Goal: Use online tool/utility

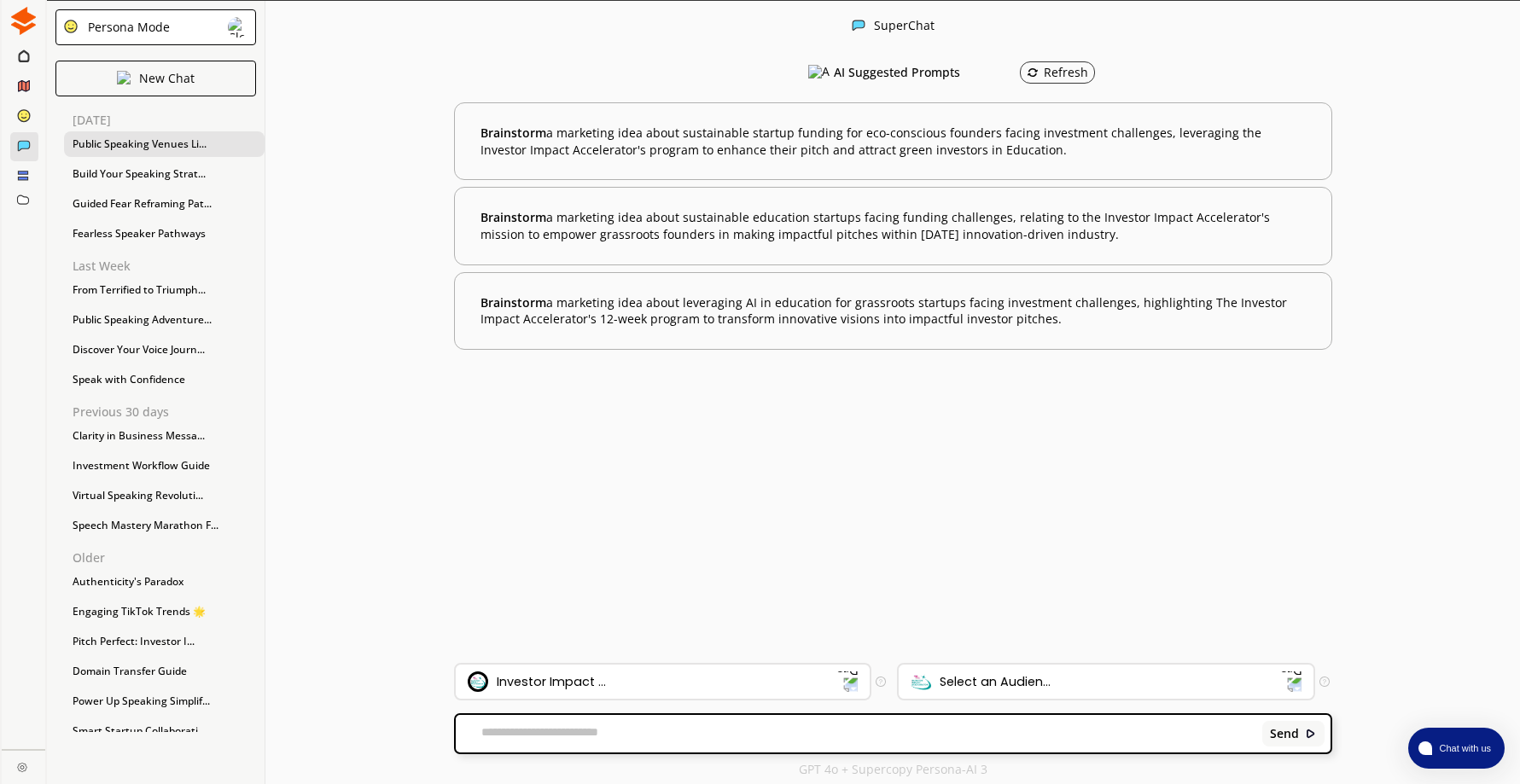
click at [135, 146] on div "Public Speaking Venues Li..." at bounding box center [164, 144] width 200 height 25
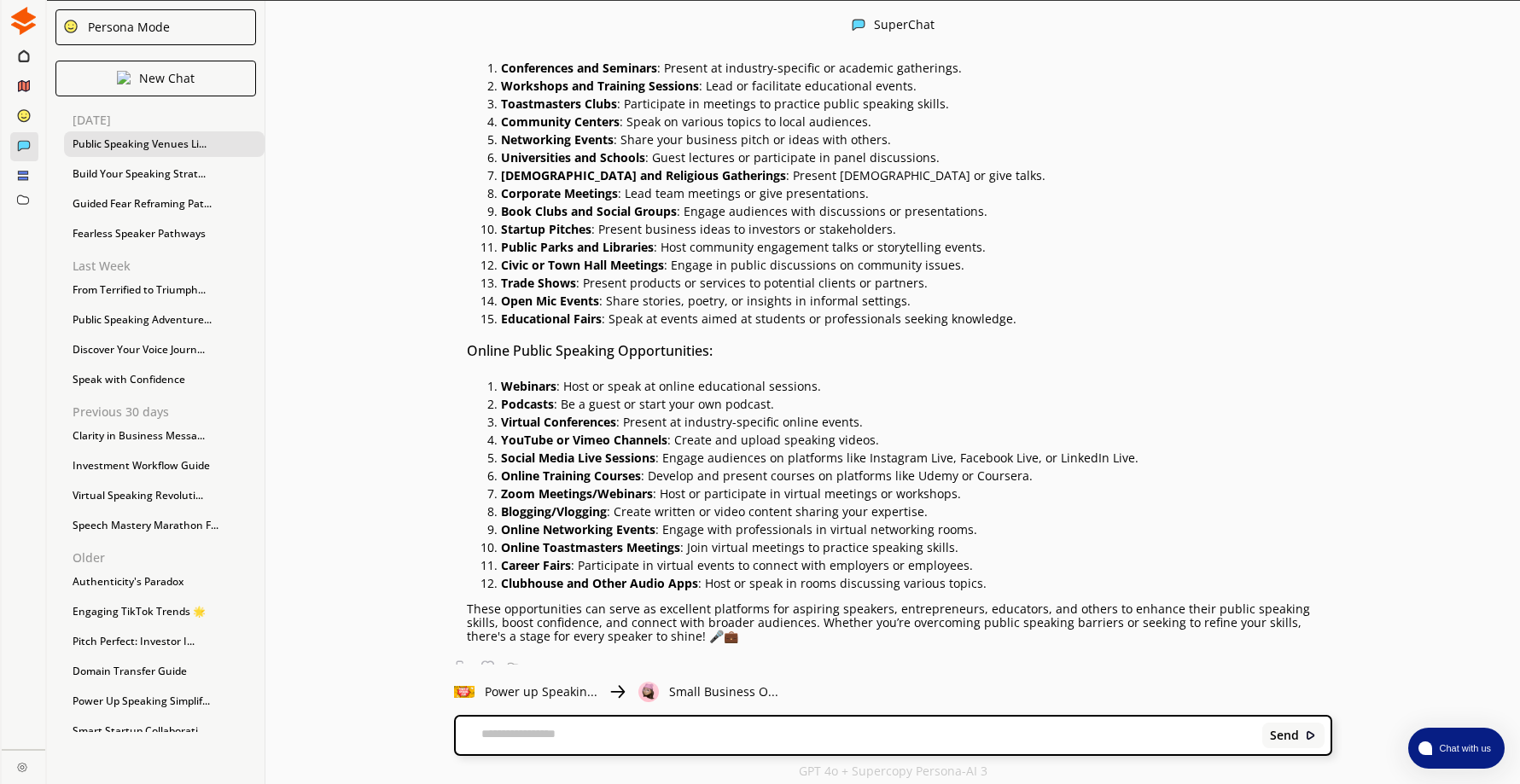
scroll to position [181, 0]
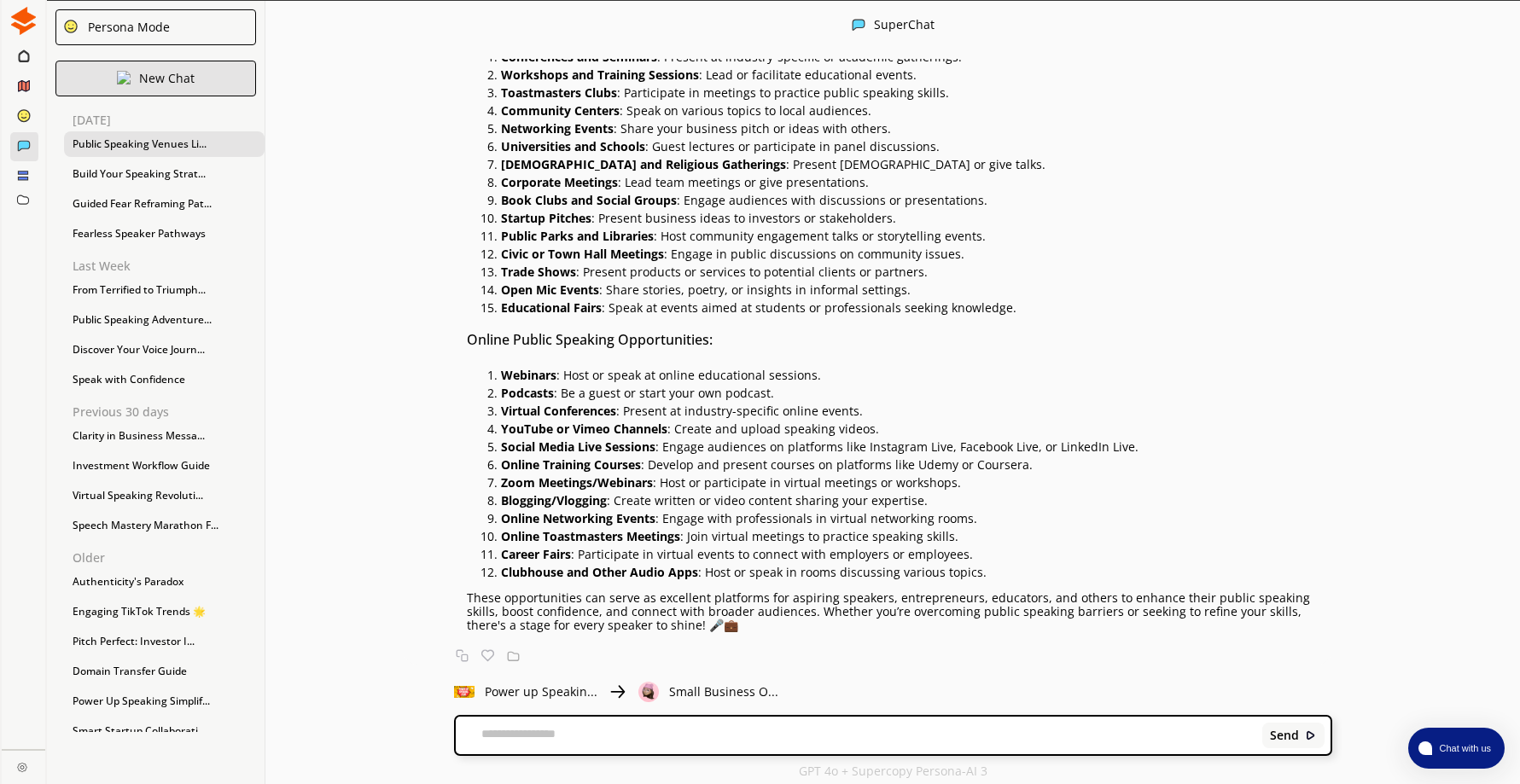
click at [159, 77] on p "New Chat" at bounding box center [166, 78] width 55 height 14
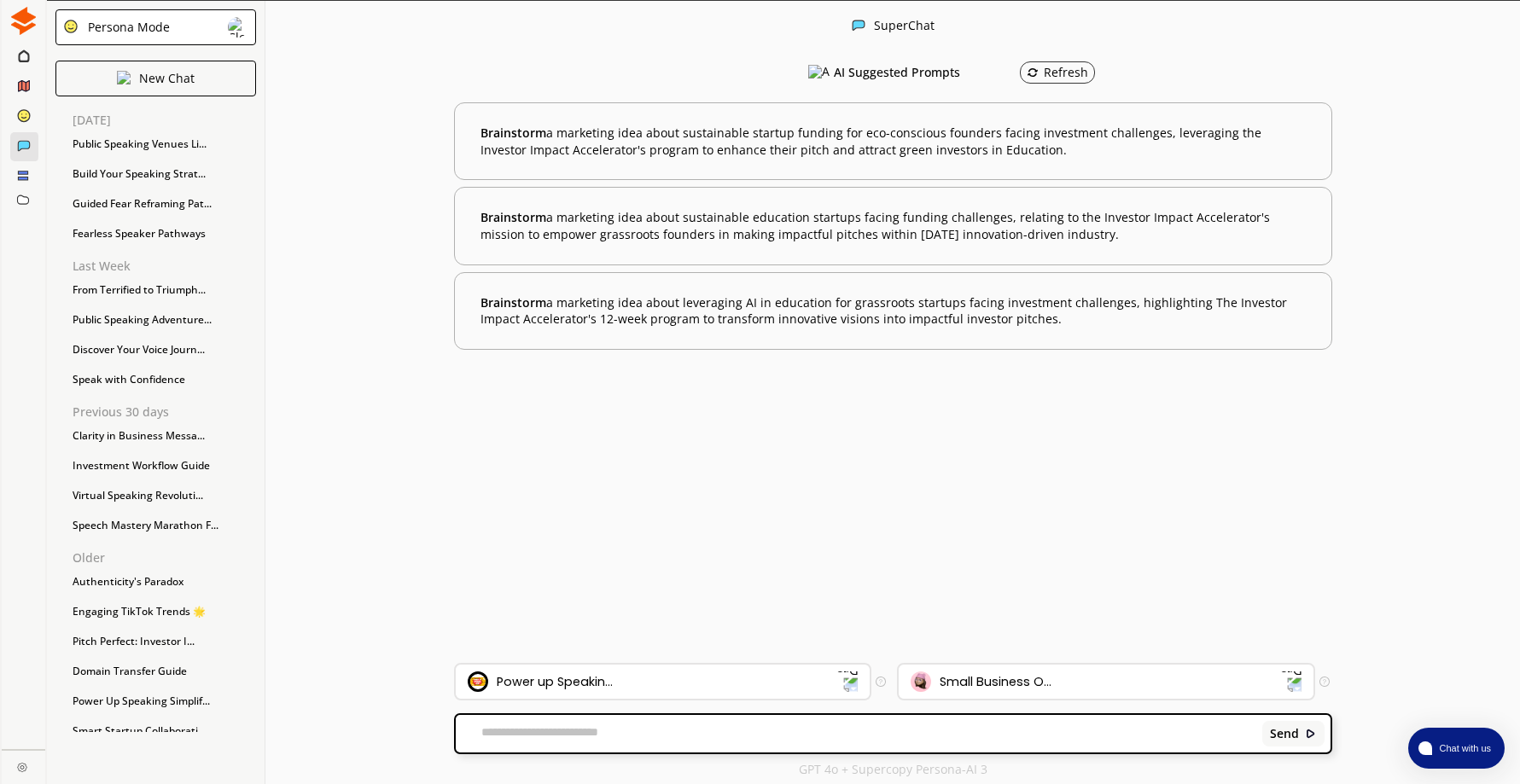
click at [625, 739] on textarea at bounding box center [856, 733] width 801 height 17
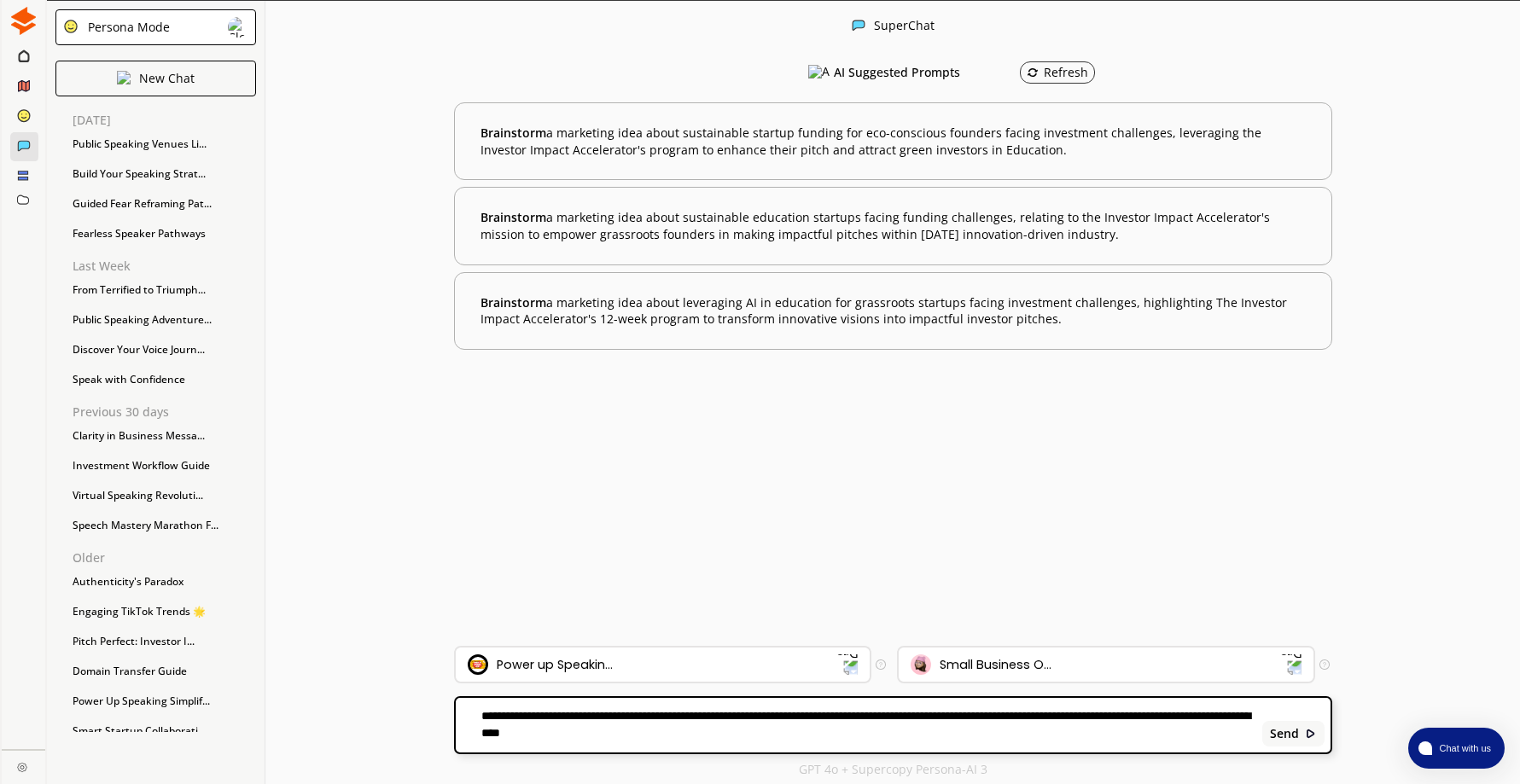
type textarea "**********"
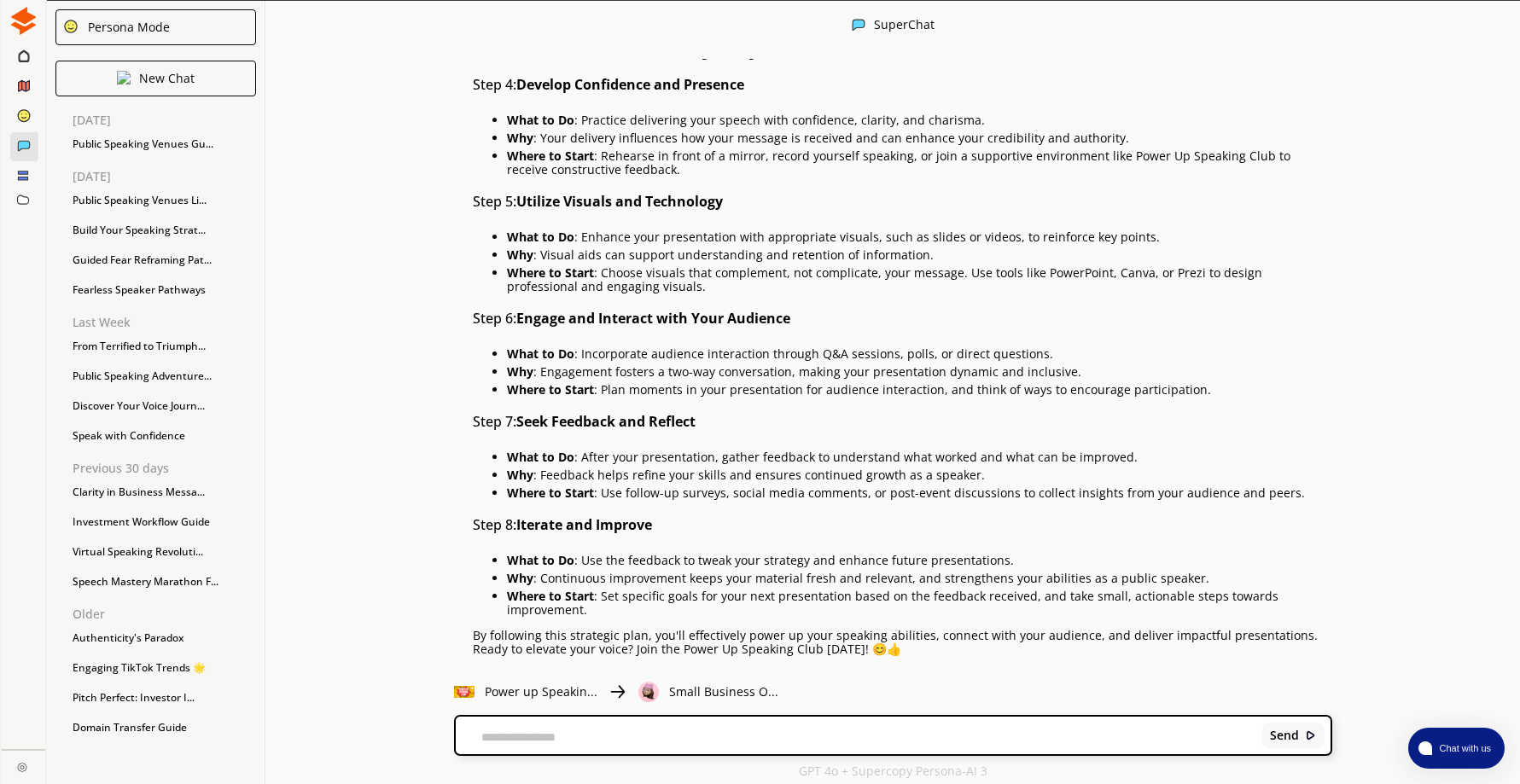
scroll to position [536, 0]
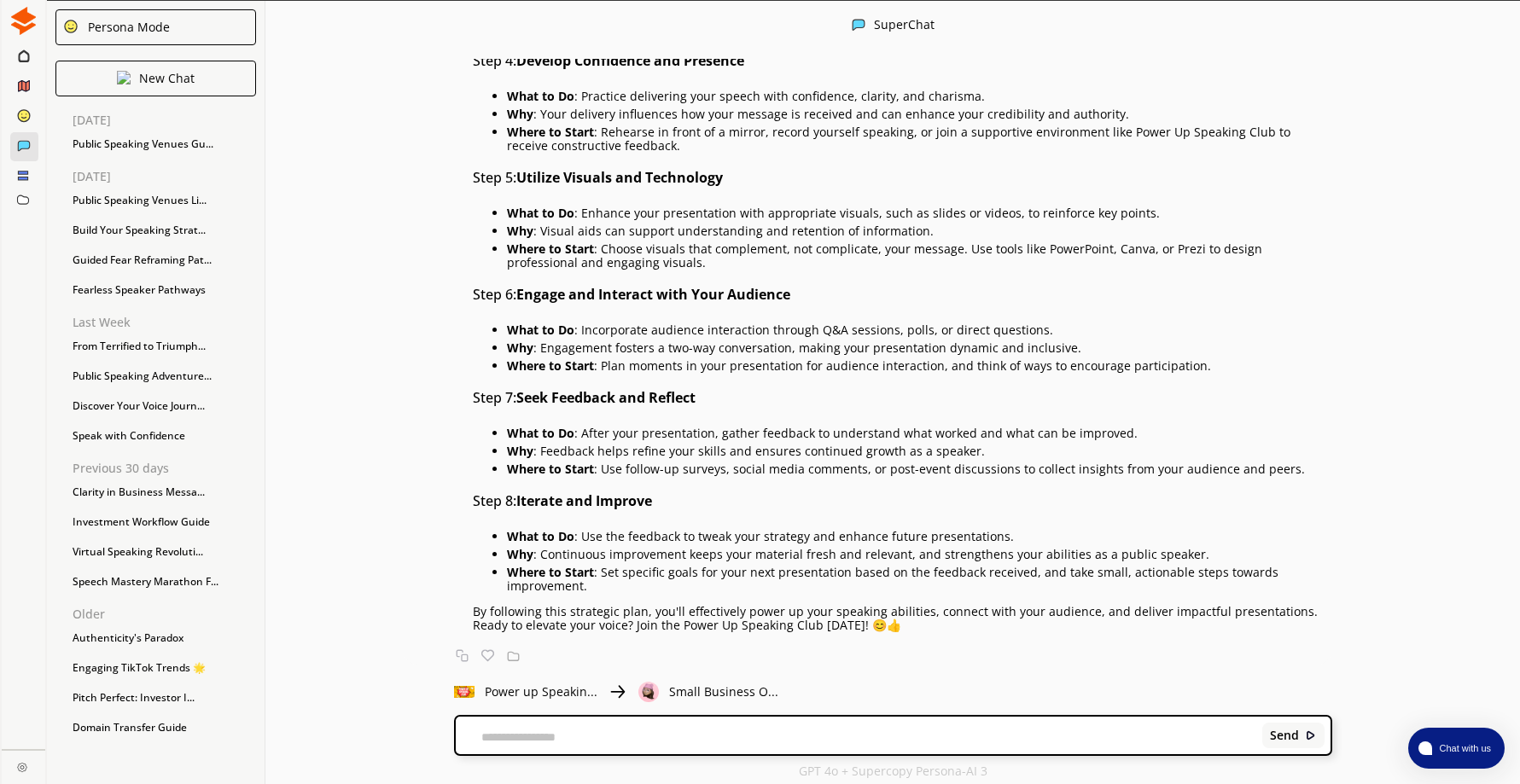
click at [588, 731] on textarea at bounding box center [856, 736] width 801 height 14
type textarea "**********"
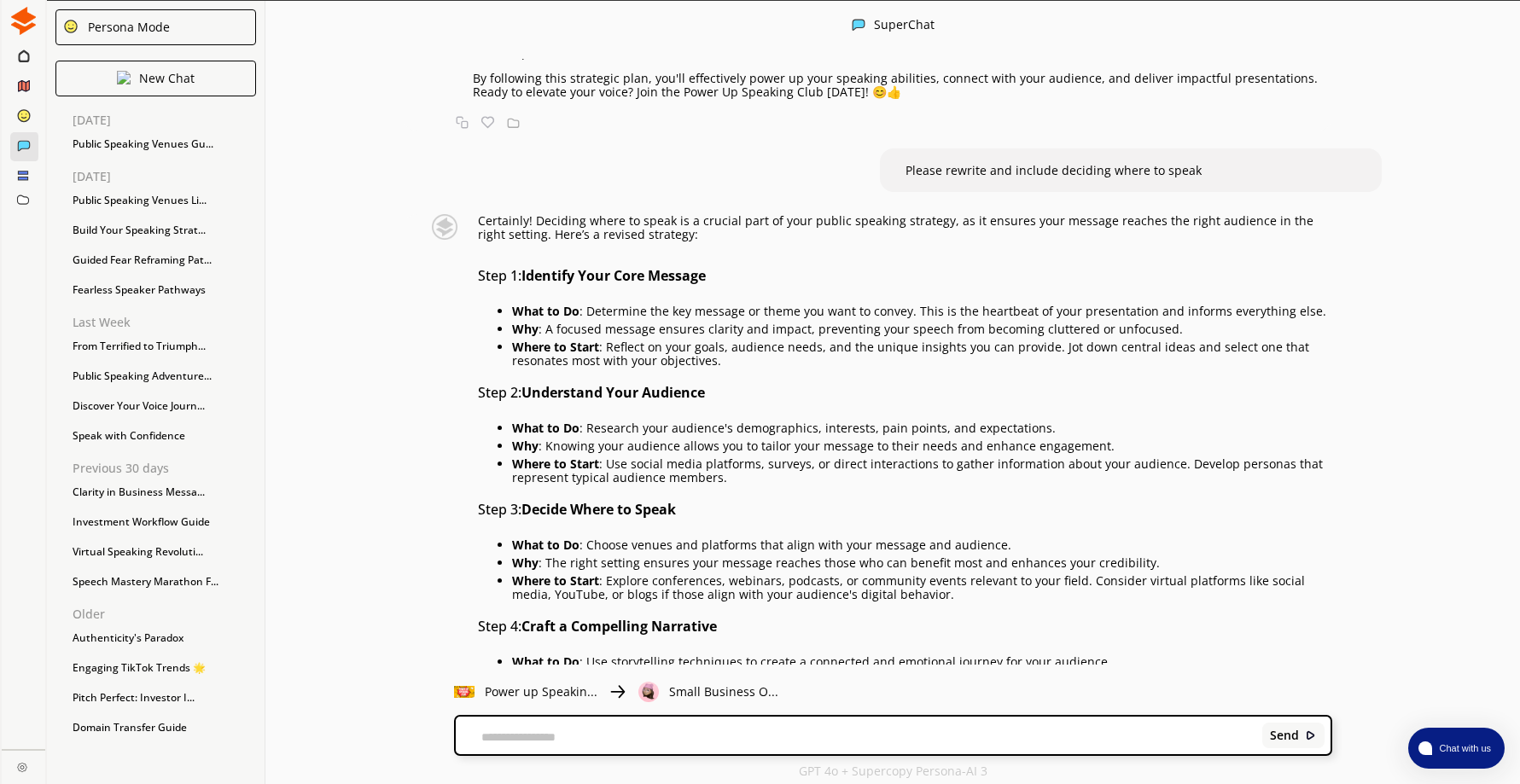
scroll to position [1154, 0]
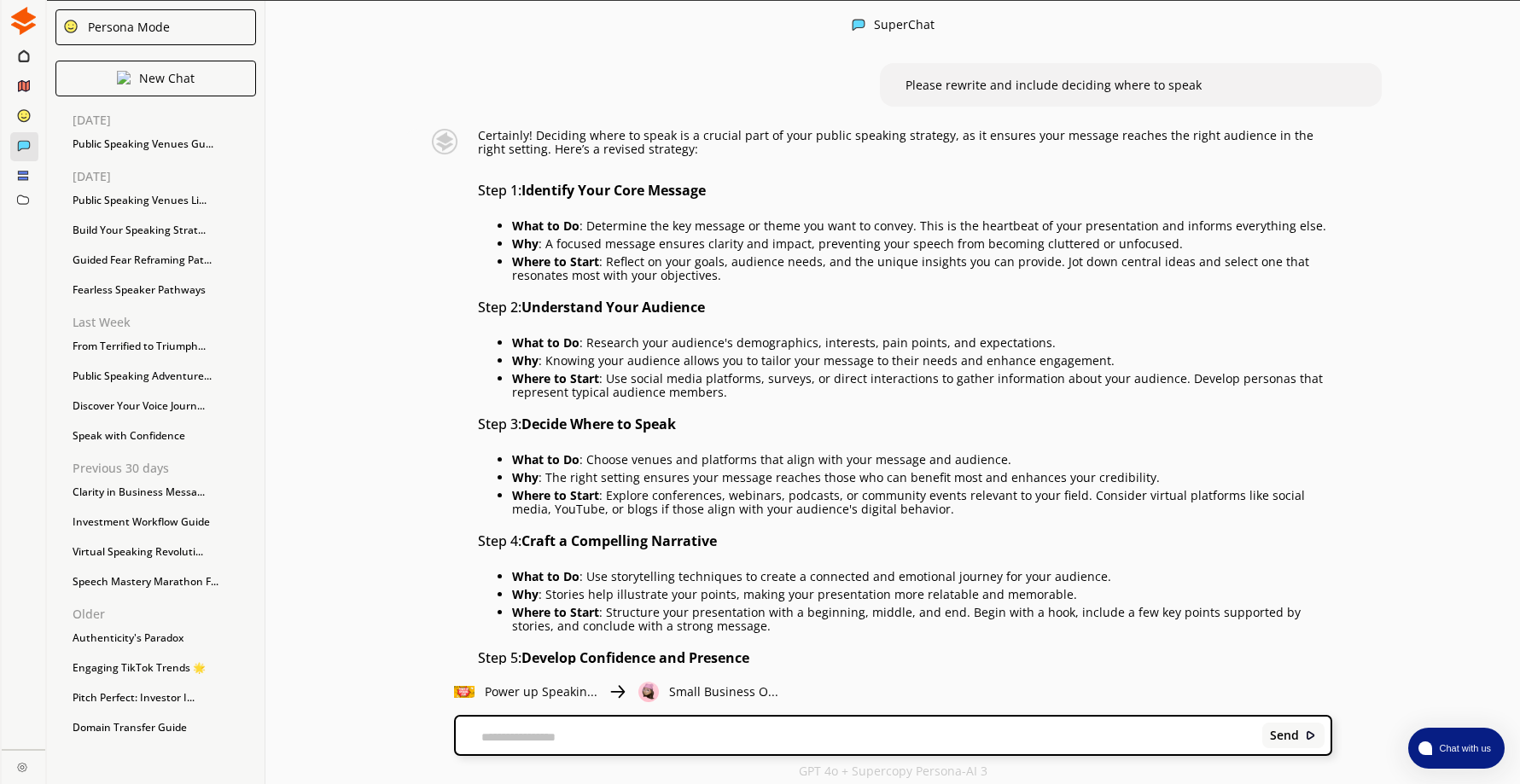
click at [514, 734] on textarea at bounding box center [856, 736] width 801 height 14
type textarea "**********"
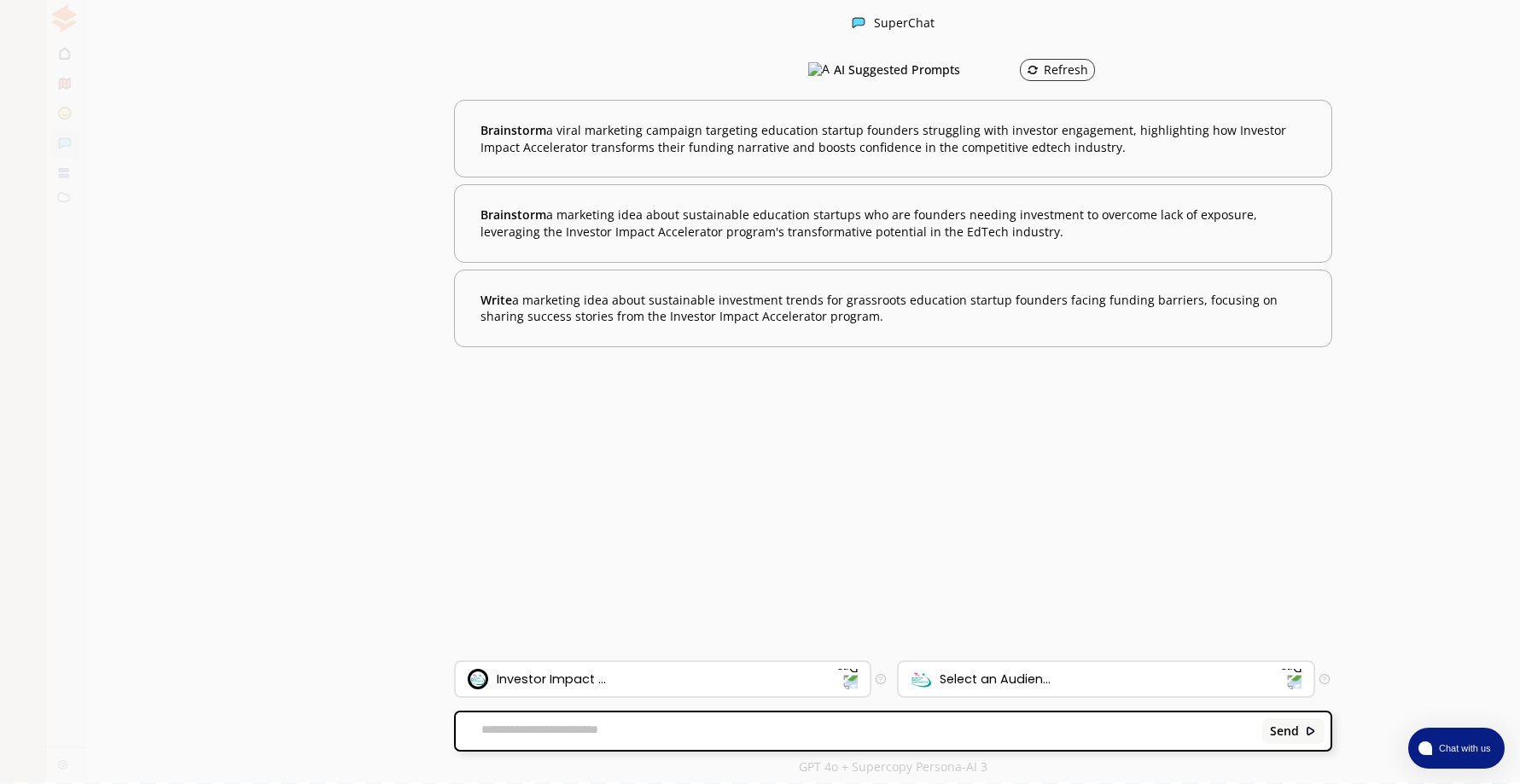
scroll to position [0, 0]
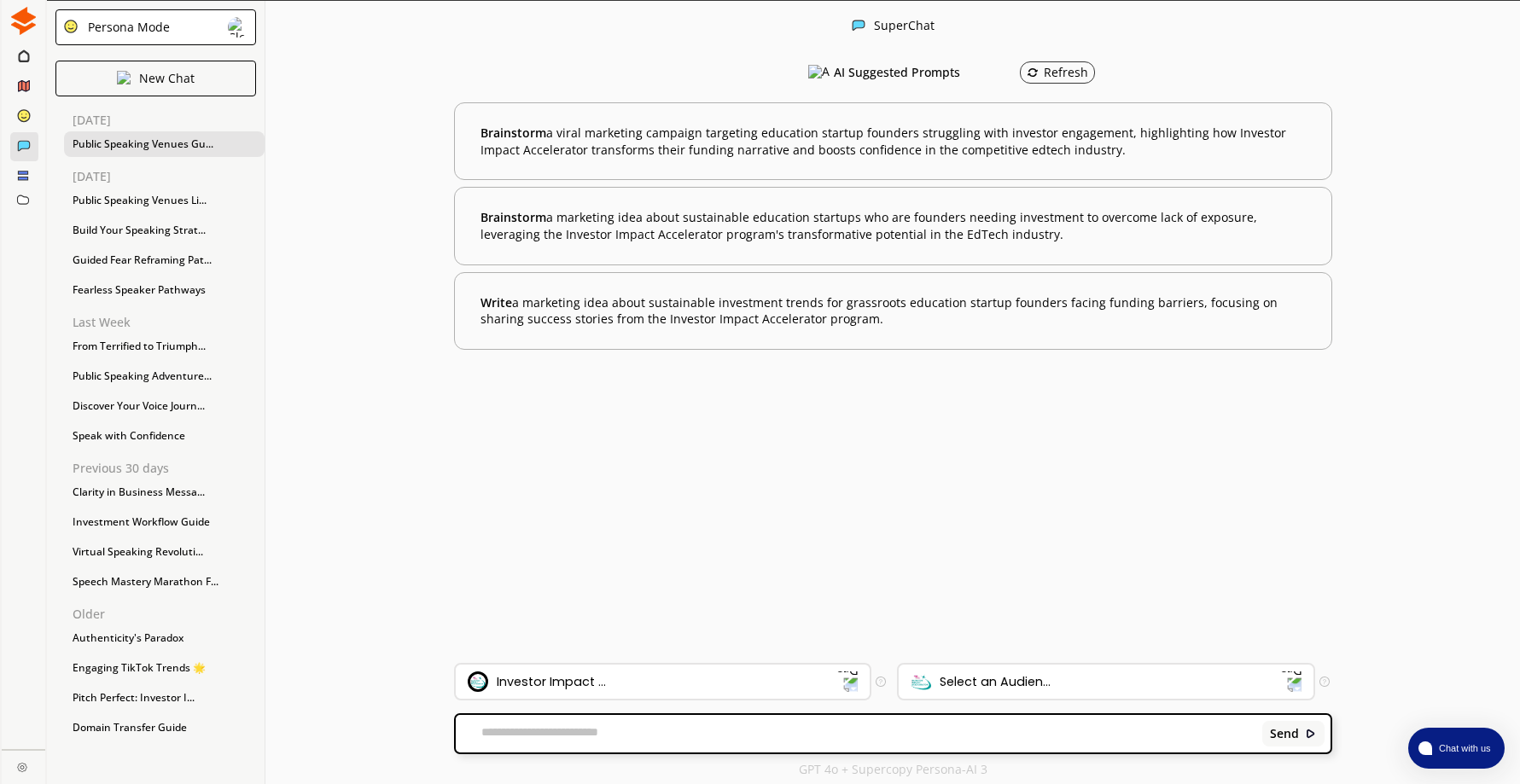
click at [165, 145] on div "Public Speaking Venues Gu..." at bounding box center [164, 144] width 200 height 25
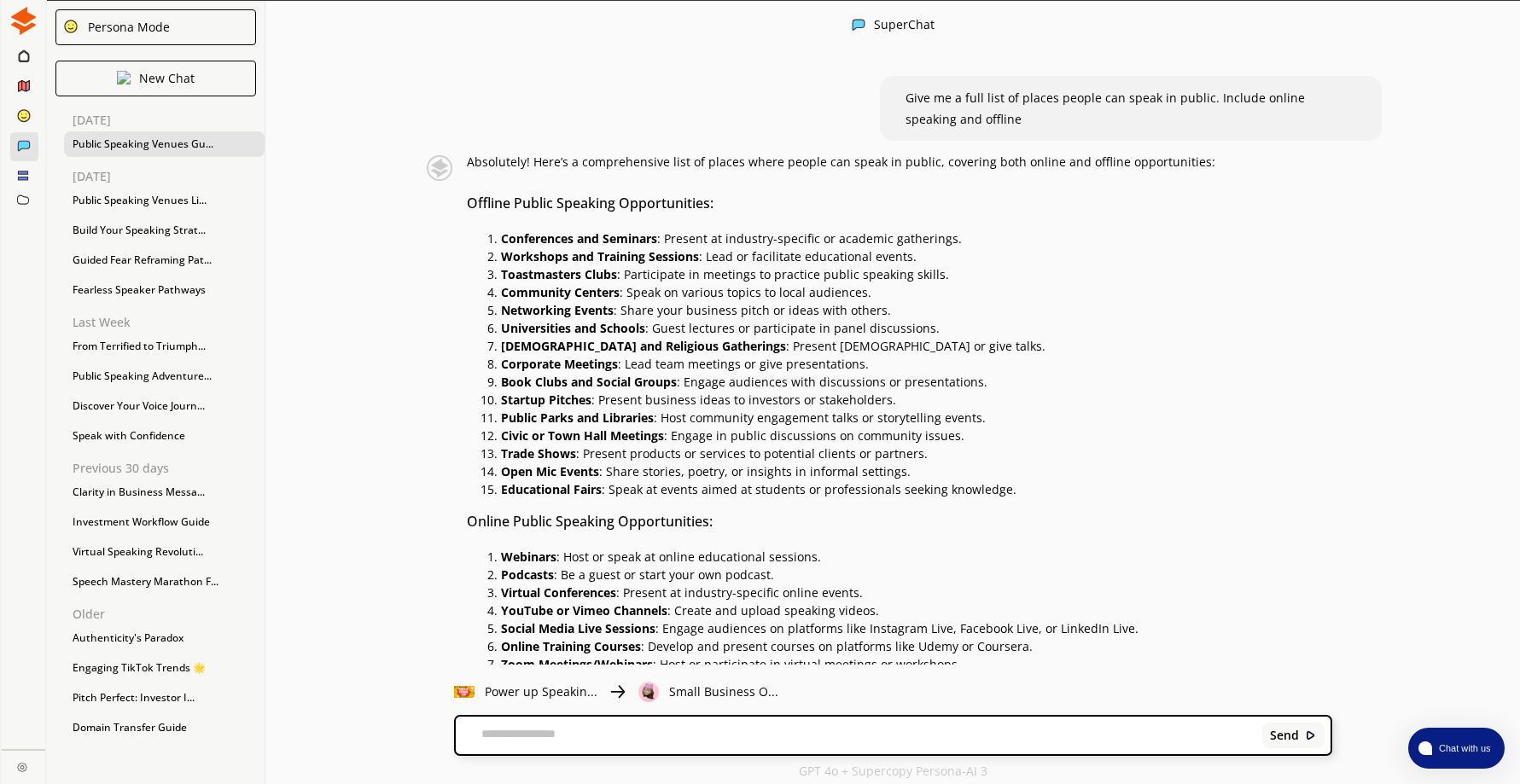
click at [629, 732] on textarea at bounding box center [856, 734] width 801 height 17
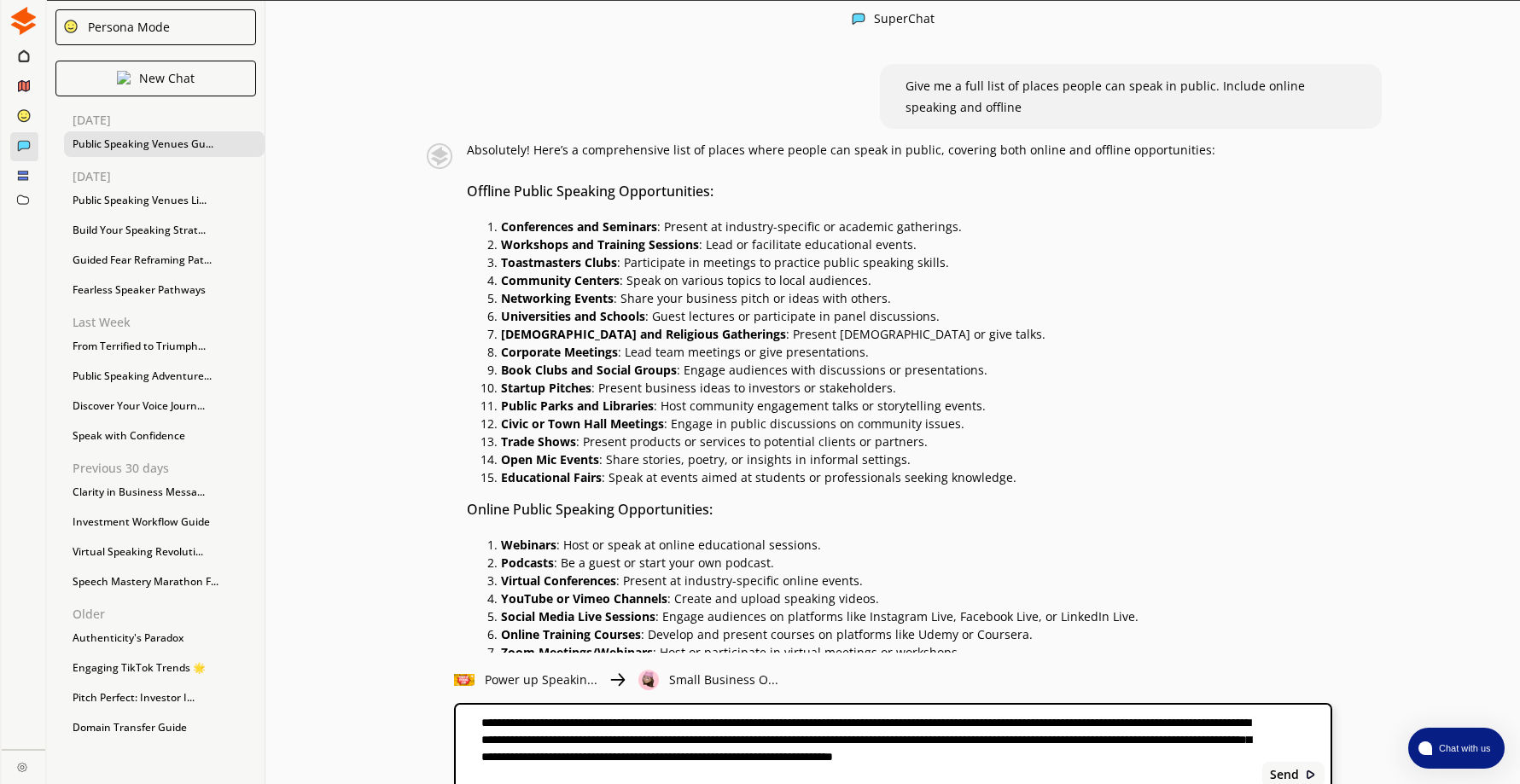
type textarea "**********"
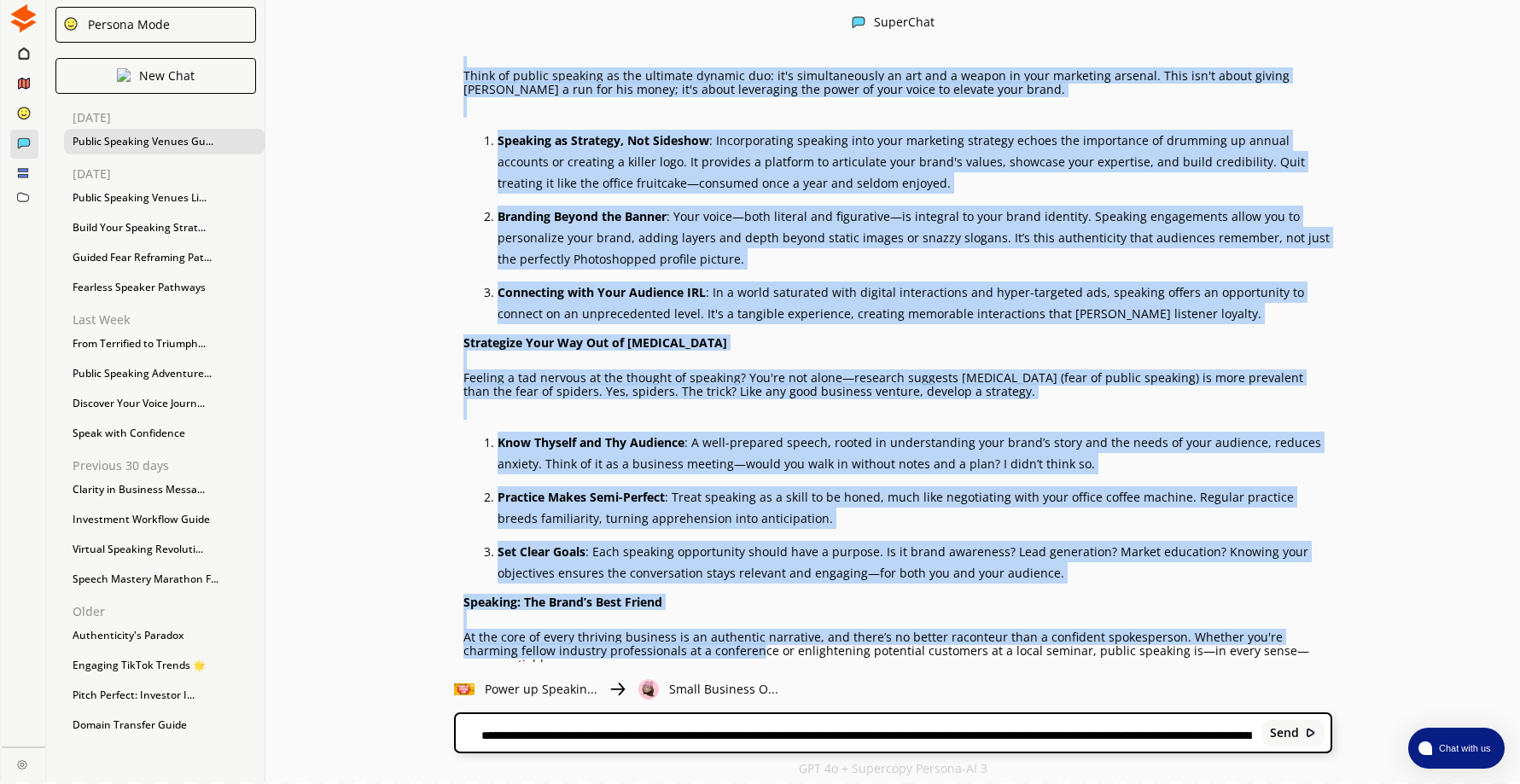
scroll to position [4847, 0]
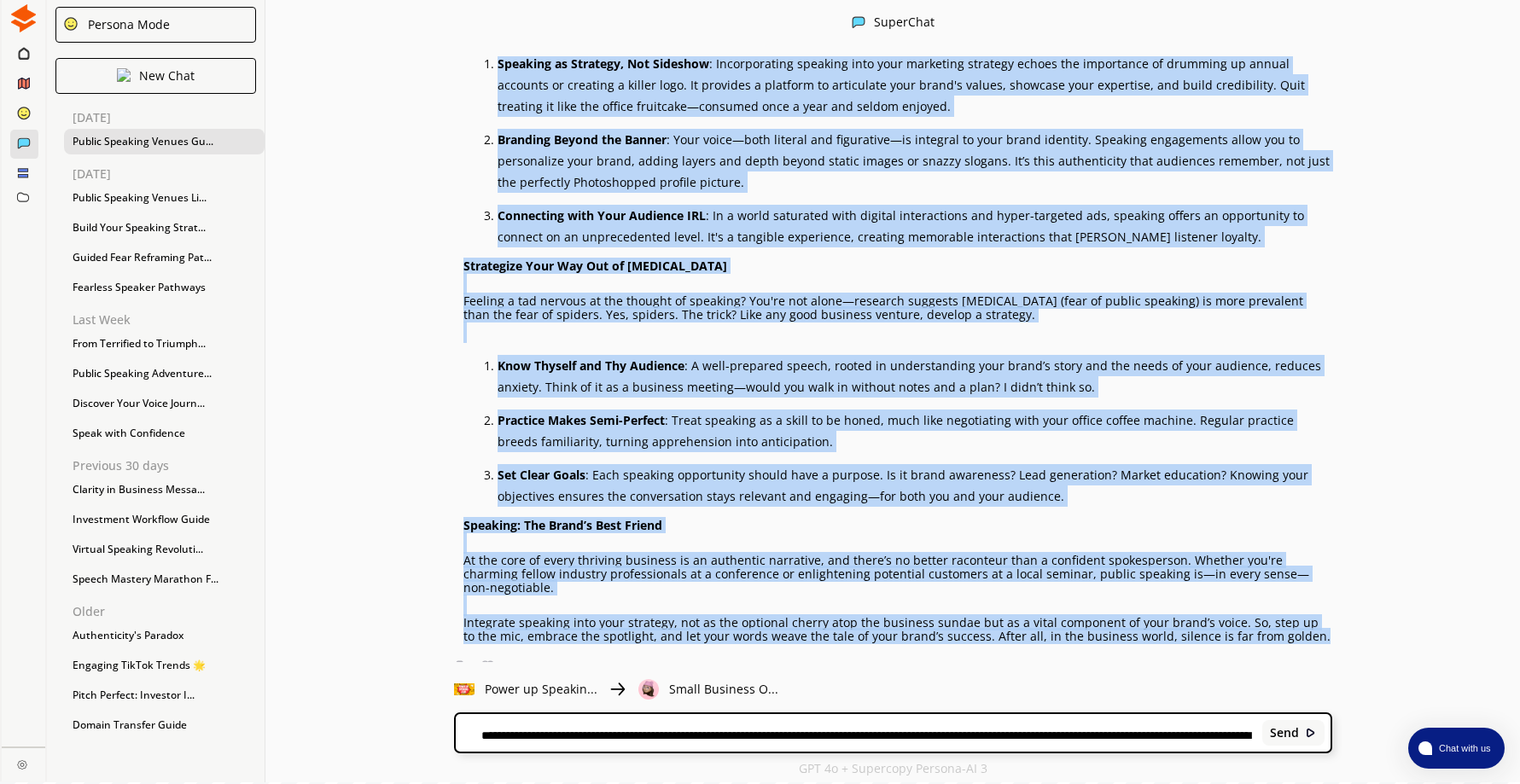
drag, startPoint x: 504, startPoint y: 379, endPoint x: 1337, endPoint y: 625, distance: 868.6
click at [1337, 625] on div "Give me a full list of places people can speak in public. Include online speaki…" at bounding box center [893, 358] width 1255 height 605
copy div "Loremips Do: Sit Ametco Adip el Sedd Eiusmodte Incididu Ut lab etdol magnaali e…"
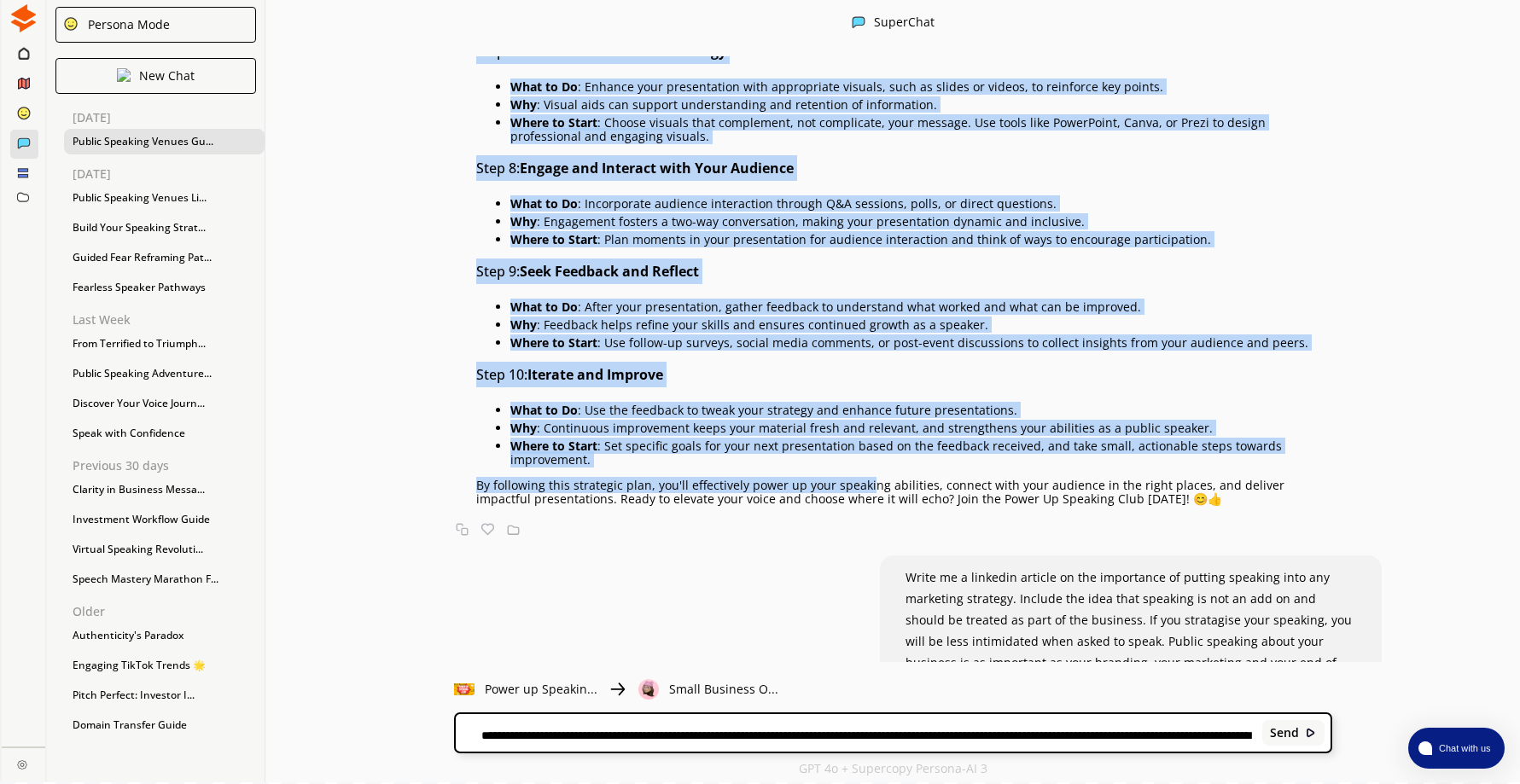
scroll to position [4079, 0]
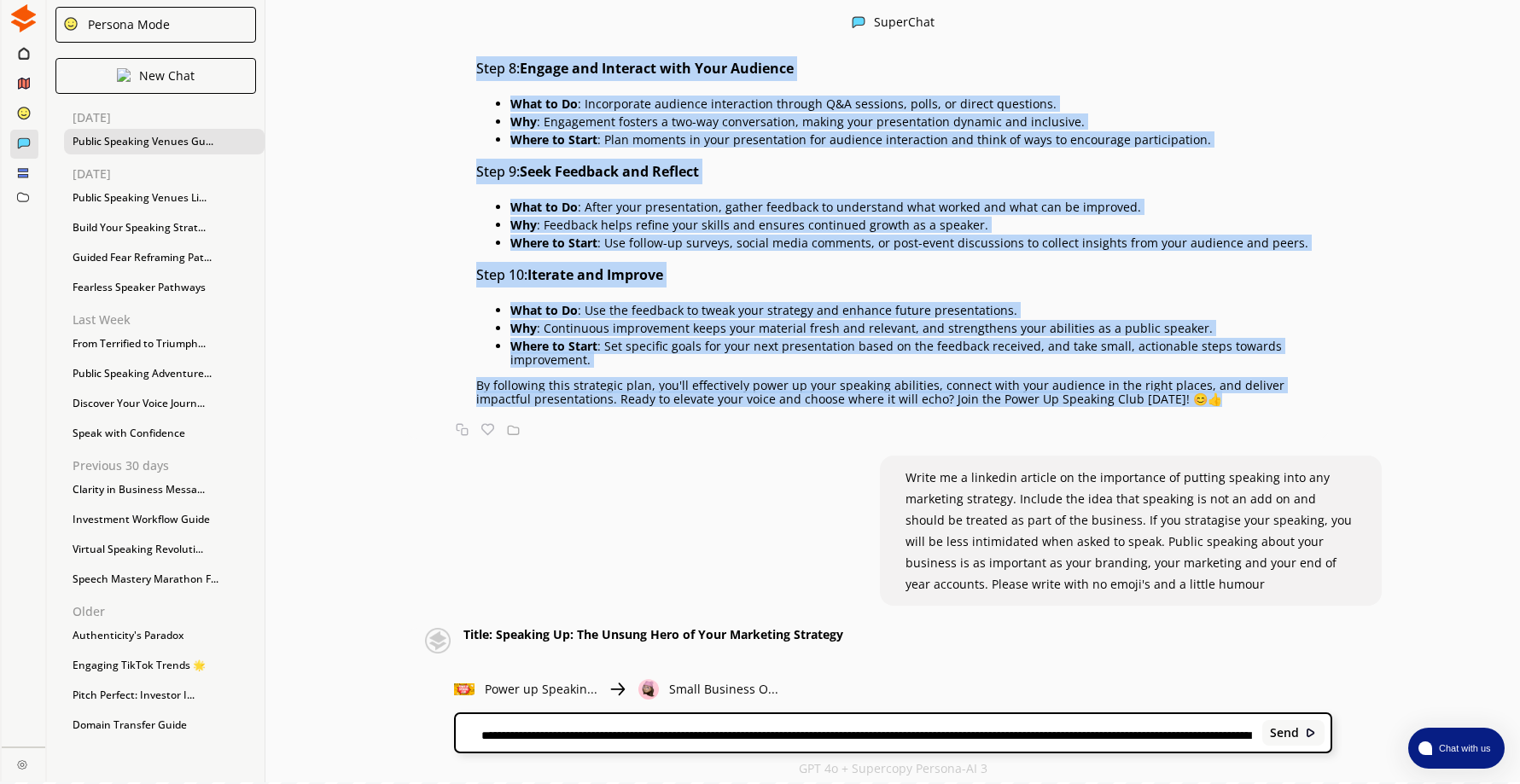
drag, startPoint x: 485, startPoint y: 102, endPoint x: 1164, endPoint y: 400, distance: 741.5
drag, startPoint x: 1164, startPoint y: 400, endPoint x: 1055, endPoint y: 385, distance: 110.0
copy div "Step 1: Identify Your Core Message What to Do : Determine the key message or th…"
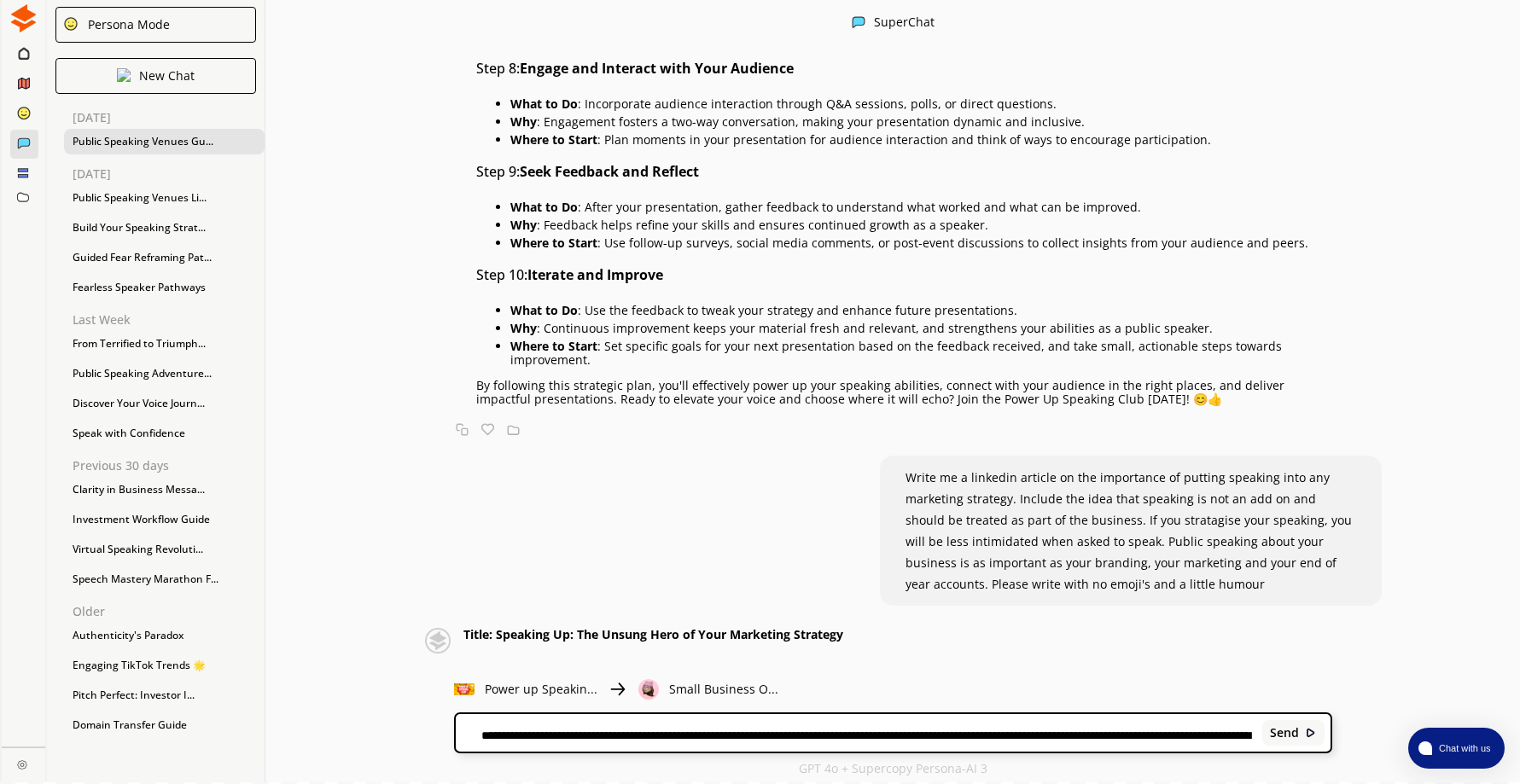
click at [535, 727] on textarea "**********" at bounding box center [856, 733] width 801 height 14
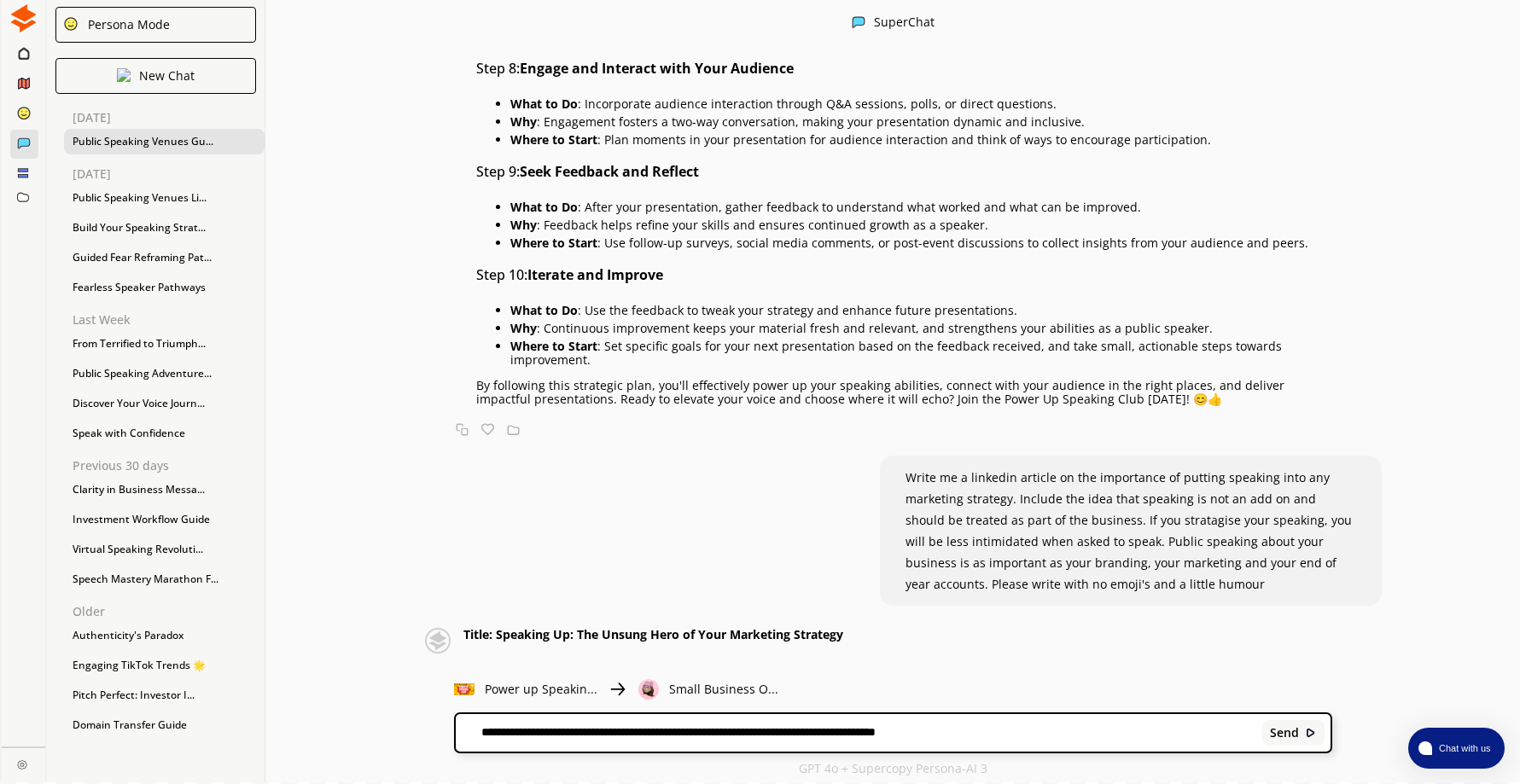
type textarea "**********"
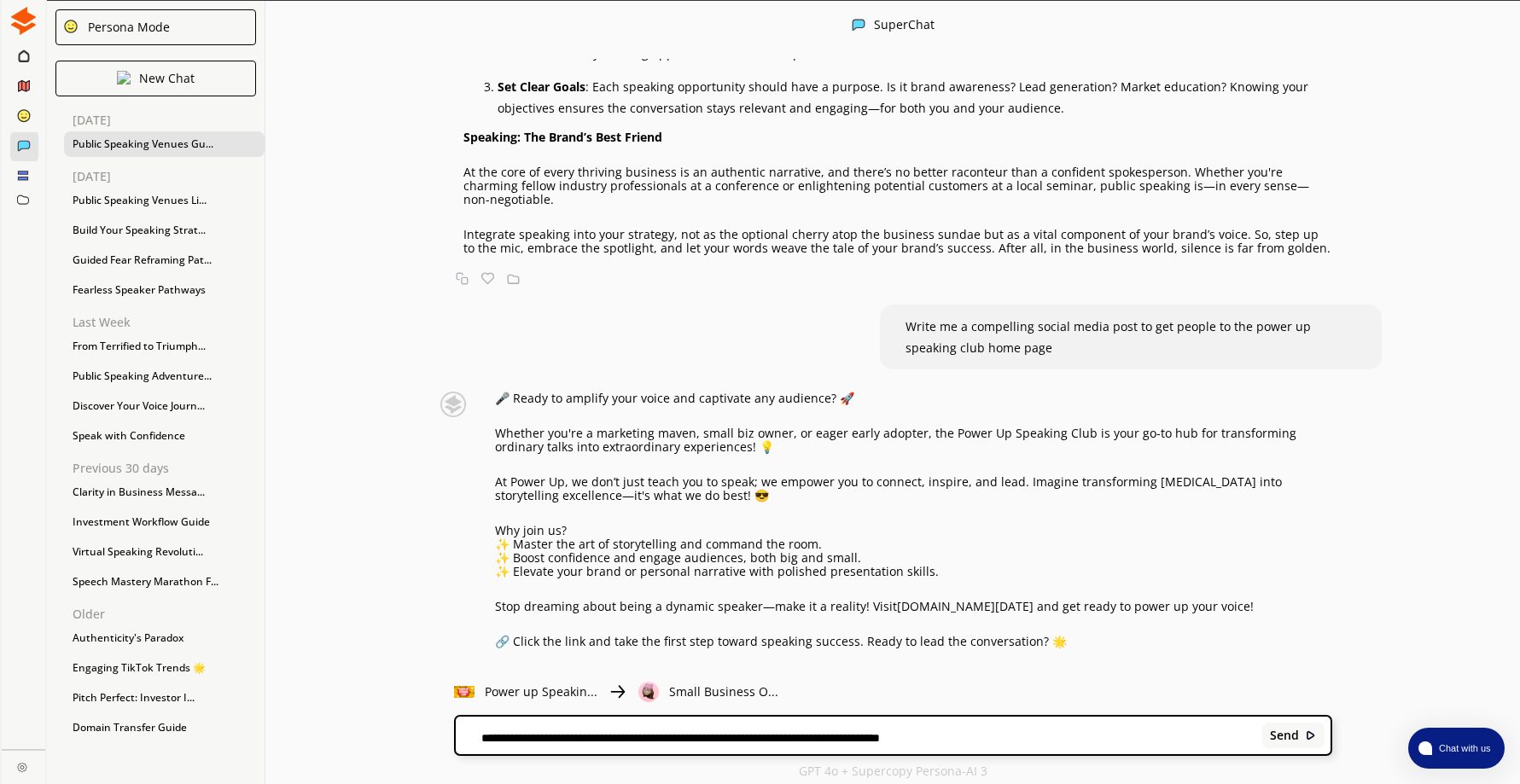
scroll to position [5240, 0]
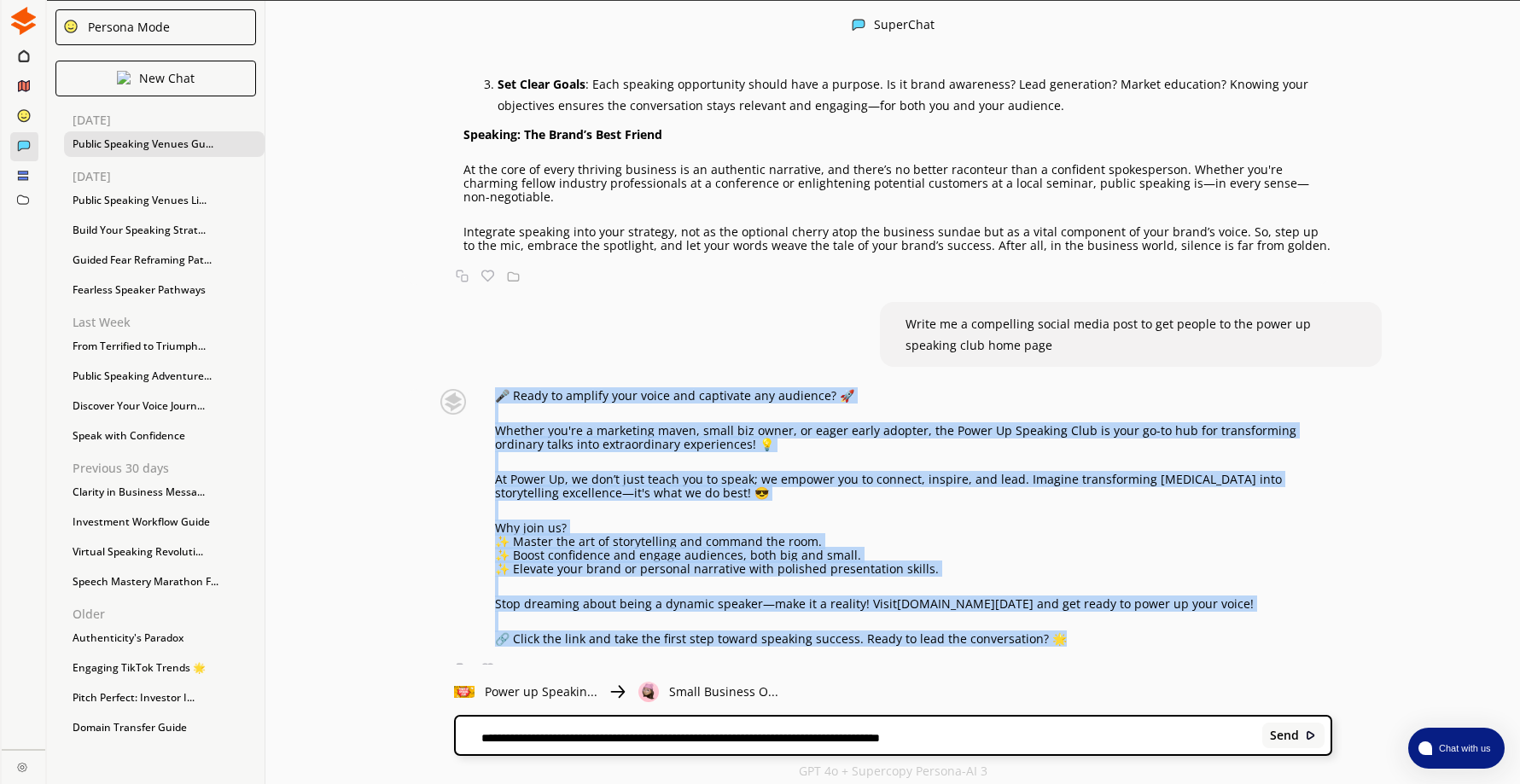
drag, startPoint x: 503, startPoint y: 382, endPoint x: 1072, endPoint y: 623, distance: 617.9
click at [1072, 623] on div "🎤 Ready to amplify your voice and captivate any audience? 🚀 Whether you're a ma…" at bounding box center [913, 517] width 837 height 257
copy div "🎤 Ready to amplify your voice and captivate any audience? 🚀 Whether you're a ma…"
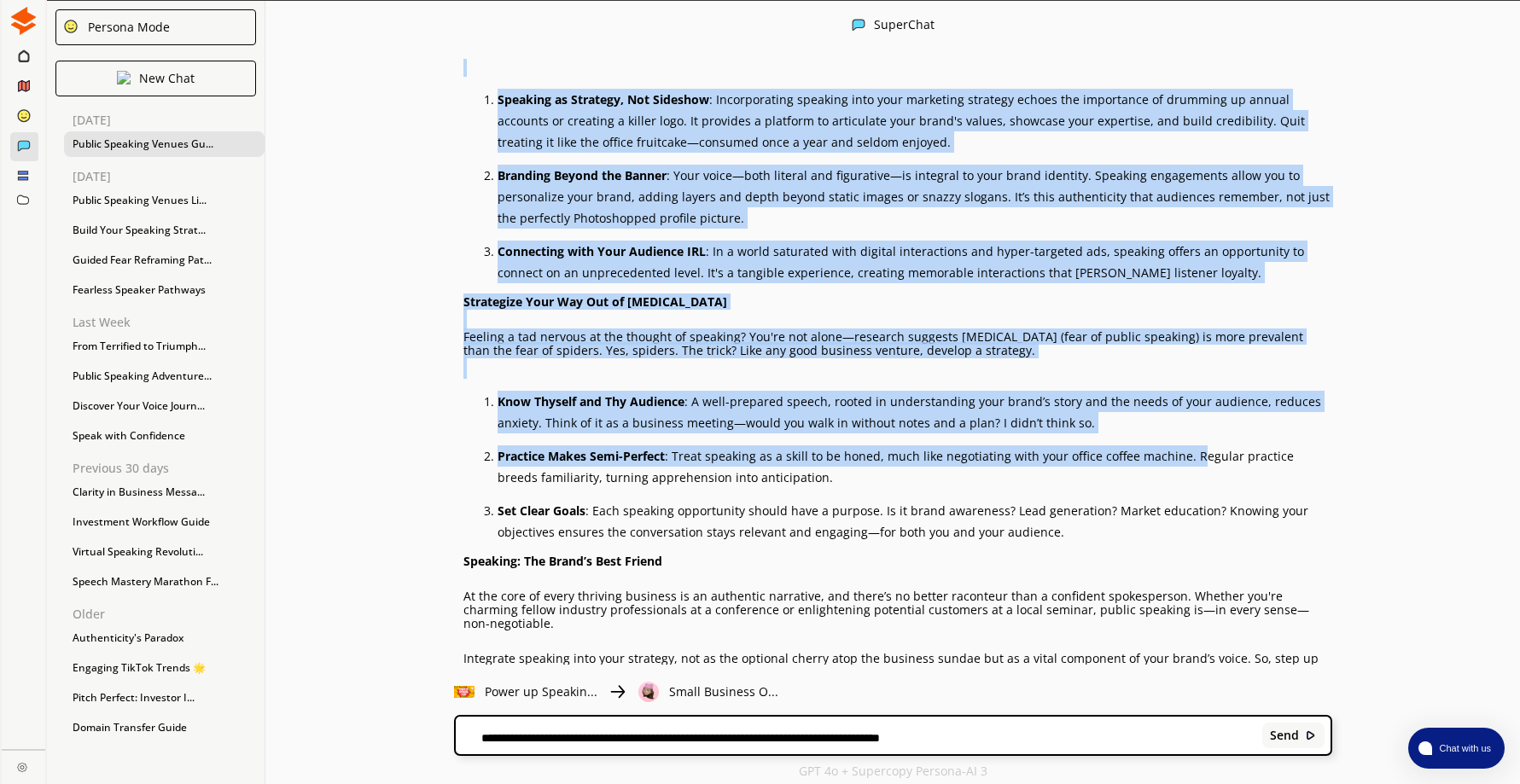
scroll to position [4898, 0]
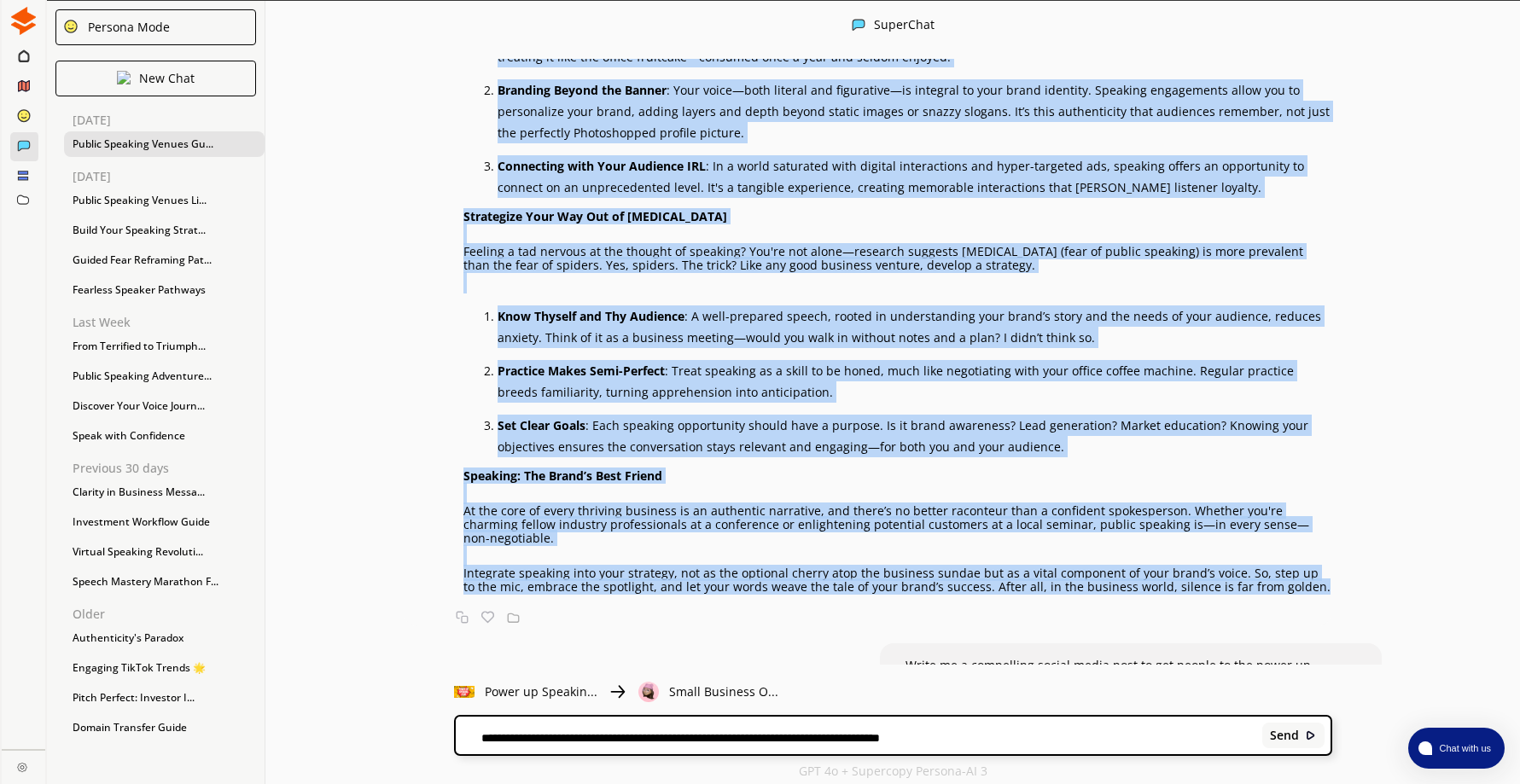
drag, startPoint x: 469, startPoint y: 202, endPoint x: 1306, endPoint y: 573, distance: 915.5
click at [1306, 573] on div "Title: Speaking Up: The Unsung Hero of Your Marketing Strategy In the grand sym…" at bounding box center [897, 202] width 868 height 783
copy div "Lorem ip dolors ametcons ad eli seddoeiu tempori utl: et'd magnaaliquaeni ad mi…"
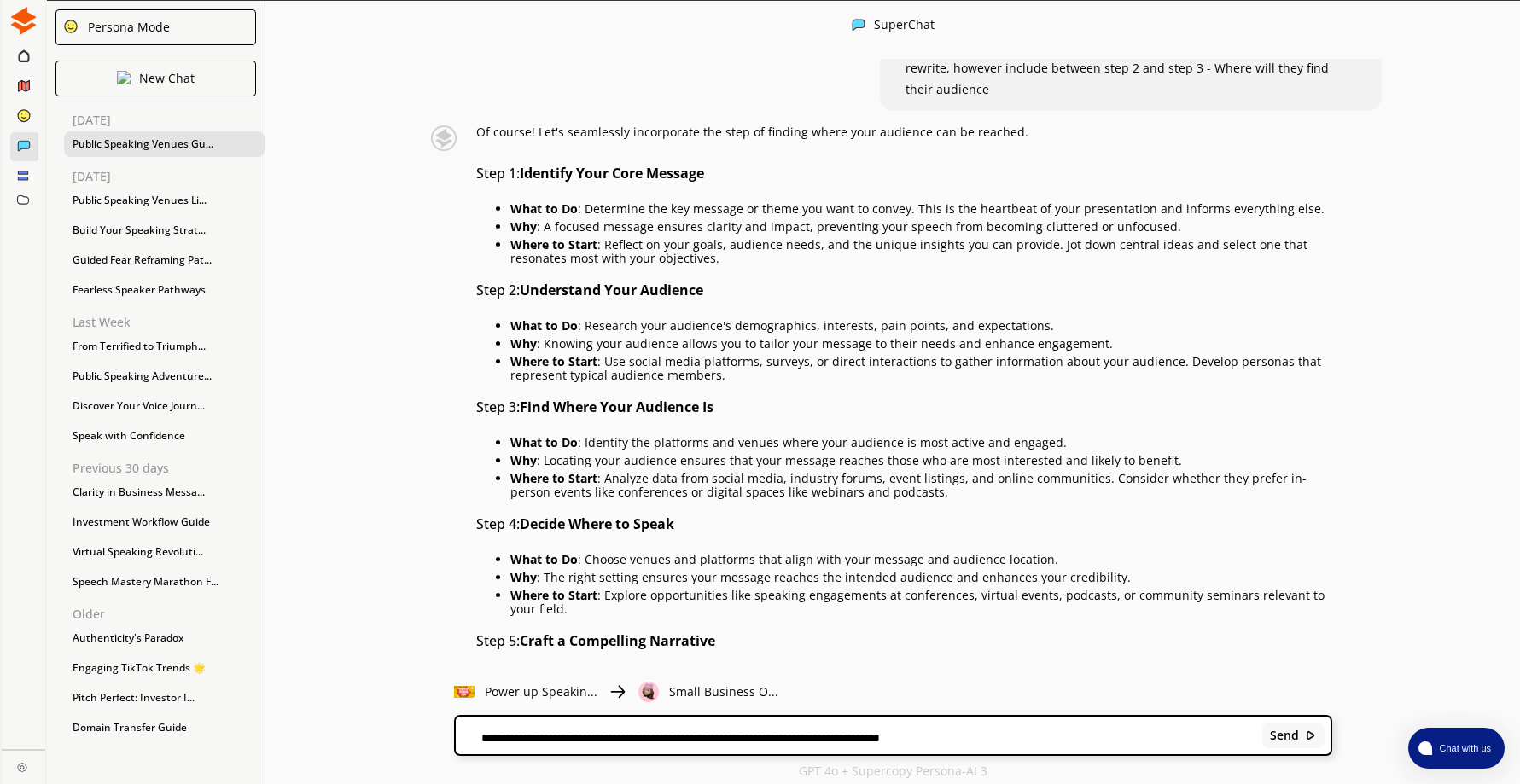
scroll to position [3107, 0]
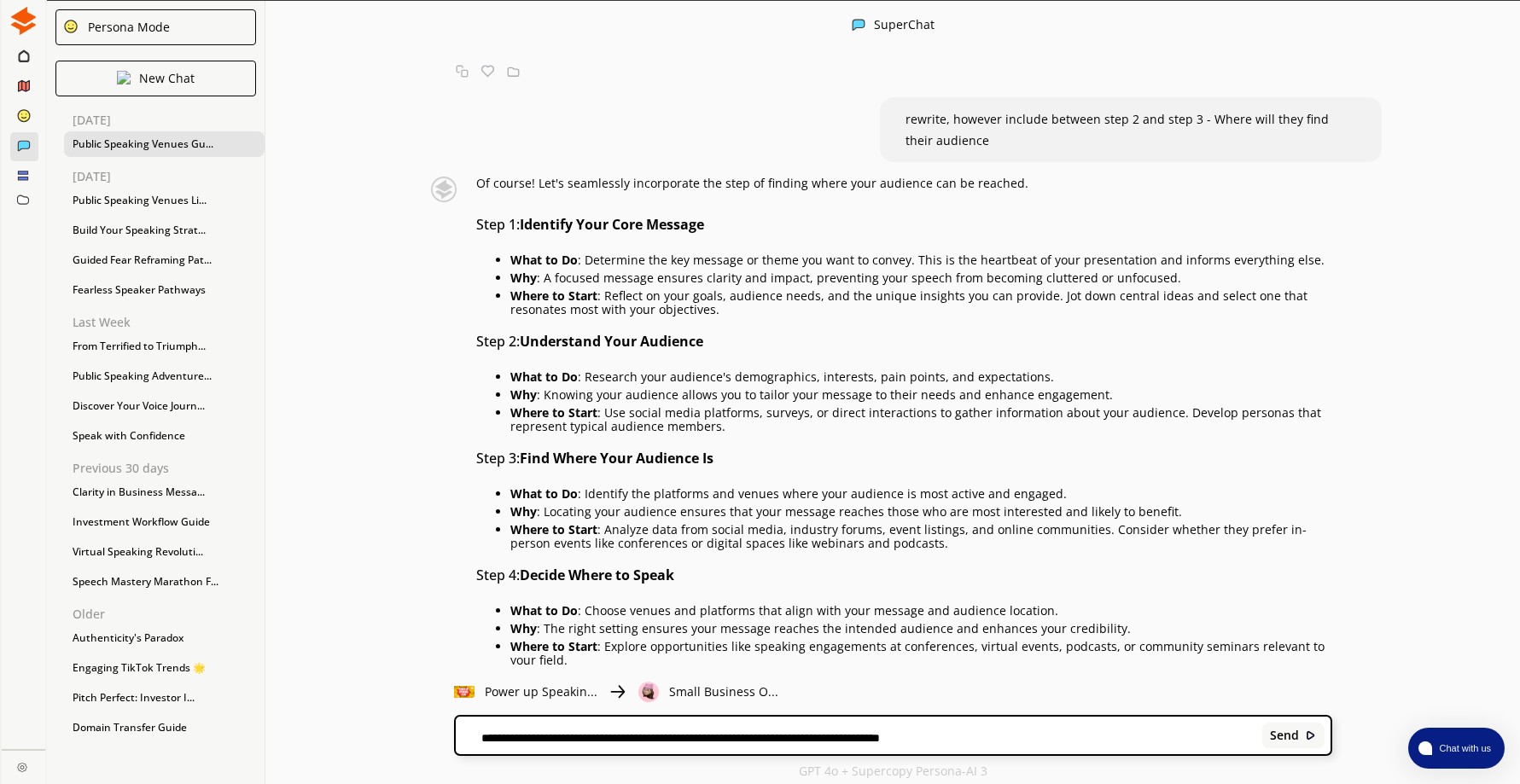
click at [415, 347] on div "Of course! Let's seamlessly incorporate the step of finding where your audience…" at bounding box center [867, 795] width 929 height 1236
drag, startPoint x: 482, startPoint y: 221, endPoint x: 740, endPoint y: 217, distance: 258.0
drag, startPoint x: 740, startPoint y: 217, endPoint x: 684, endPoint y: 216, distance: 56.0
copy h3 "Step 1: Identify Your Core Message"
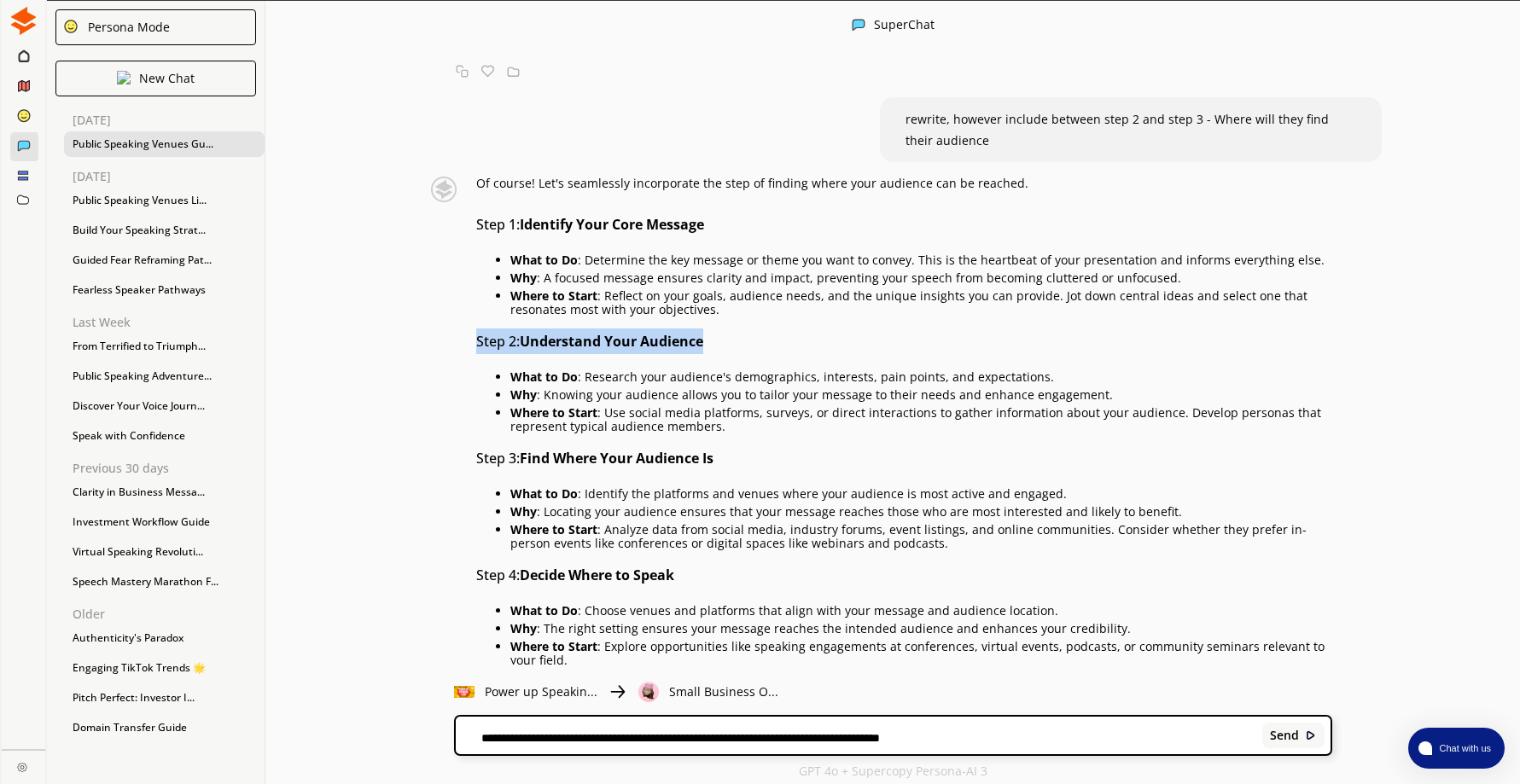
drag, startPoint x: 482, startPoint y: 338, endPoint x: 745, endPoint y: 336, distance: 263.0
drag, startPoint x: 745, startPoint y: 336, endPoint x: 692, endPoint y: 336, distance: 53.0
copy h3 "Step 2: Understand Your Audience"
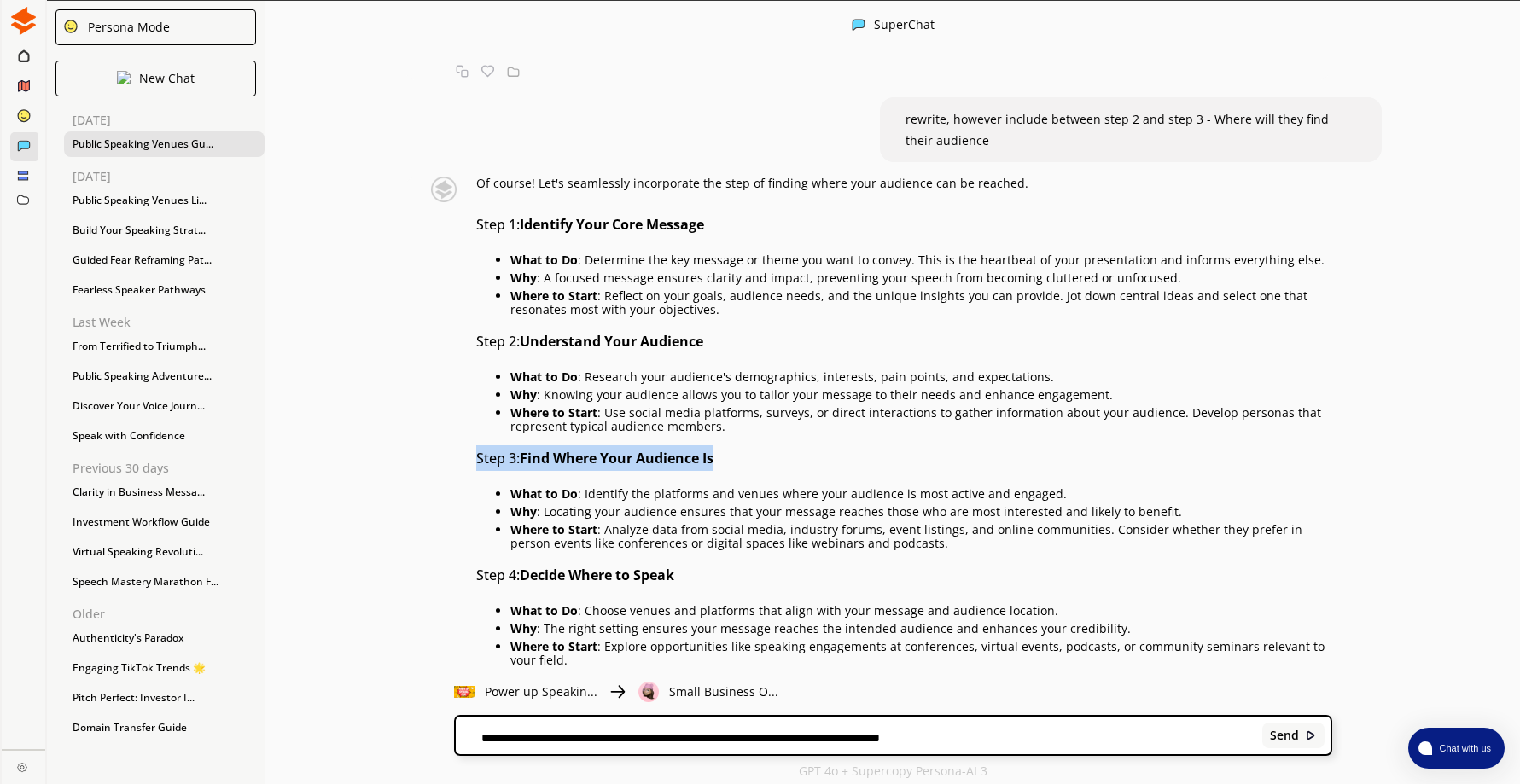
drag, startPoint x: 486, startPoint y: 457, endPoint x: 761, endPoint y: 460, distance: 275.0
click at [761, 460] on h3 "Step 3: Find Where Your Audience Is" at bounding box center [904, 458] width 856 height 25
drag, startPoint x: 761, startPoint y: 460, endPoint x: 698, endPoint y: 455, distance: 63.2
copy h3 "Step 3: Find Where Your Audience Is"
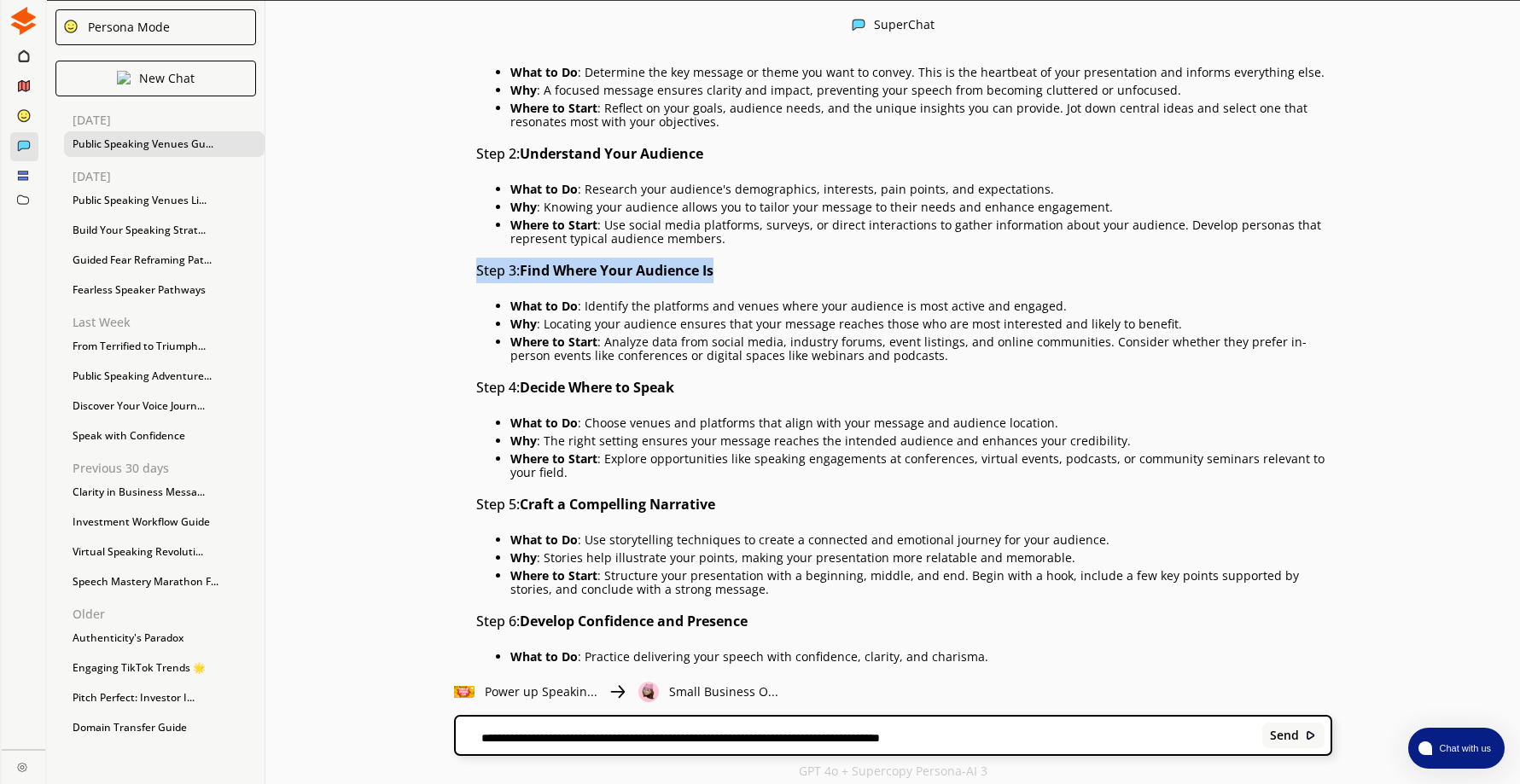
scroll to position [3363, 0]
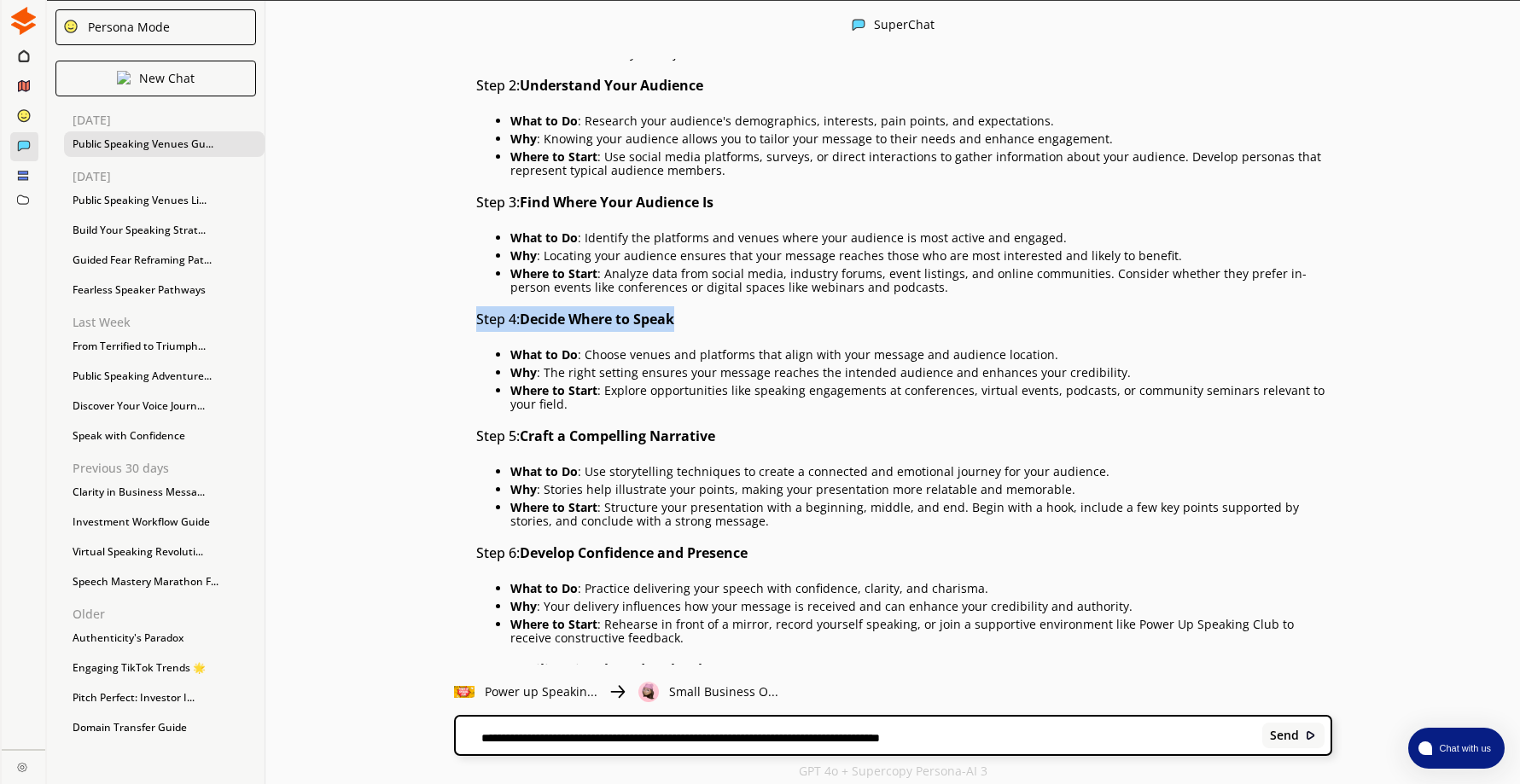
drag, startPoint x: 485, startPoint y: 320, endPoint x: 701, endPoint y: 323, distance: 216.0
click at [701, 323] on h3 "Step 4: Decide Where to Speak" at bounding box center [904, 318] width 856 height 25
drag, startPoint x: 701, startPoint y: 323, endPoint x: 640, endPoint y: 318, distance: 61.2
copy h3 "Step 4: Decide Where to Speak"
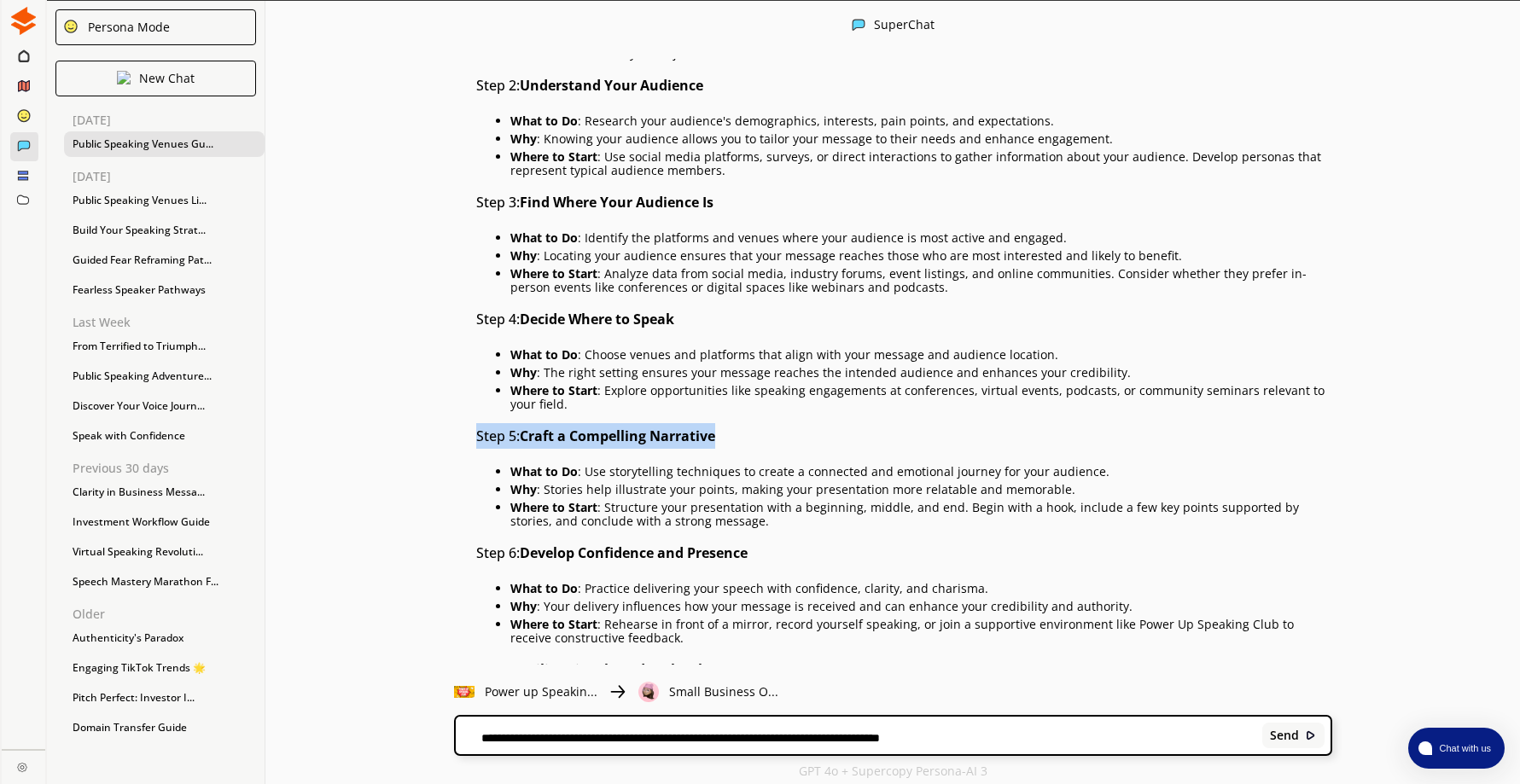
drag, startPoint x: 485, startPoint y: 437, endPoint x: 729, endPoint y: 441, distance: 244.0
click at [729, 441] on h3 "Step 5: Craft a Compelling Narrative" at bounding box center [904, 436] width 856 height 25
drag, startPoint x: 729, startPoint y: 441, endPoint x: 690, endPoint y: 434, distance: 39.6
copy h3 "Step 5: Craft a Compelling Narrative"
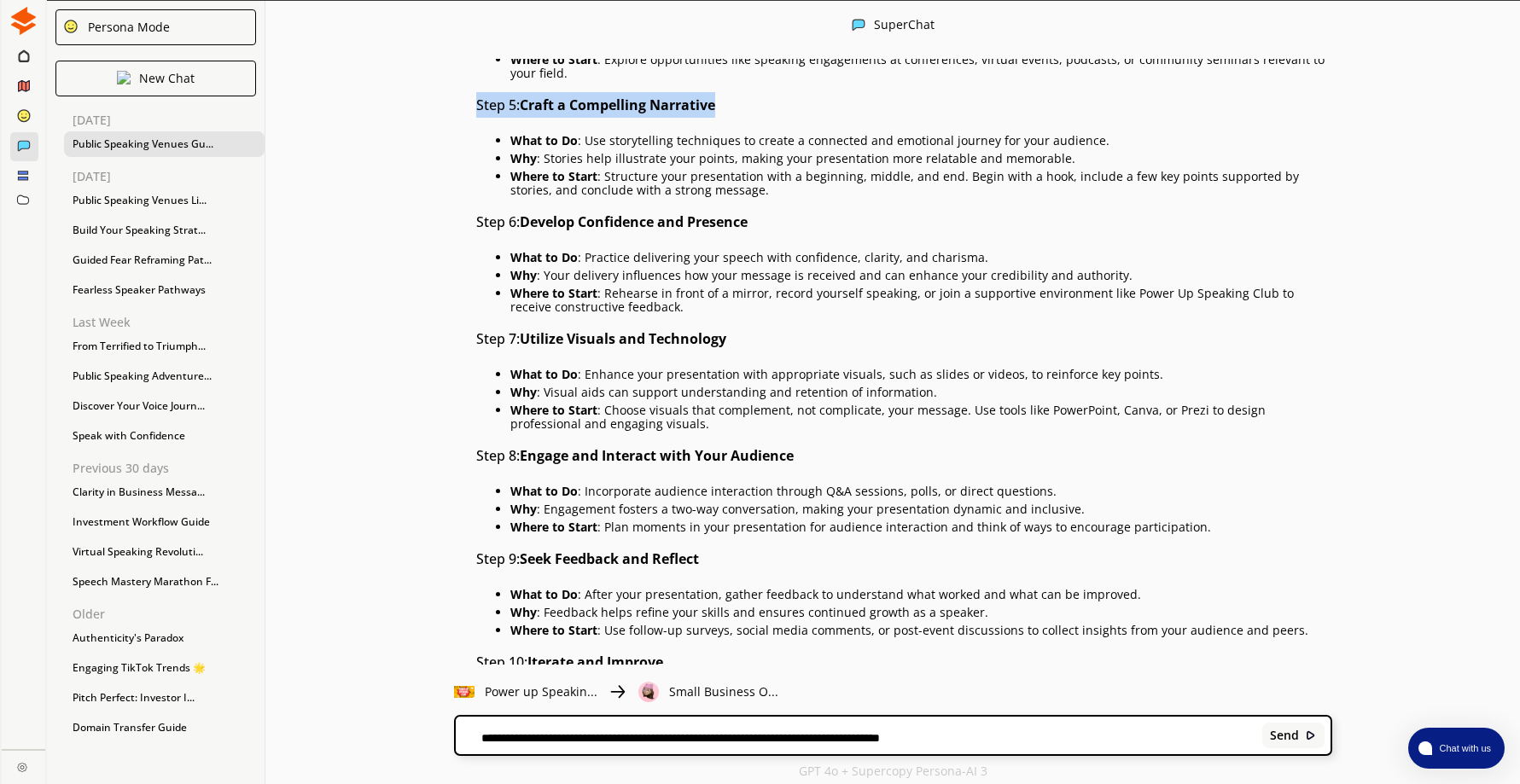
scroll to position [3704, 0]
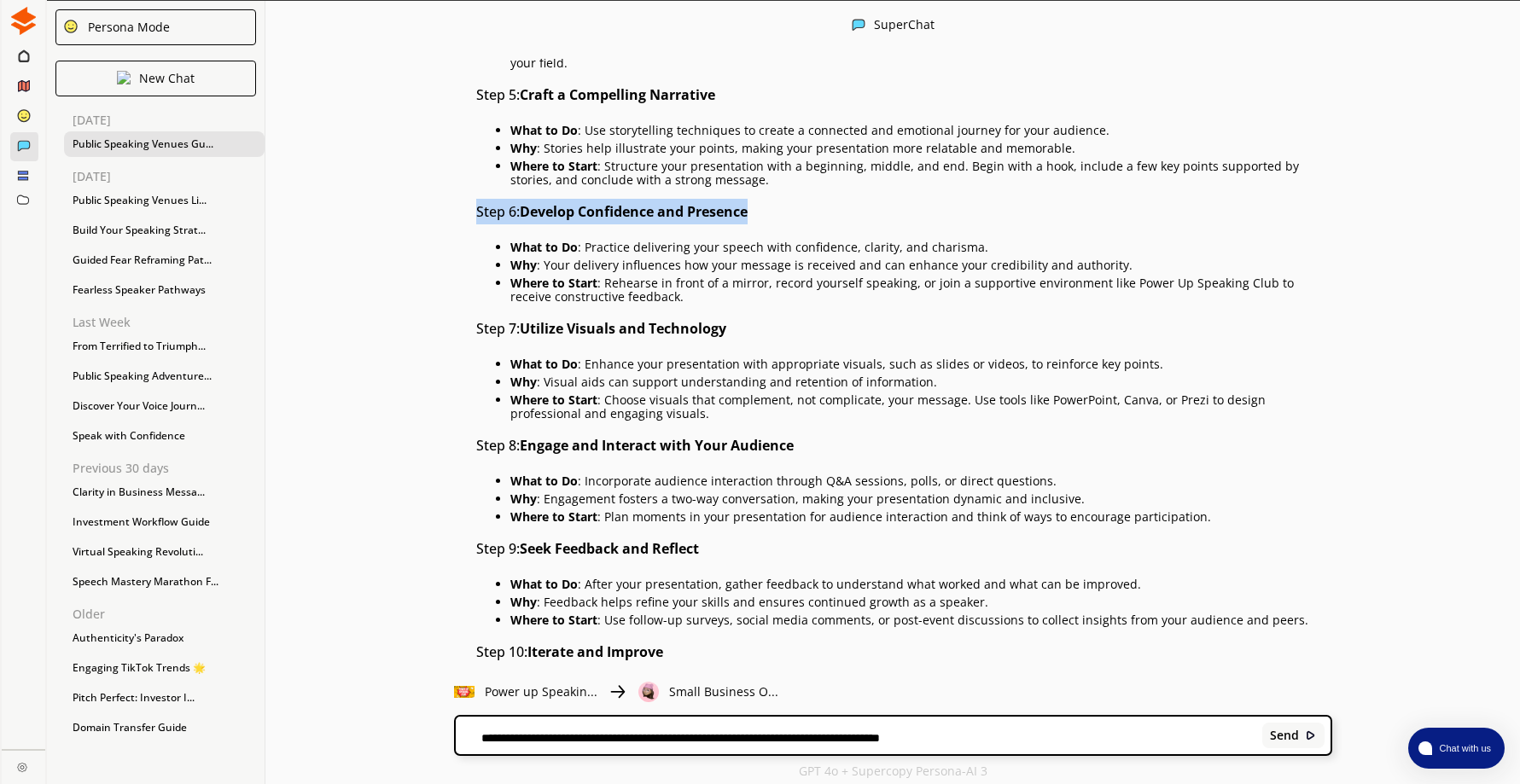
drag, startPoint x: 482, startPoint y: 211, endPoint x: 784, endPoint y: 211, distance: 302.0
click at [784, 211] on h3 "Step 6: Develop Confidence and Presence" at bounding box center [904, 211] width 856 height 25
drag, startPoint x: 784, startPoint y: 211, endPoint x: 727, endPoint y: 212, distance: 57.0
copy h3 "Step 6: Develop Confidence and Presence"
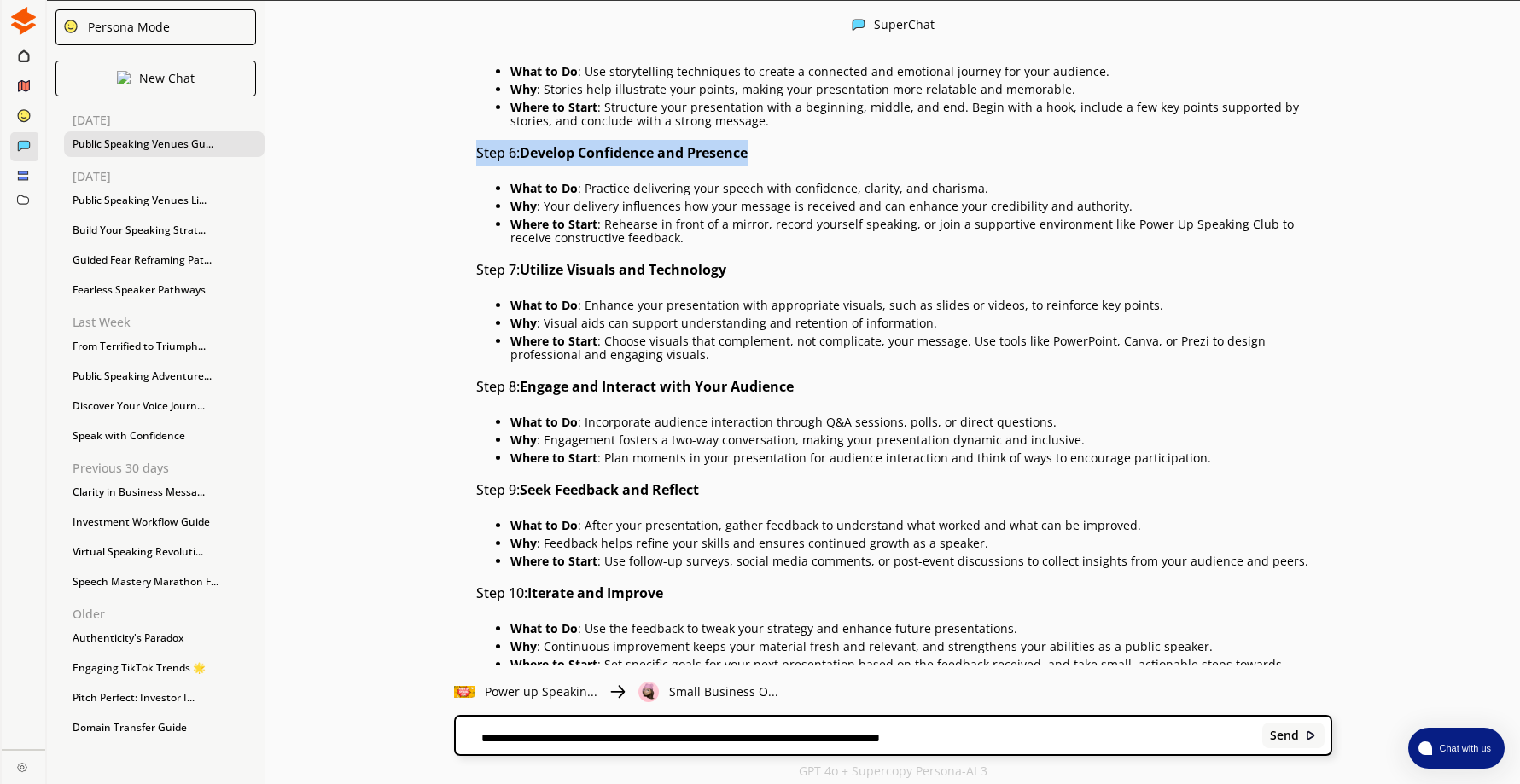
scroll to position [3789, 0]
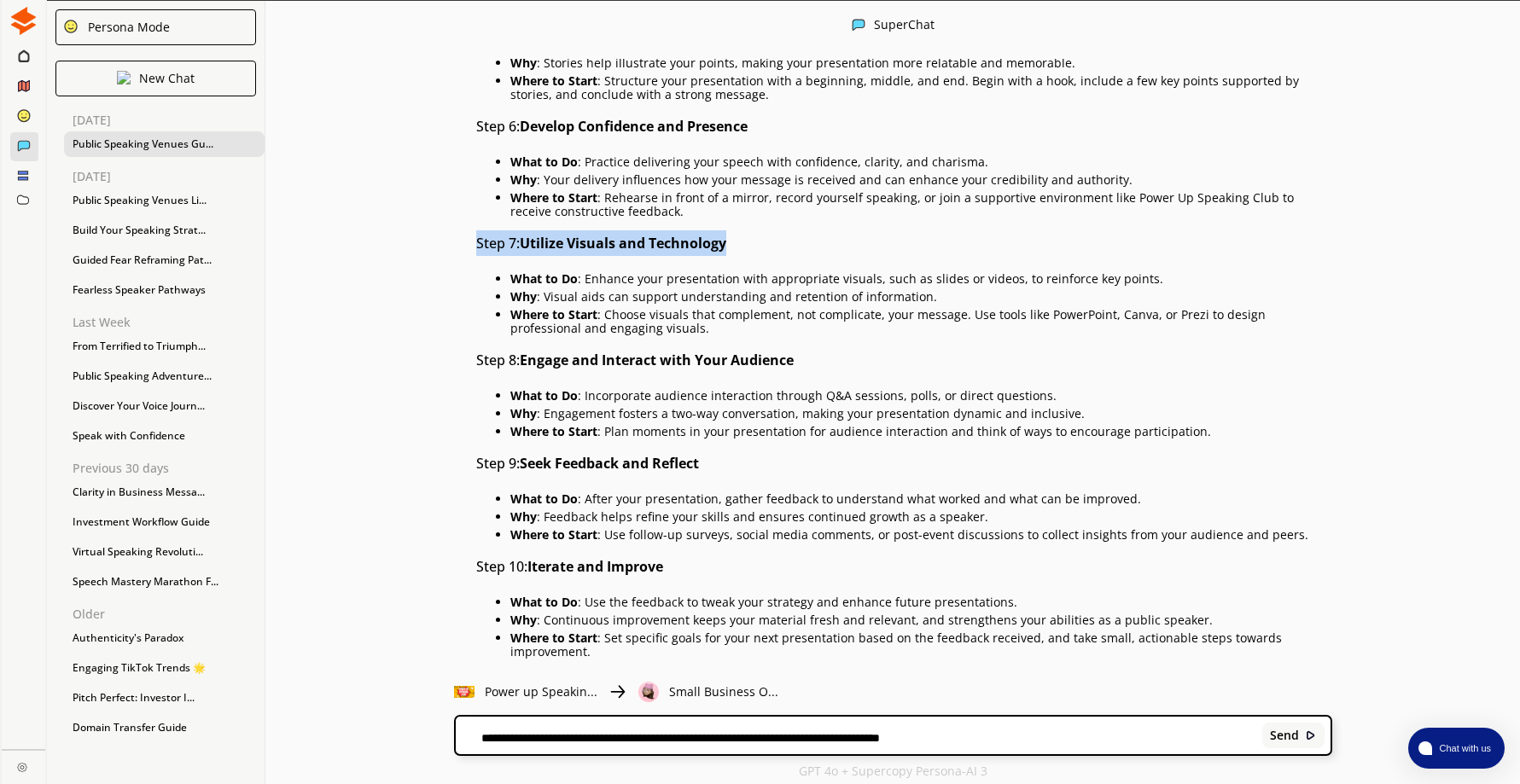
drag, startPoint x: 483, startPoint y: 245, endPoint x: 755, endPoint y: 237, distance: 272.1
click at [755, 237] on h3 "Step 7: Utilize Visuals and Technology" at bounding box center [904, 243] width 856 height 25
drag, startPoint x: 755, startPoint y: 237, endPoint x: 711, endPoint y: 242, distance: 44.3
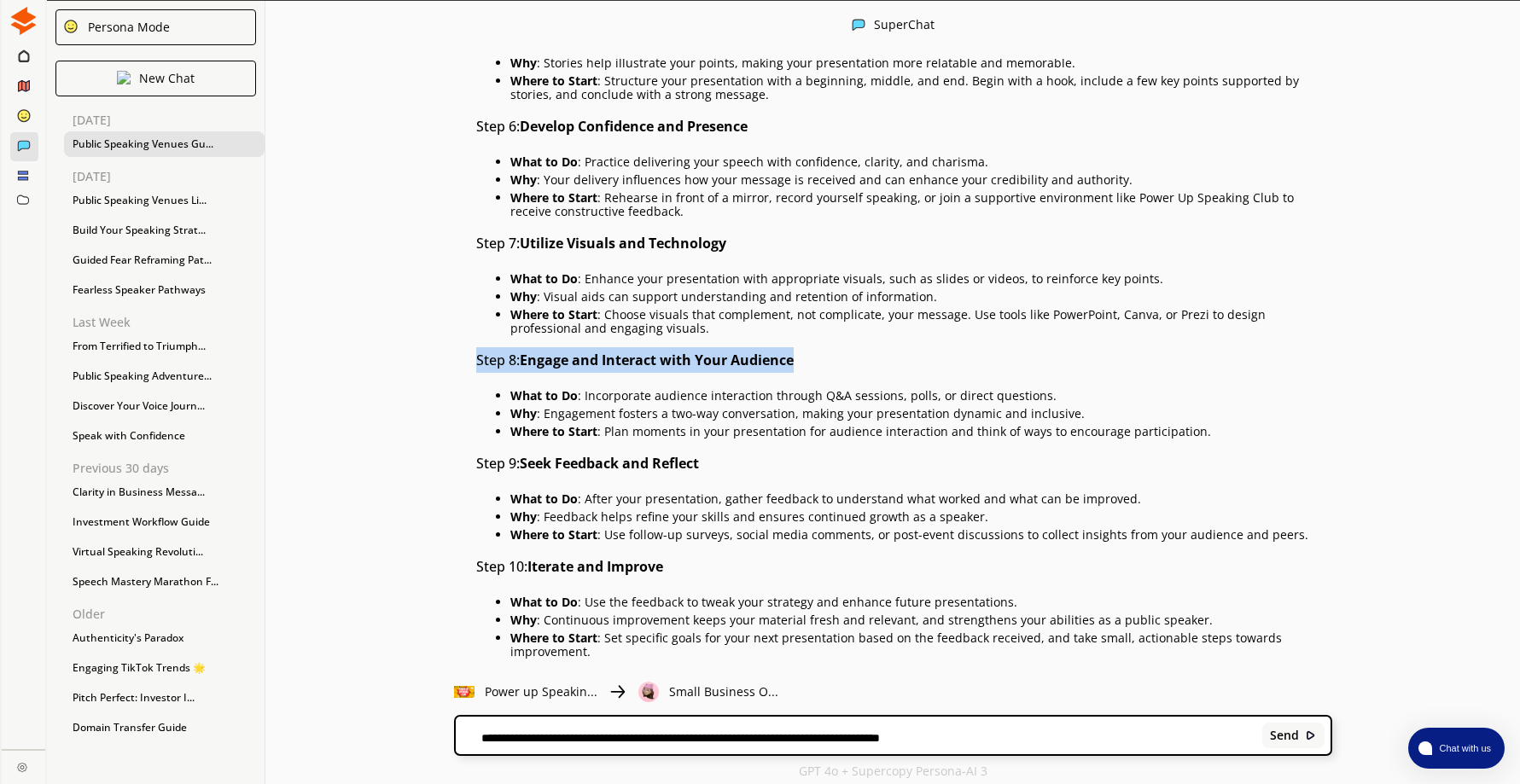
drag, startPoint x: 485, startPoint y: 362, endPoint x: 835, endPoint y: 360, distance: 350.0
click at [835, 360] on h3 "Step 8: Engage and Interact with Your Audience" at bounding box center [904, 360] width 856 height 25
drag, startPoint x: 835, startPoint y: 360, endPoint x: 778, endPoint y: 358, distance: 57.0
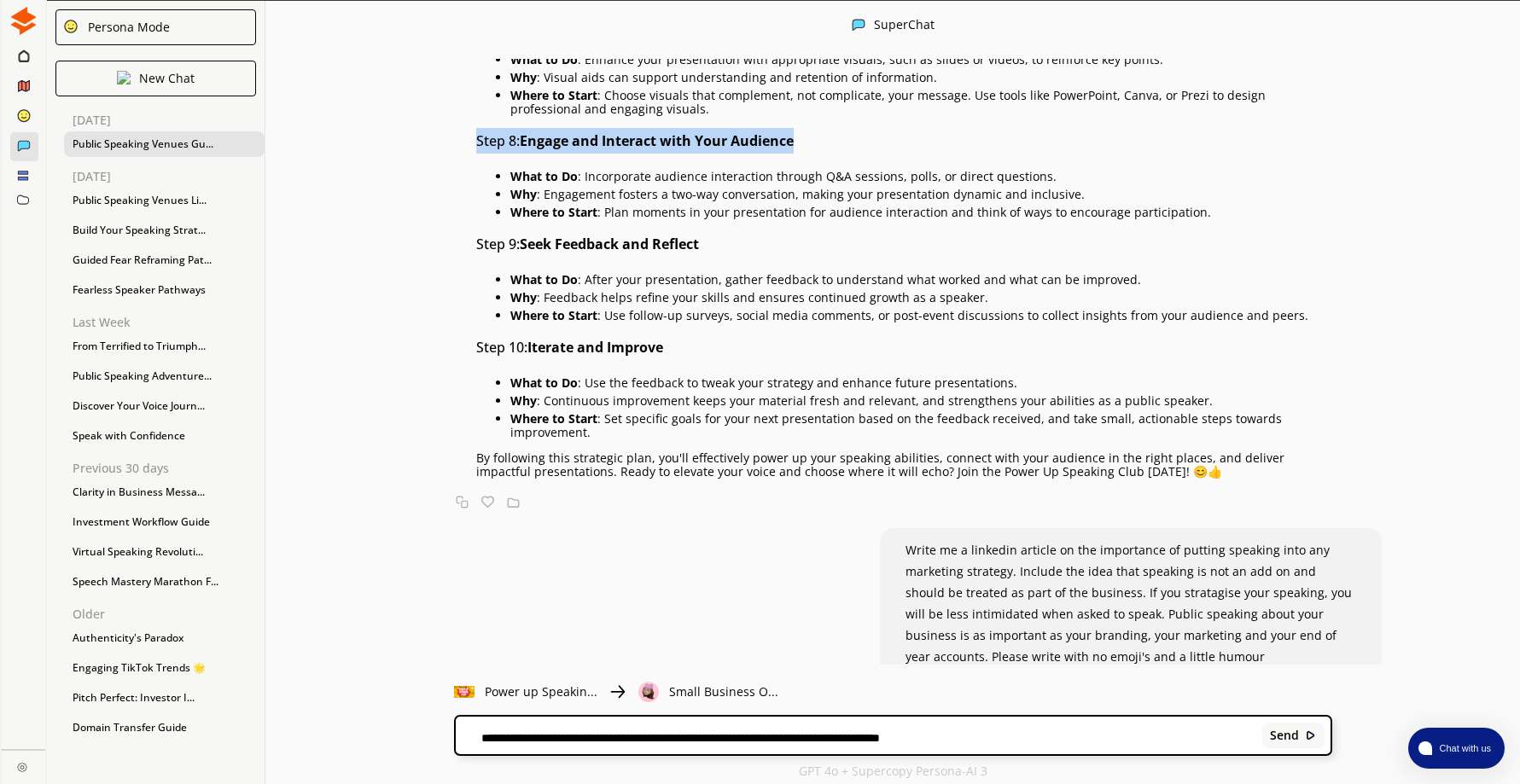
scroll to position [4045, 0]
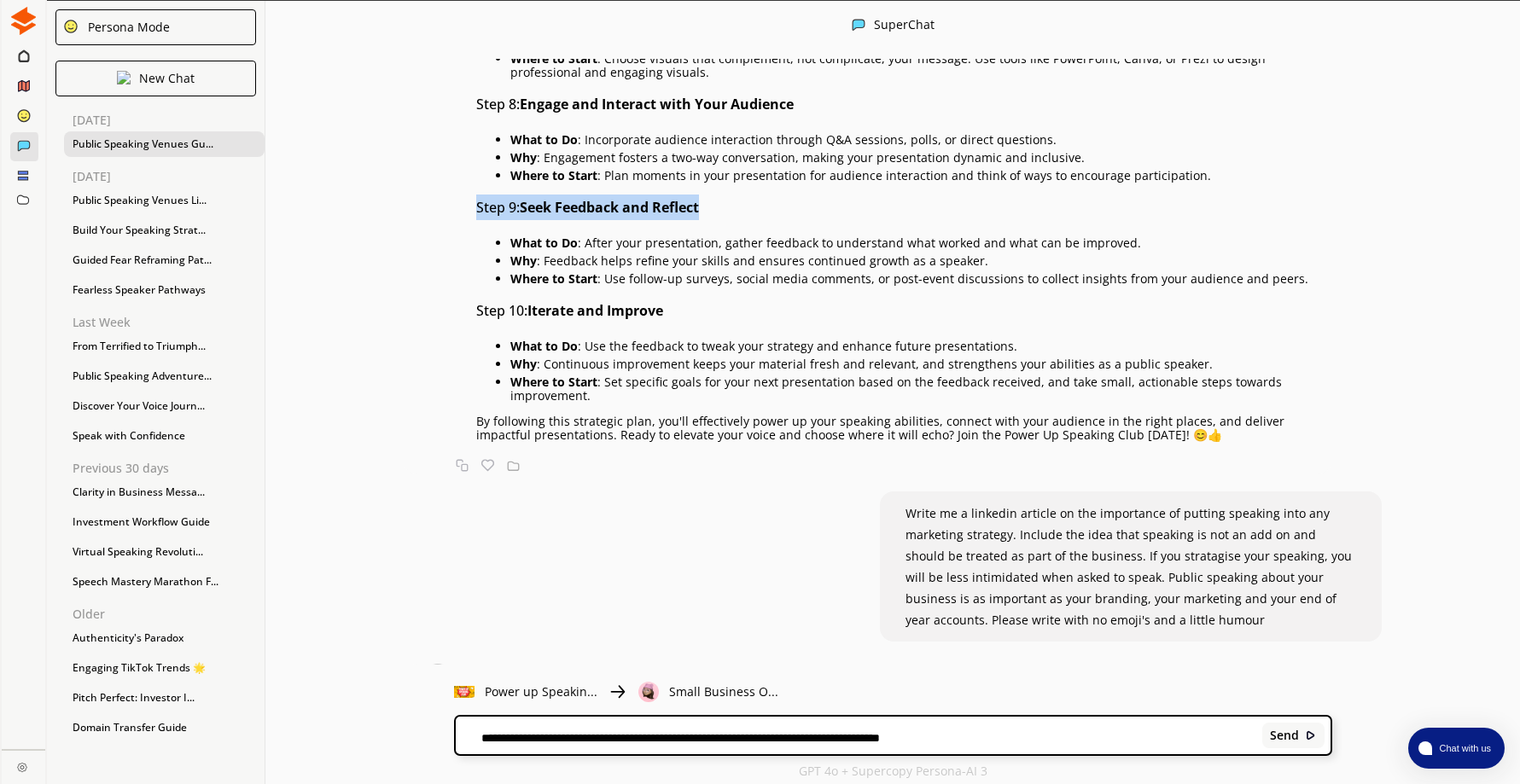
drag, startPoint x: 485, startPoint y: 208, endPoint x: 729, endPoint y: 217, distance: 244.2
click at [729, 217] on h3 "Step 9: Seek Feedback and Reflect" at bounding box center [904, 208] width 856 height 25
drag, startPoint x: 729, startPoint y: 217, endPoint x: 668, endPoint y: 205, distance: 62.2
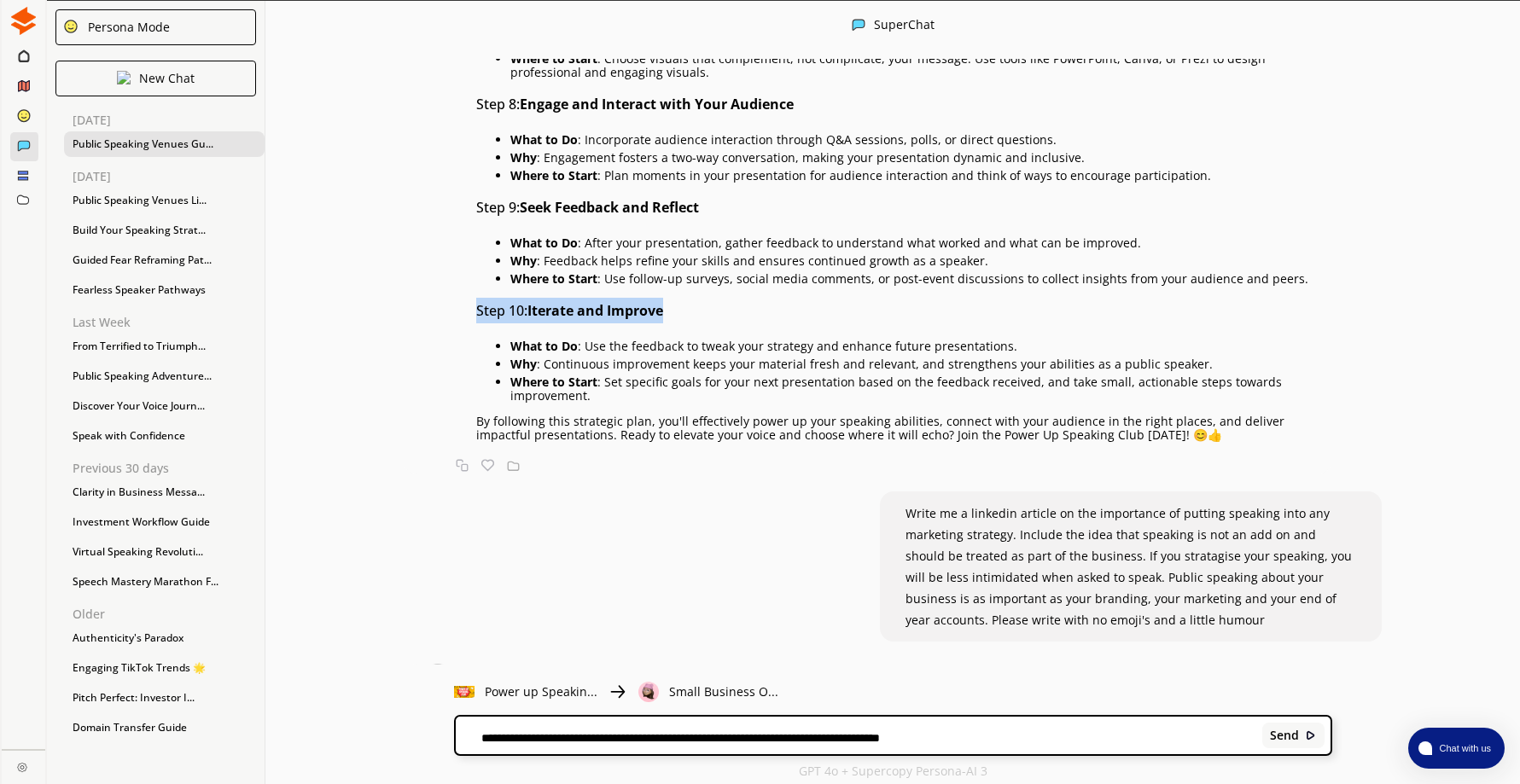
drag, startPoint x: 486, startPoint y: 311, endPoint x: 680, endPoint y: 311, distance: 194.0
click at [680, 311] on h3 "Step 10: Iterate and Improve" at bounding box center [904, 310] width 856 height 25
drag, startPoint x: 680, startPoint y: 311, endPoint x: 653, endPoint y: 310, distance: 27.0
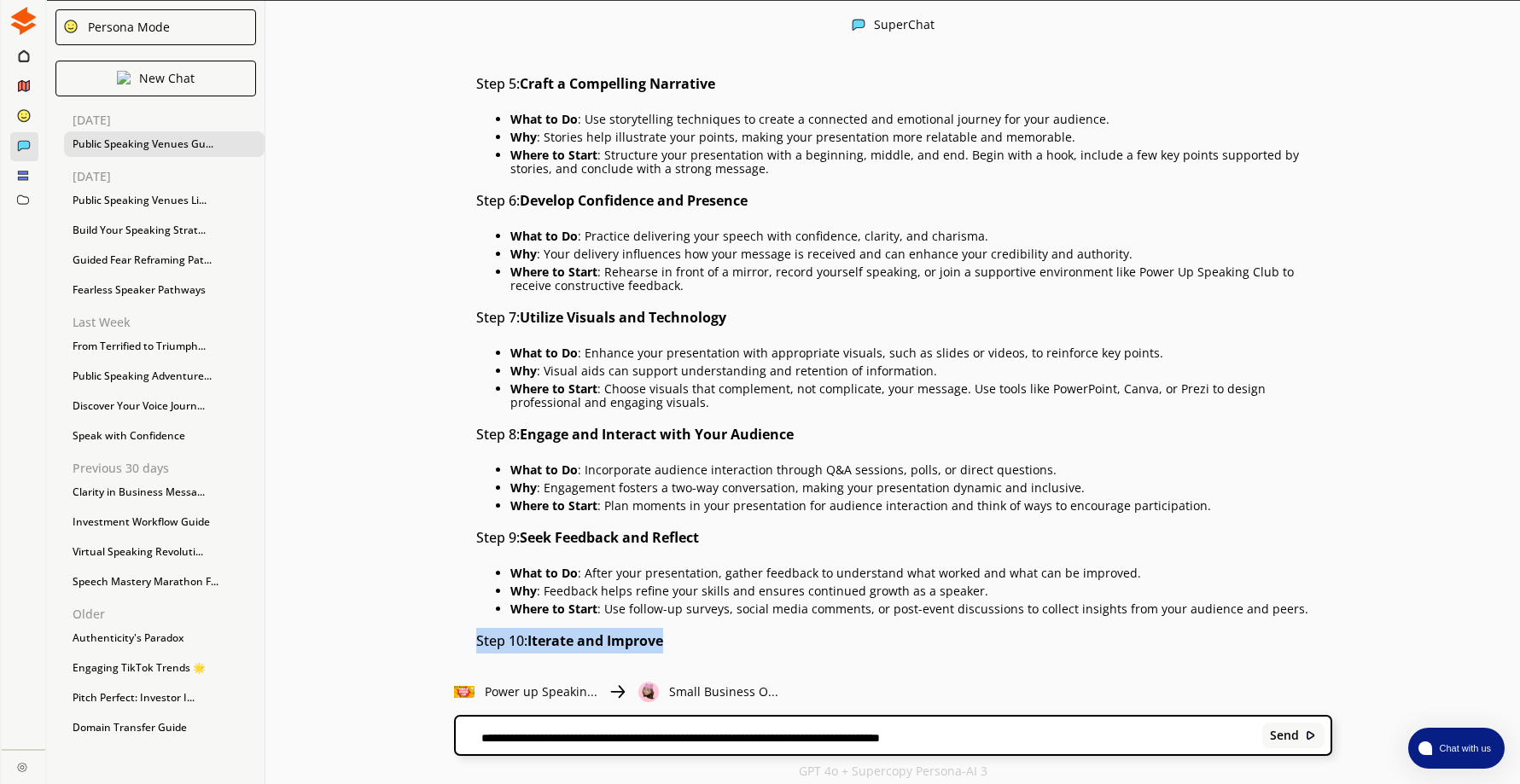
scroll to position [3704, 0]
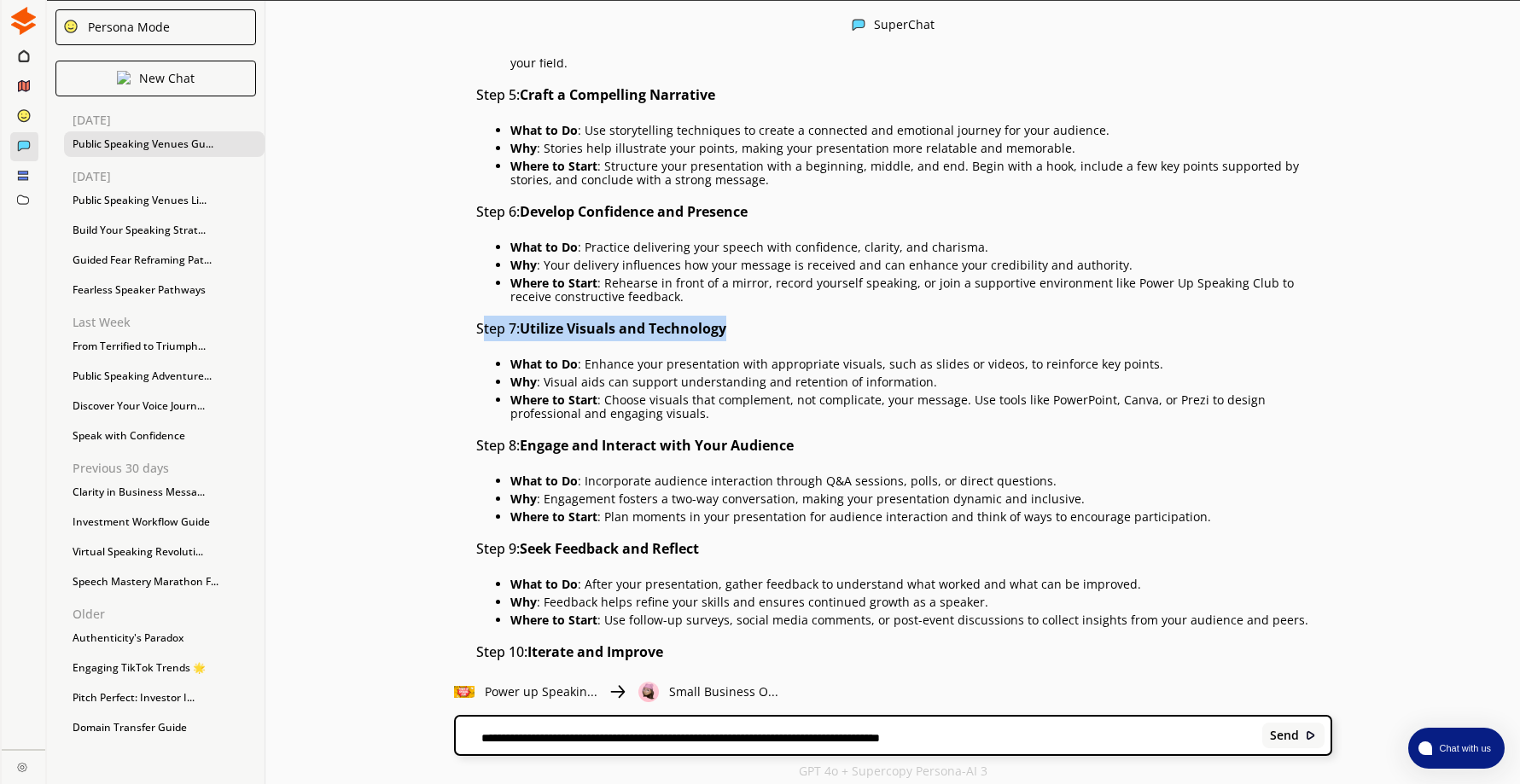
drag, startPoint x: 522, startPoint y: 329, endPoint x: 758, endPoint y: 347, distance: 236.7
click at [758, 347] on div "Of course! Let's seamlessly incorporate the step of finding where your audience…" at bounding box center [904, 181] width 856 height 1204
drag, startPoint x: 758, startPoint y: 347, endPoint x: 789, endPoint y: 337, distance: 32.6
click at [789, 337] on h3 "Step 7: Utilize Visuals and Technology" at bounding box center [904, 328] width 856 height 25
drag, startPoint x: 485, startPoint y: 328, endPoint x: 748, endPoint y: 332, distance: 263.0
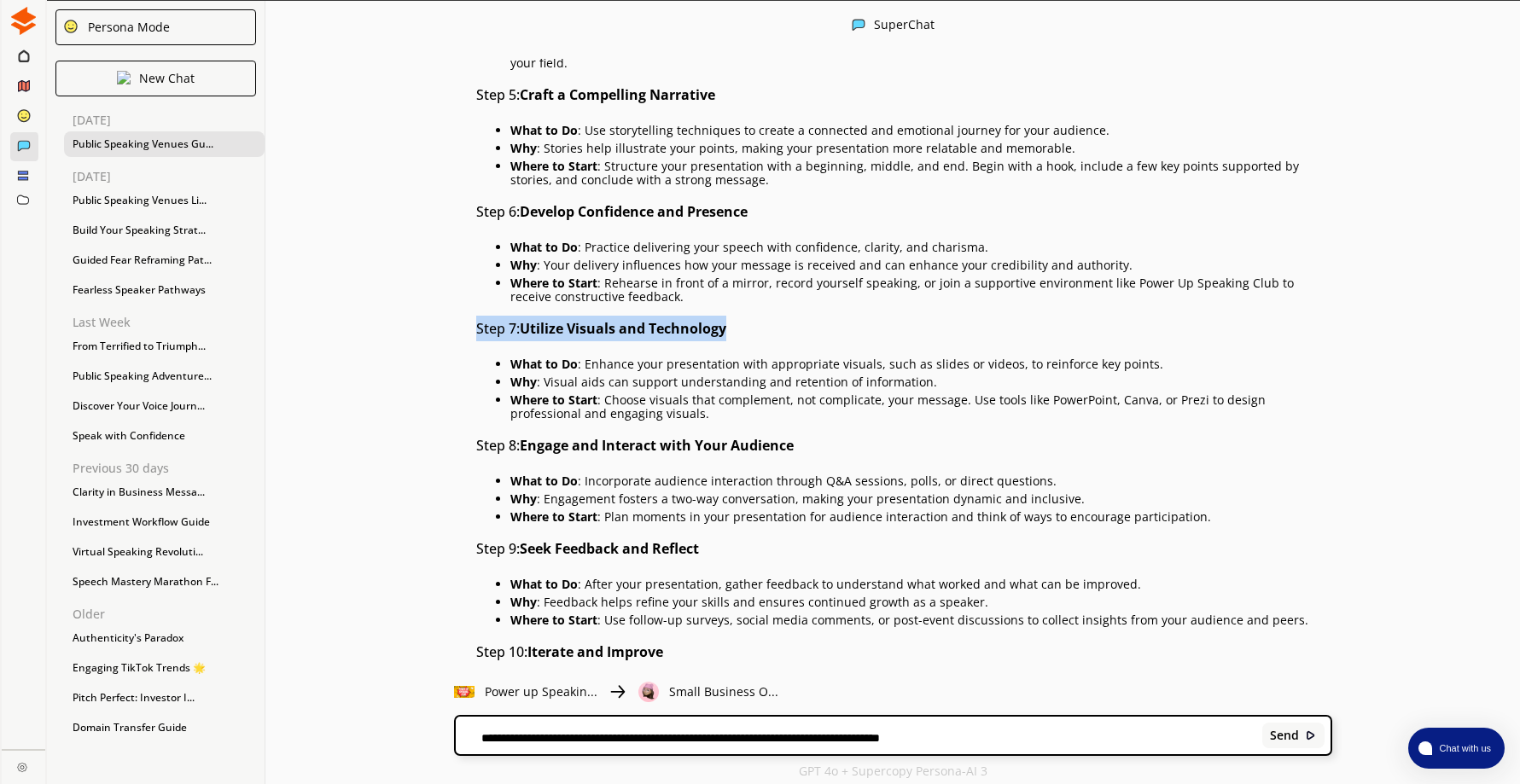
click at [748, 332] on h3 "Step 7: Utilize Visuals and Technology" at bounding box center [904, 328] width 856 height 25
drag, startPoint x: 748, startPoint y: 332, endPoint x: 717, endPoint y: 331, distance: 31.0
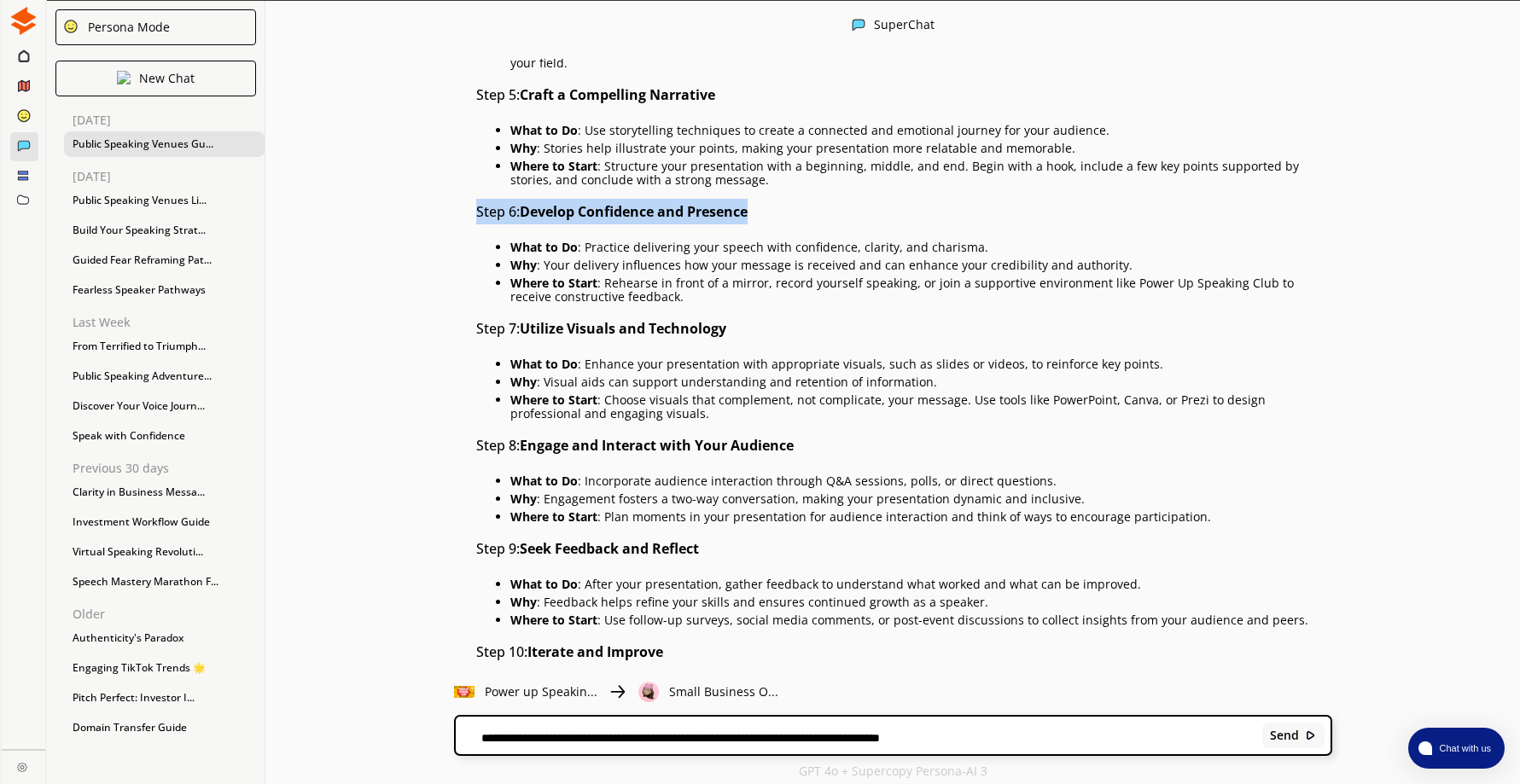
drag, startPoint x: 485, startPoint y: 212, endPoint x: 789, endPoint y: 237, distance: 305.0
click at [789, 237] on div "Of course! Let's seamlessly incorporate the step of finding where your audience…" at bounding box center [904, 181] width 856 height 1204
drag, startPoint x: 789, startPoint y: 237, endPoint x: 746, endPoint y: 208, distance: 51.9
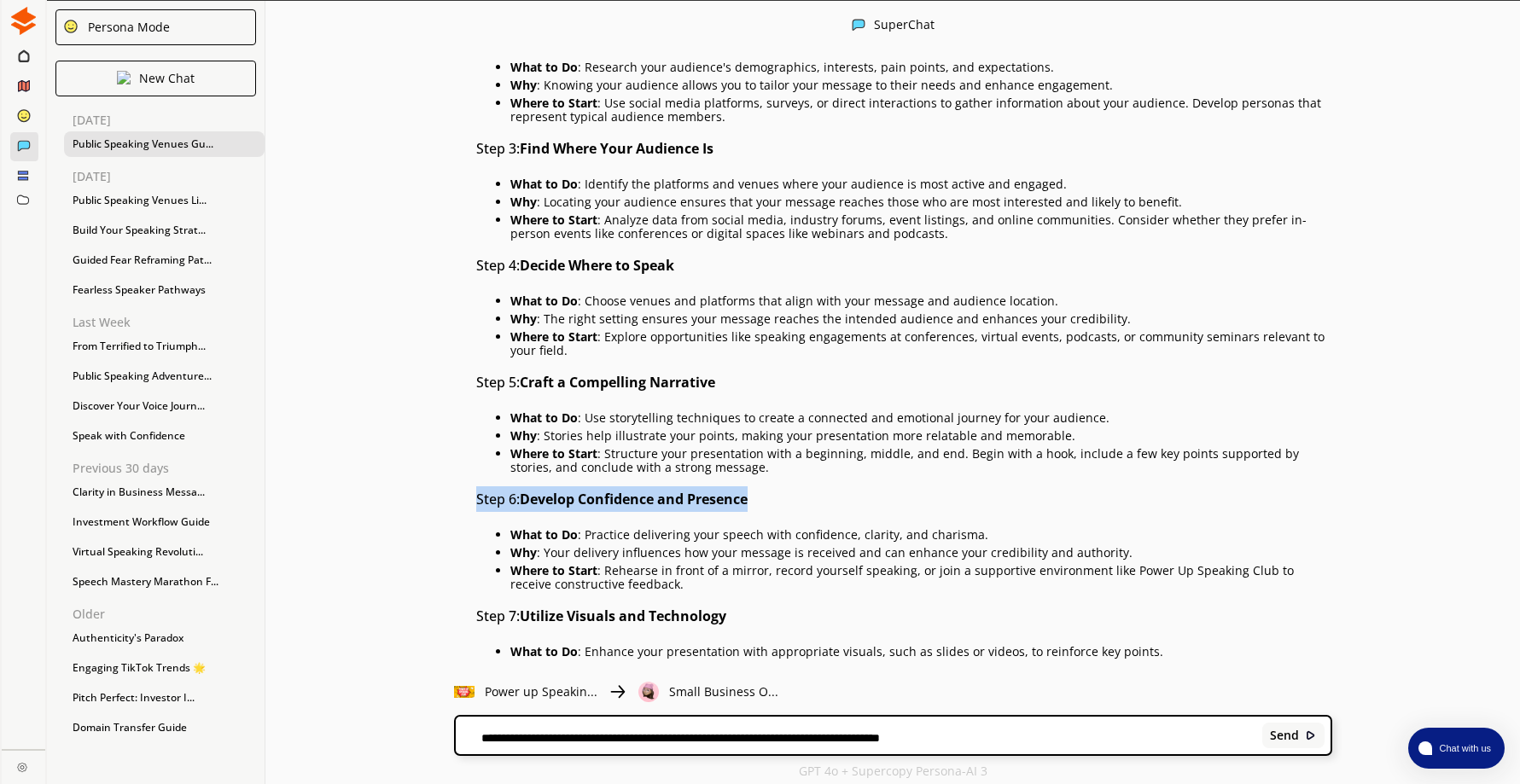
scroll to position [3363, 0]
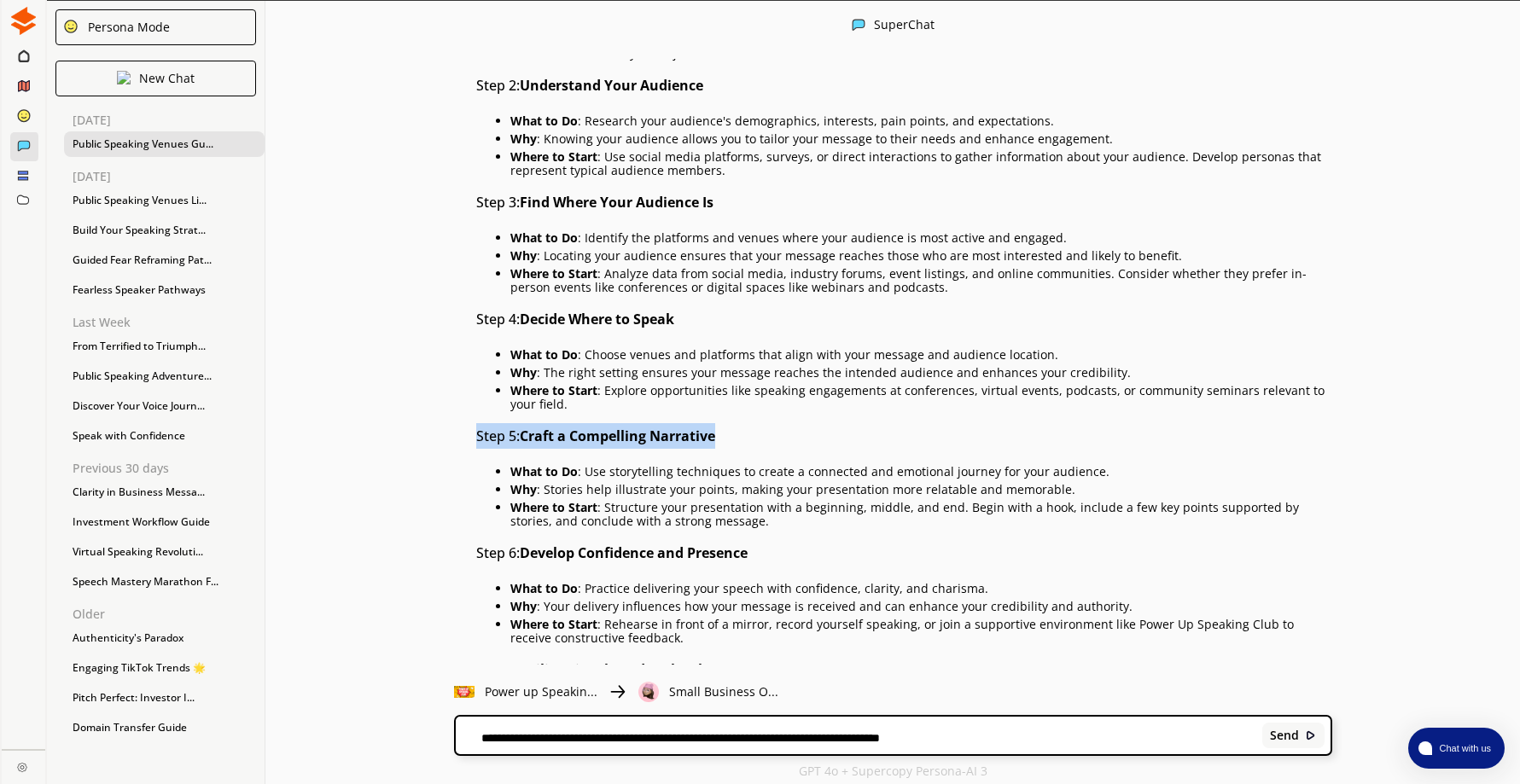
drag, startPoint x: 483, startPoint y: 436, endPoint x: 731, endPoint y: 440, distance: 248.0
click at [731, 440] on h3 "Step 5: Craft a Compelling Narrative" at bounding box center [904, 436] width 856 height 25
drag, startPoint x: 731, startPoint y: 440, endPoint x: 690, endPoint y: 431, distance: 42.0
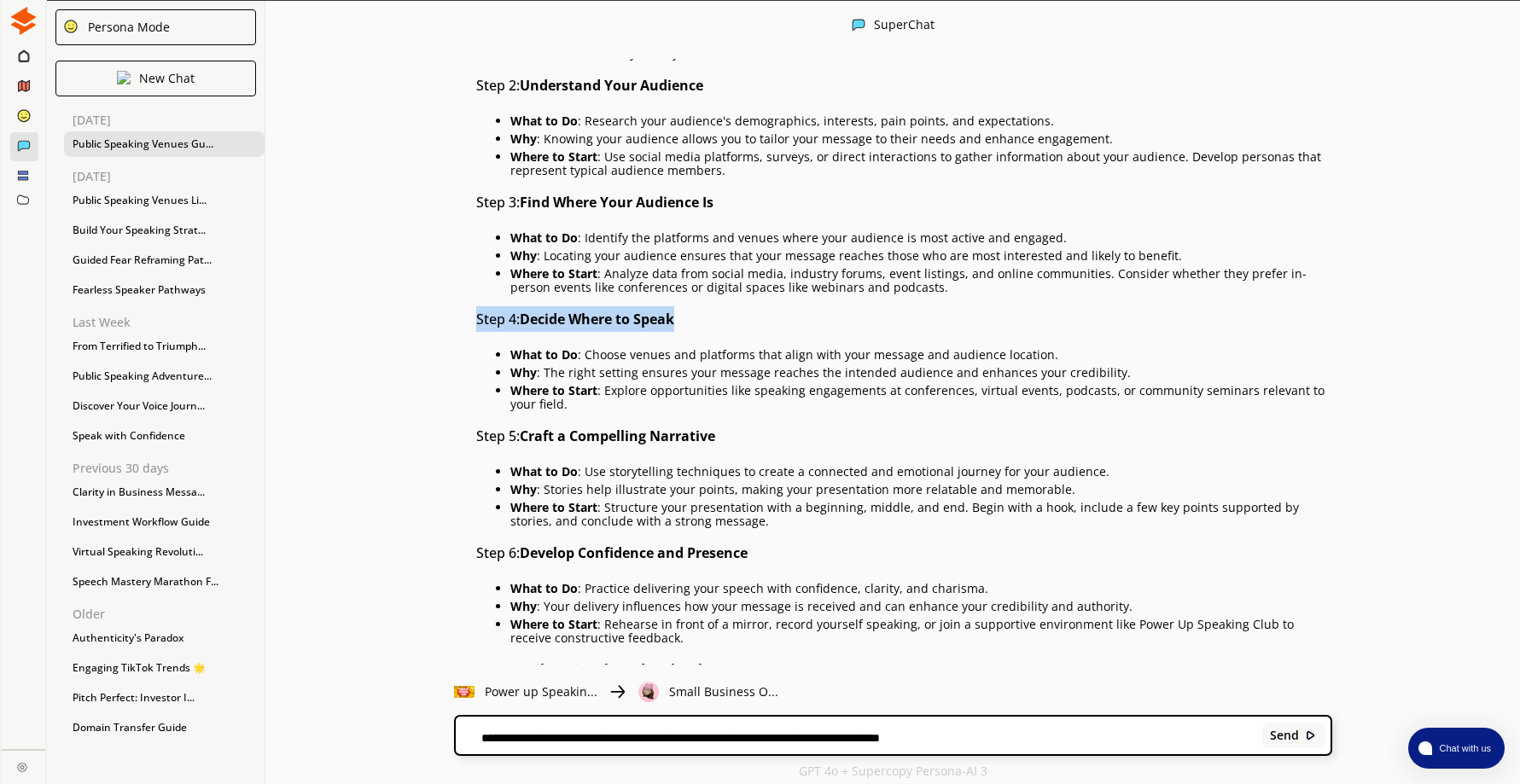
drag, startPoint x: 482, startPoint y: 317, endPoint x: 704, endPoint y: 320, distance: 222.0
click at [704, 320] on h3 "Step 4: Decide Where to Speak" at bounding box center [904, 318] width 856 height 25
drag, startPoint x: 704, startPoint y: 320, endPoint x: 658, endPoint y: 320, distance: 46.0
drag, startPoint x: 482, startPoint y: 199, endPoint x: 730, endPoint y: 199, distance: 248.0
click at [730, 199] on h3 "Step 3: Find Where Your Audience Is" at bounding box center [904, 202] width 856 height 25
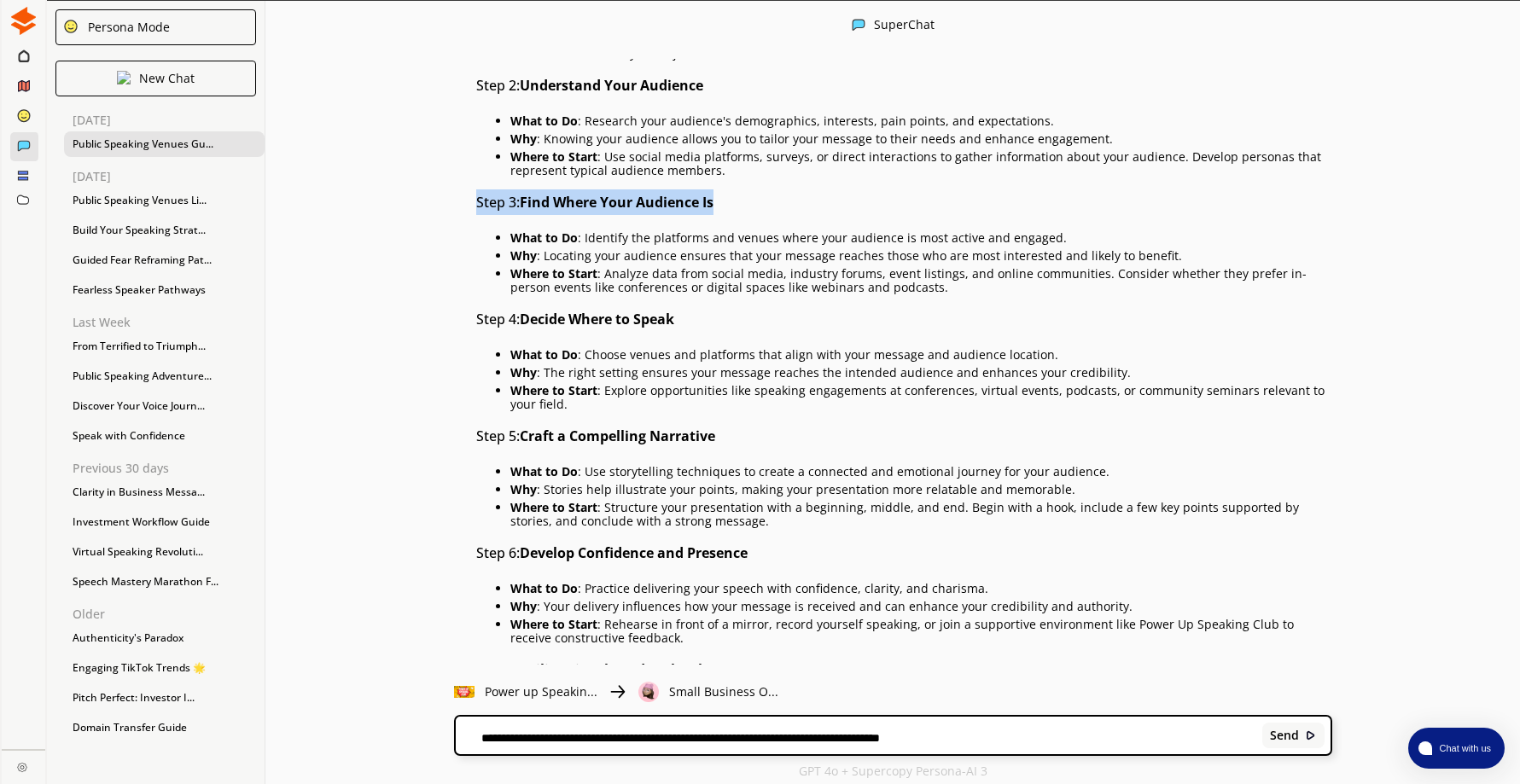
drag, startPoint x: 730, startPoint y: 199, endPoint x: 688, endPoint y: 200, distance: 42.0
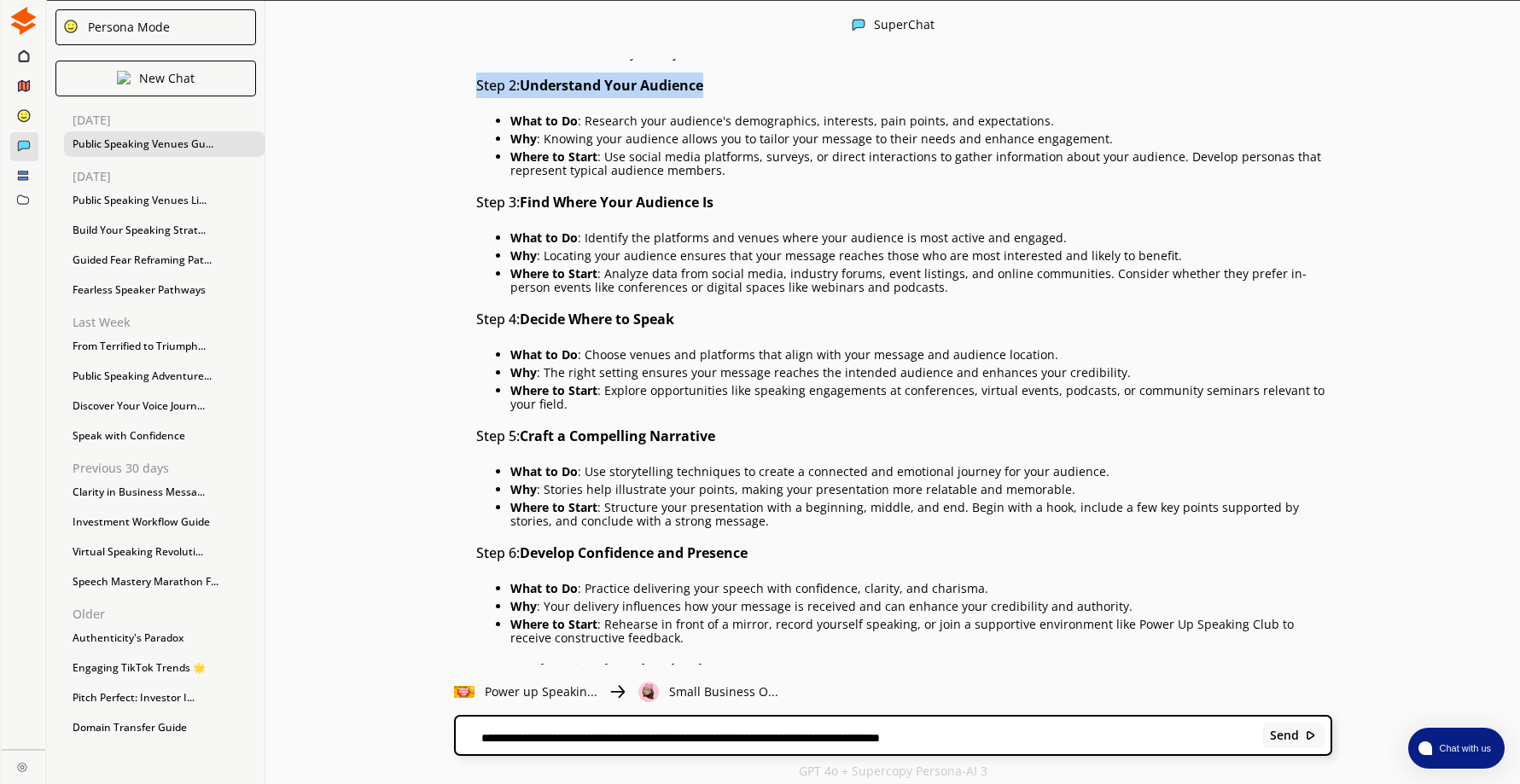
drag, startPoint x: 480, startPoint y: 84, endPoint x: 725, endPoint y: 82, distance: 245.0
click at [725, 82] on div "Of course! Let's seamlessly incorporate the step of finding where your audience…" at bounding box center [876, 522] width 912 height 1204
drag, startPoint x: 725, startPoint y: 82, endPoint x: 681, endPoint y: 85, distance: 44.1
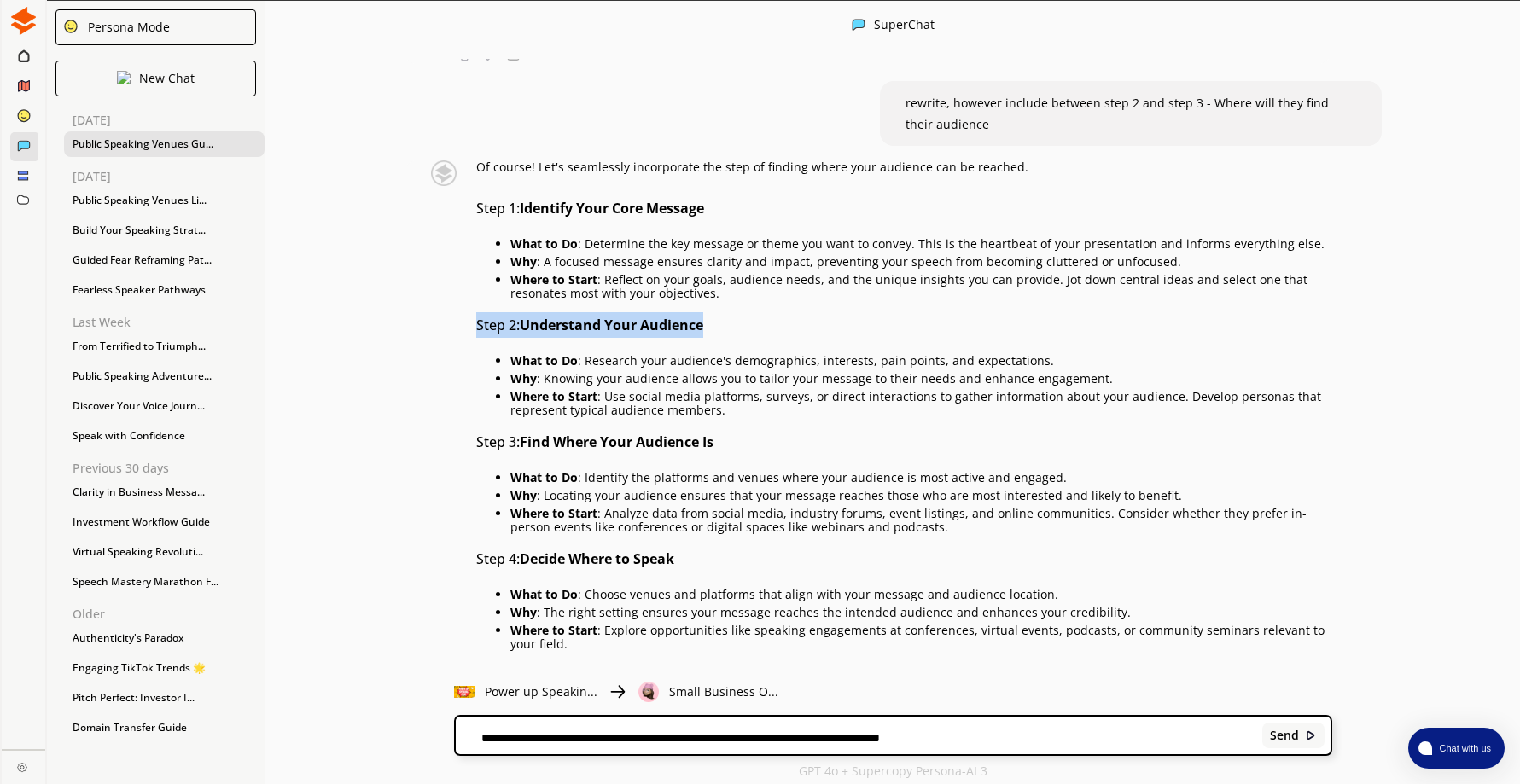
scroll to position [3107, 0]
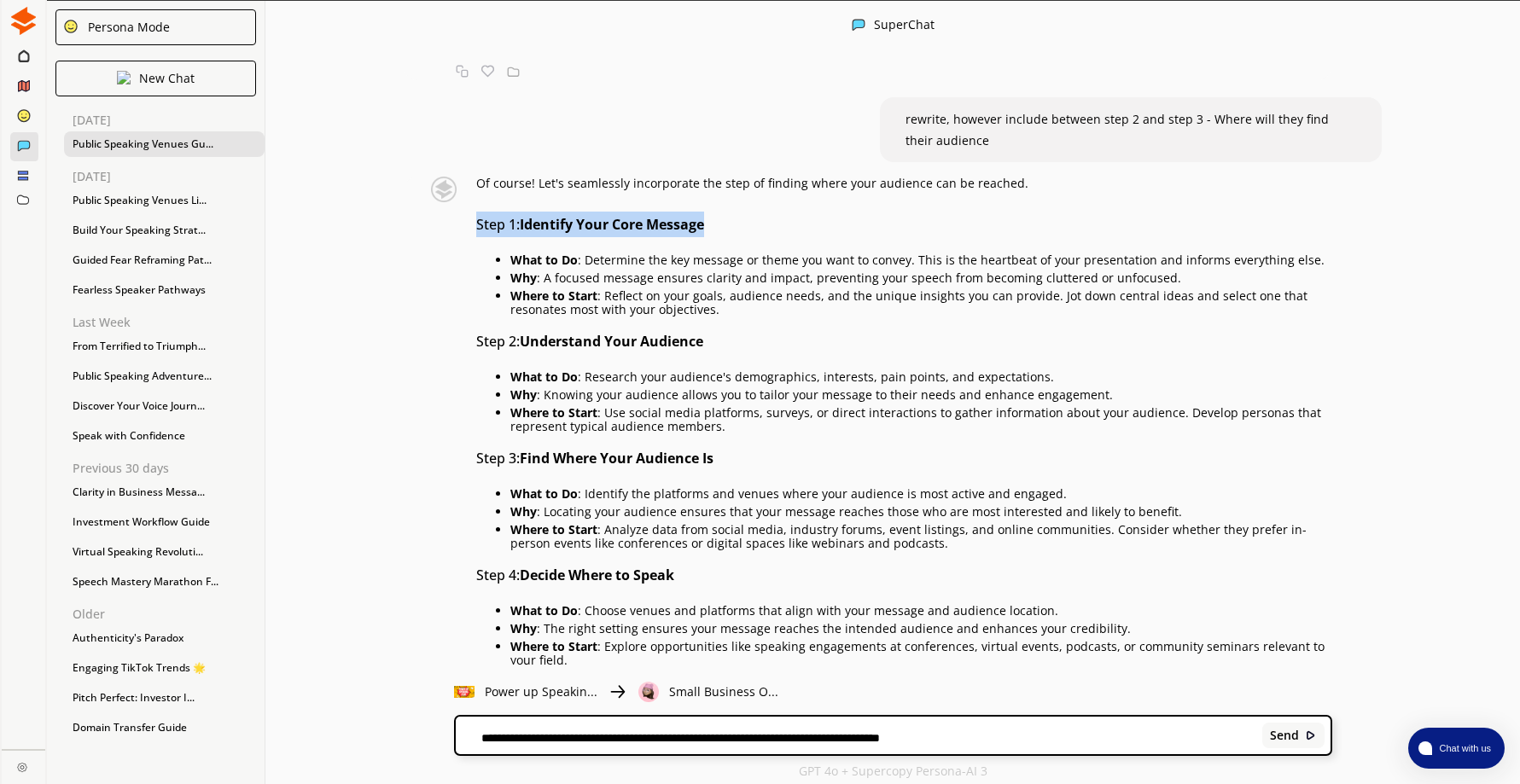
drag, startPoint x: 483, startPoint y: 223, endPoint x: 752, endPoint y: 223, distance: 269.0
drag, startPoint x: 752, startPoint y: 223, endPoint x: 691, endPoint y: 226, distance: 61.1
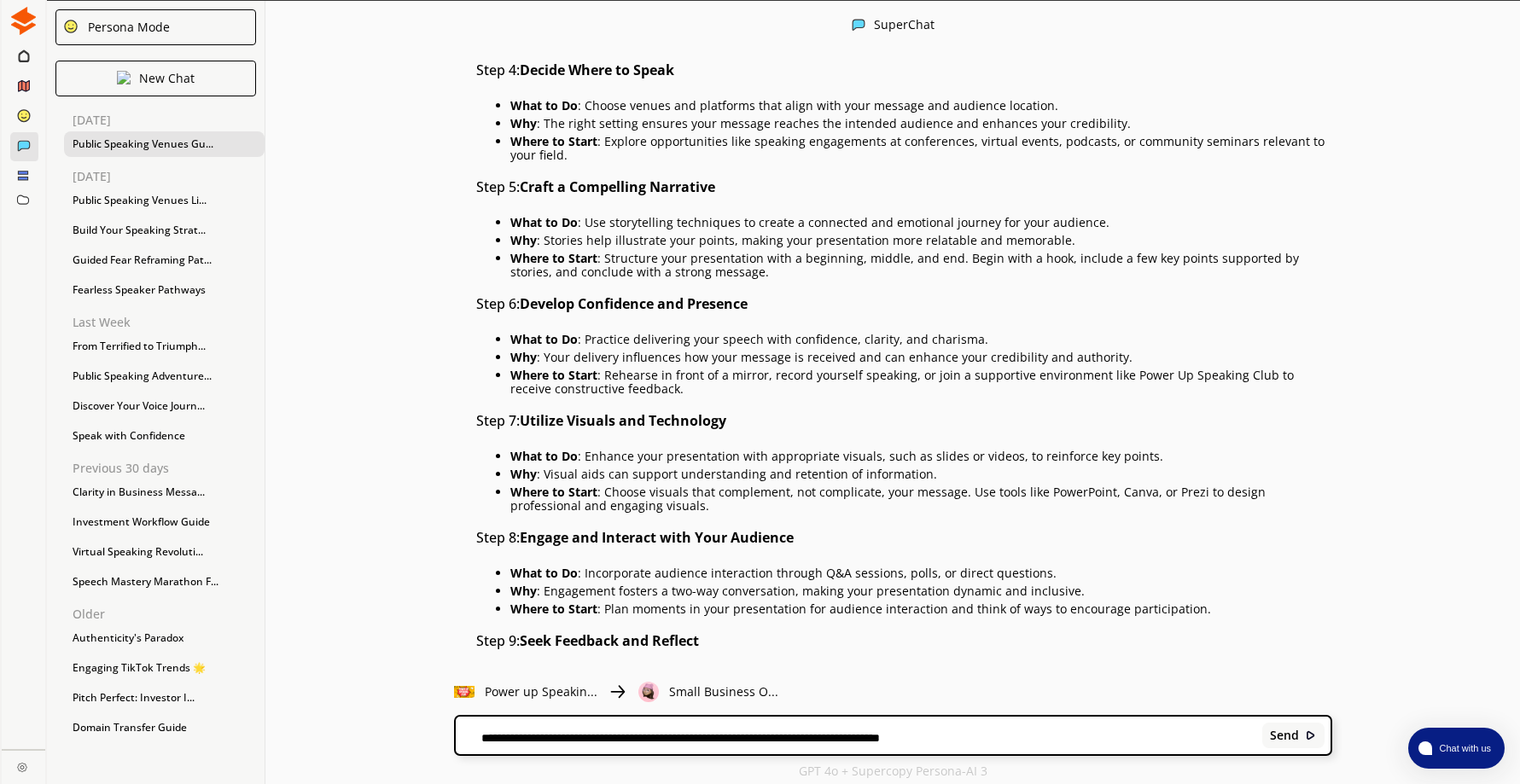
scroll to position [3619, 0]
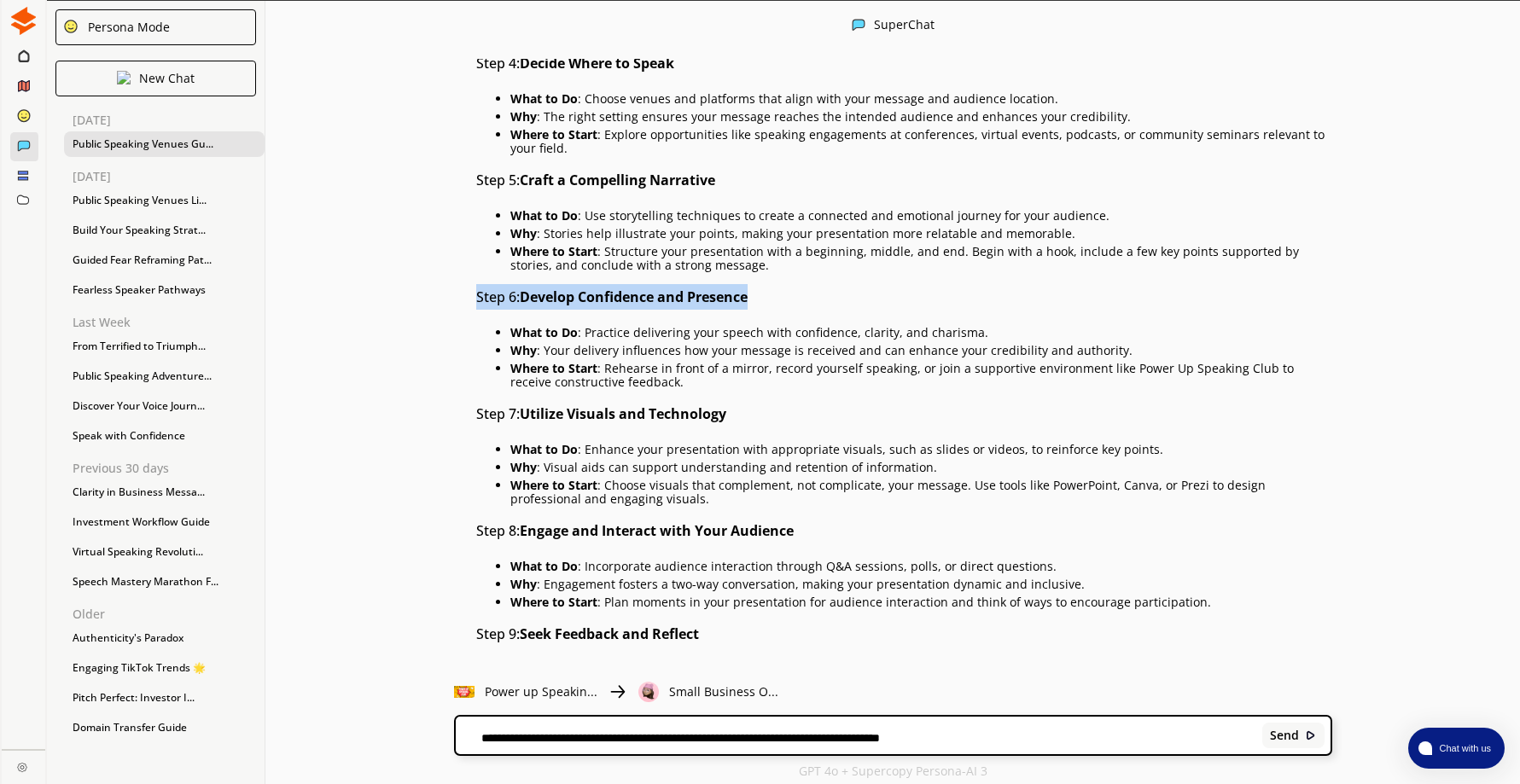
drag, startPoint x: 485, startPoint y: 293, endPoint x: 783, endPoint y: 293, distance: 298.0
click at [783, 293] on h3 "Step 6: Develop Confidence and Presence" at bounding box center [904, 297] width 856 height 25
drag, startPoint x: 783, startPoint y: 293, endPoint x: 722, endPoint y: 298, distance: 61.2
click at [400, 242] on div "Give me a full list of places people can speak in public. Include online speaki…" at bounding box center [893, 361] width 1255 height 605
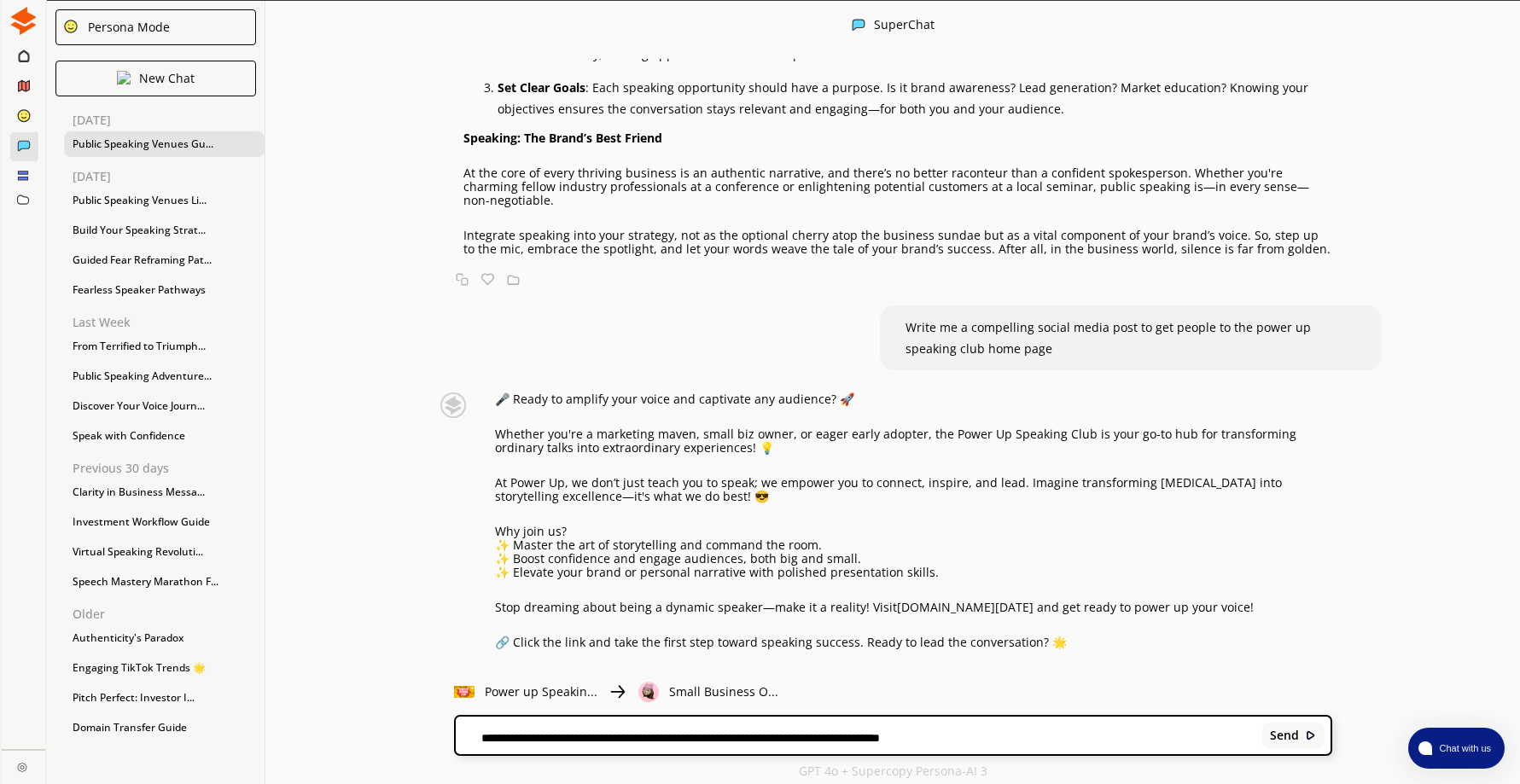
scroll to position [5240, 0]
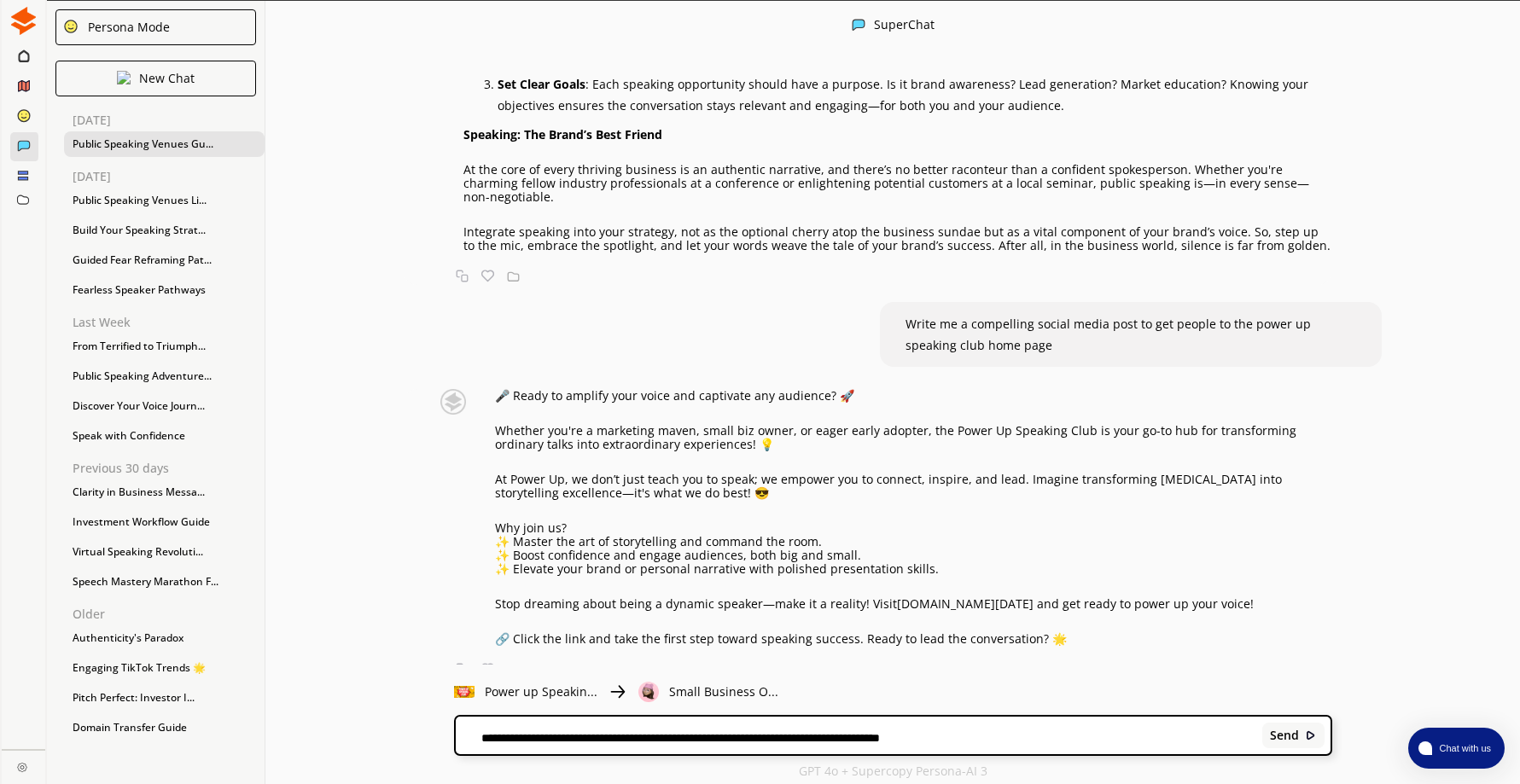
click at [586, 726] on div "**********" at bounding box center [893, 735] width 875 height 38
click at [586, 729] on div "**********" at bounding box center [893, 735] width 875 height 38
click at [537, 733] on textarea "**********" at bounding box center [856, 736] width 801 height 14
click at [505, 726] on textarea "**********" at bounding box center [856, 734] width 801 height 17
type textarea "**********"
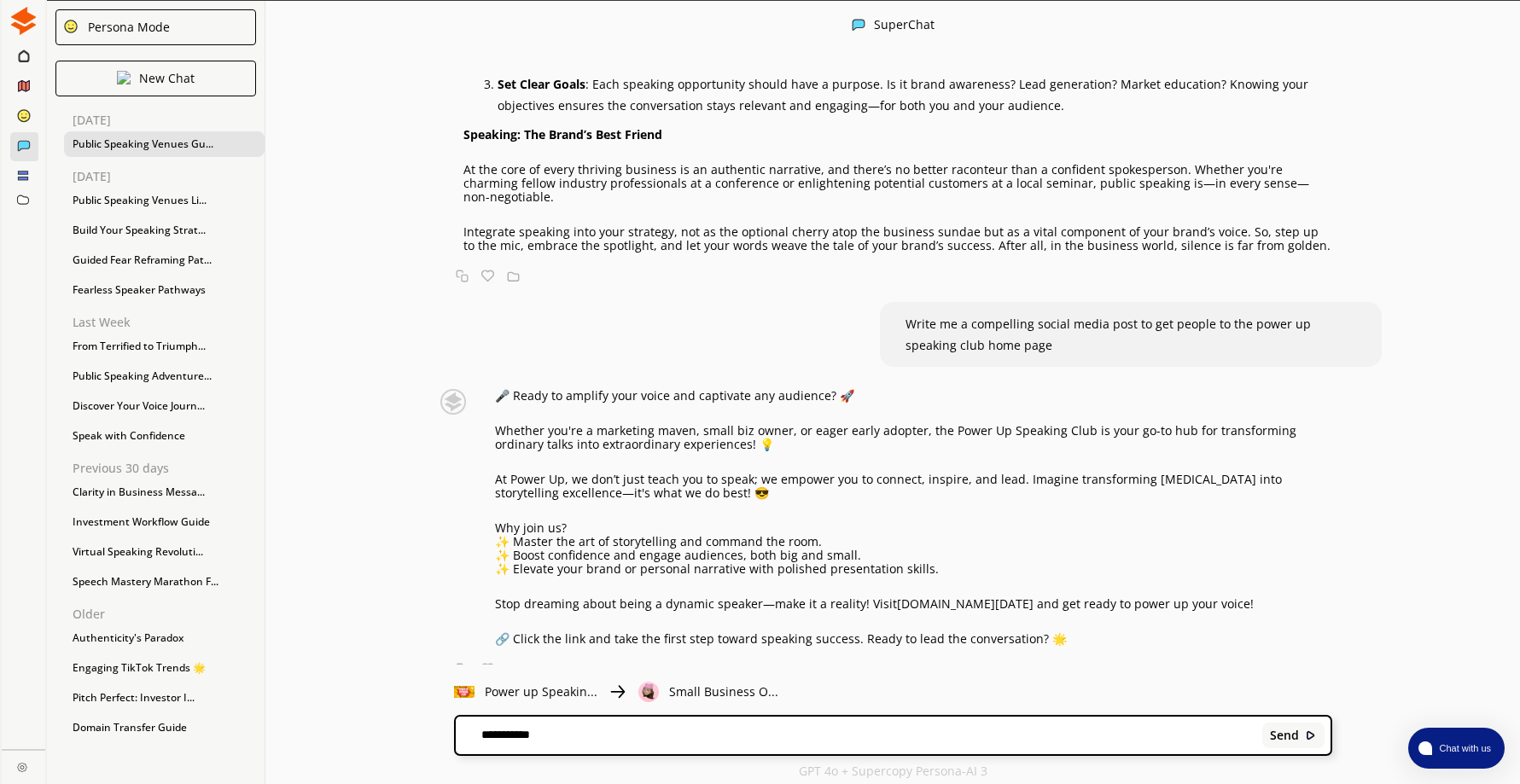
drag, startPoint x: 559, startPoint y: 733, endPoint x: 460, endPoint y: 724, distance: 99.4
click at [460, 724] on div "**********" at bounding box center [893, 734] width 878 height 41
click at [1467, 318] on div "Give me a full list of places people can speak in public. Include online speaki…" at bounding box center [893, 361] width 1255 height 605
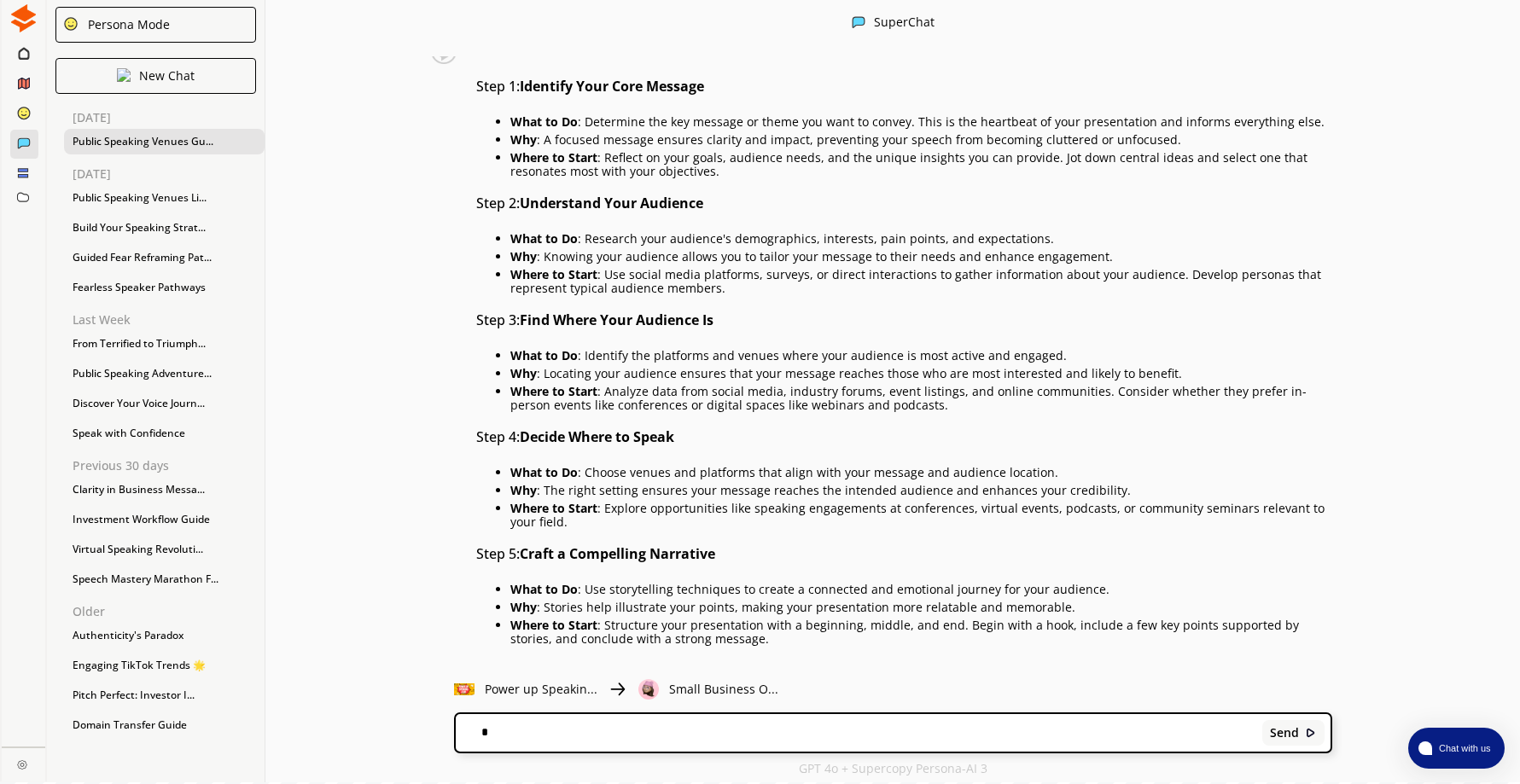
scroll to position [3193, 0]
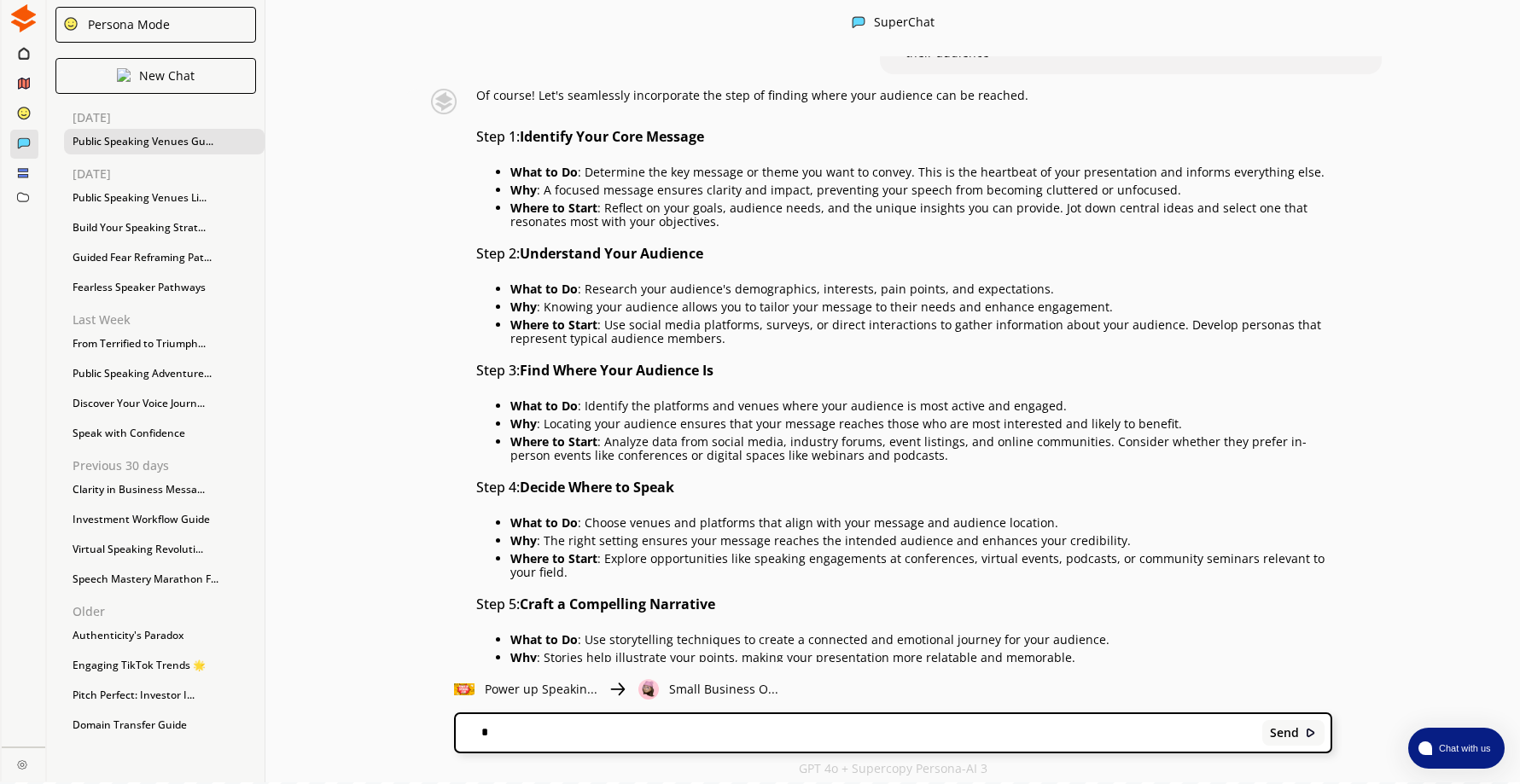
click at [28, 22] on img at bounding box center [23, 18] width 28 height 28
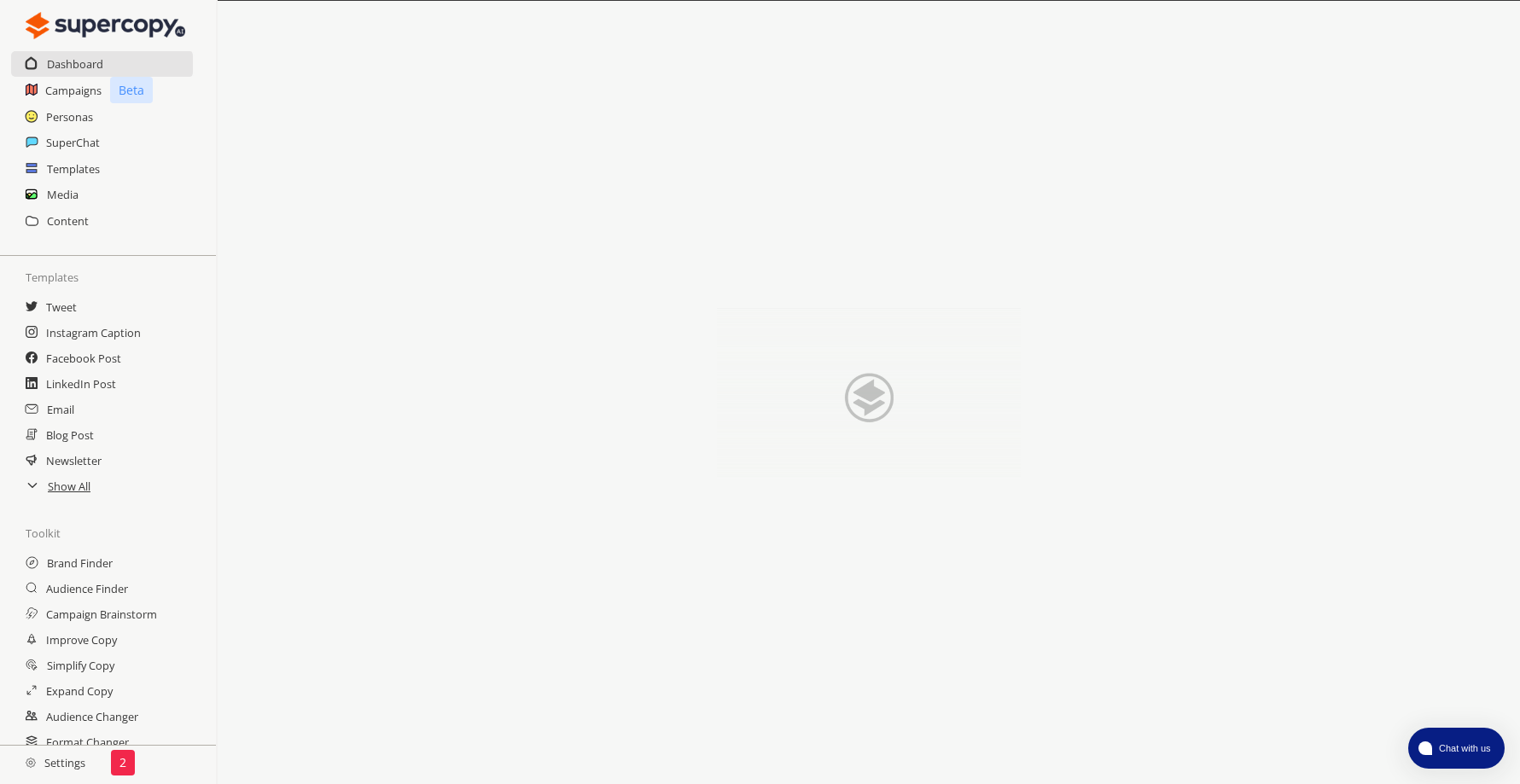
scroll to position [86, 0]
click at [79, 614] on h2 "Improve Copy" at bounding box center [82, 610] width 73 height 25
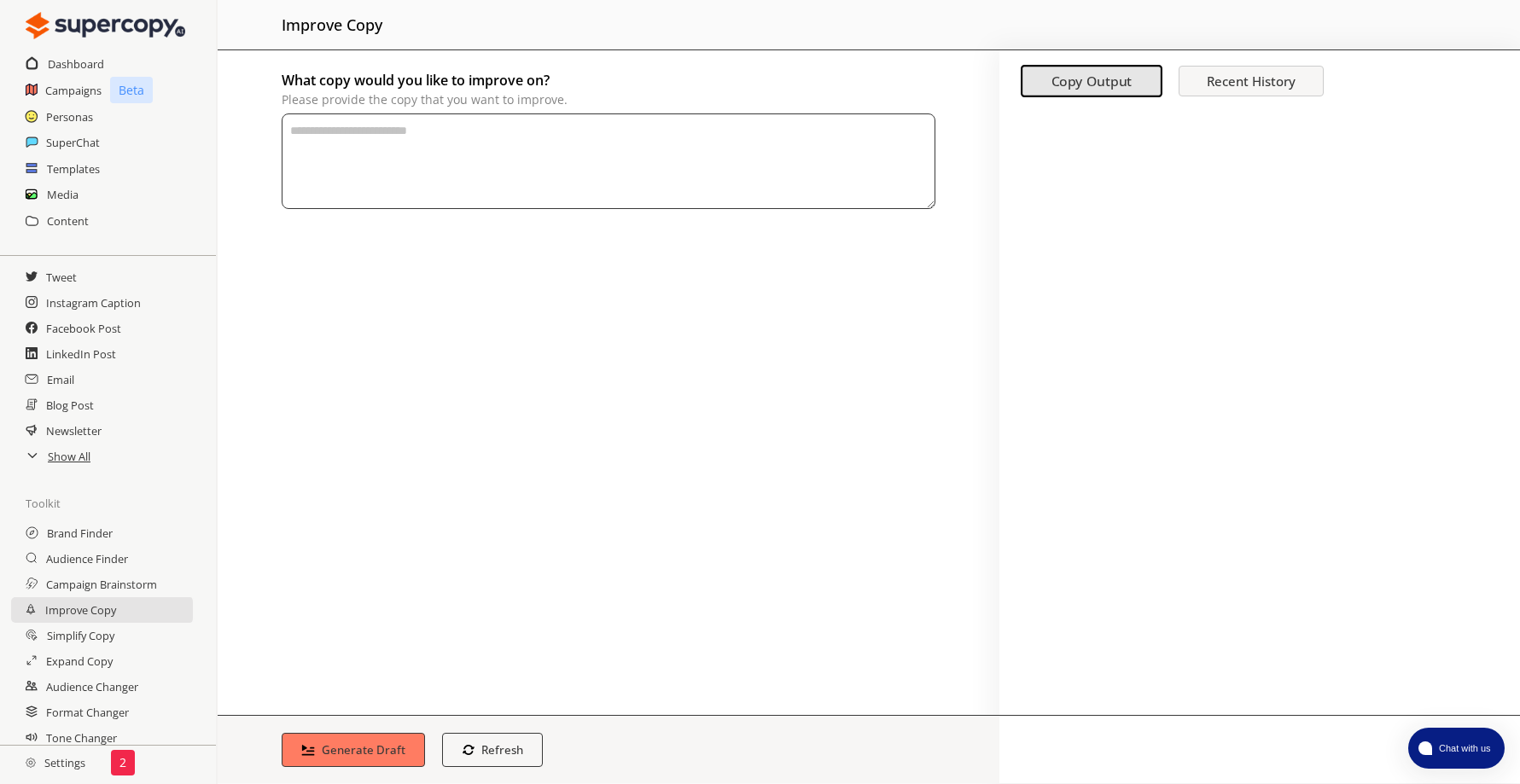
paste textarea "**********"
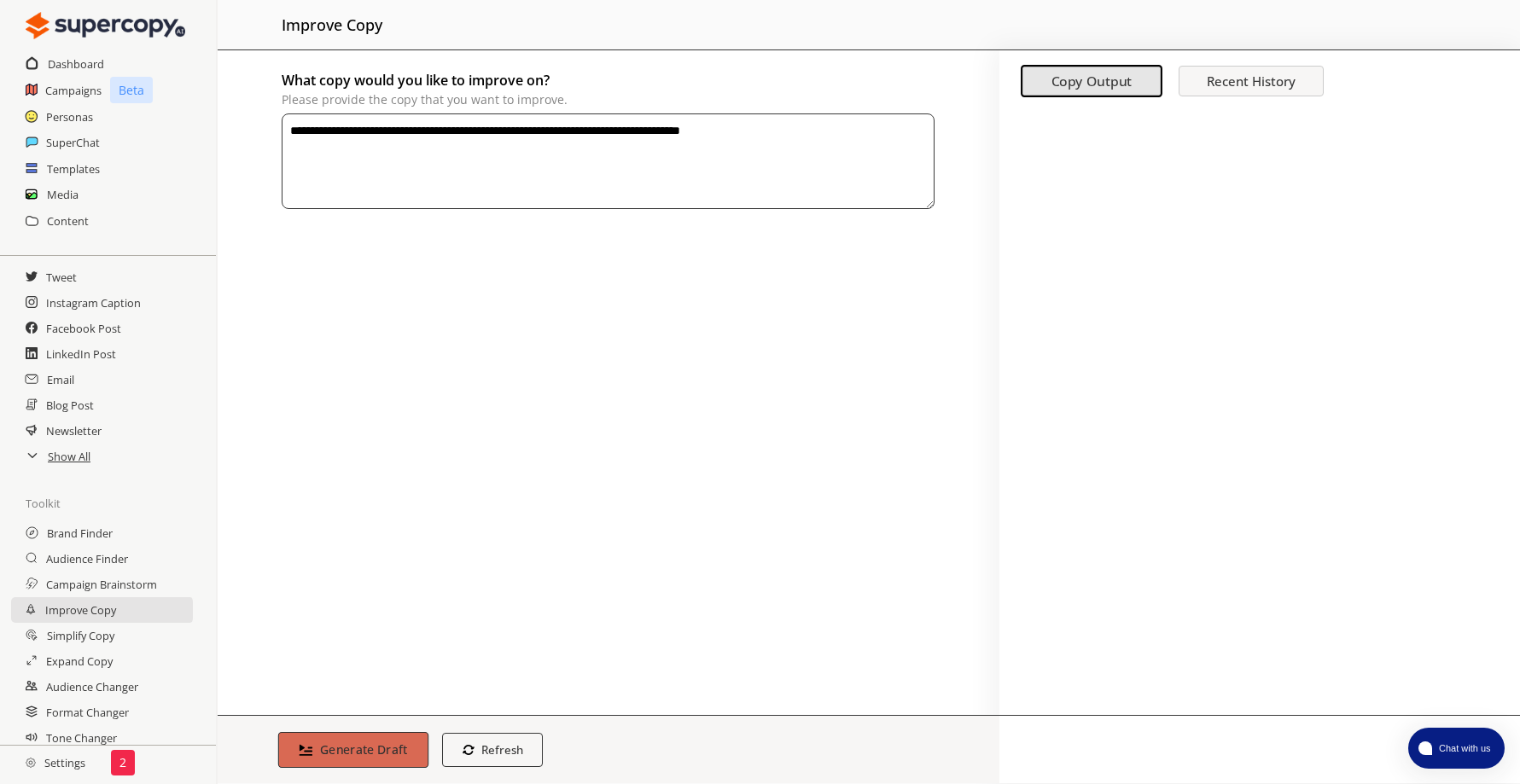
type textarea "**********"
drag, startPoint x: 392, startPoint y: 756, endPoint x: 399, endPoint y: 726, distance: 30.8
click at [392, 757] on b "Generate Draft" at bounding box center [364, 750] width 88 height 16
